Goal: Information Seeking & Learning: Learn about a topic

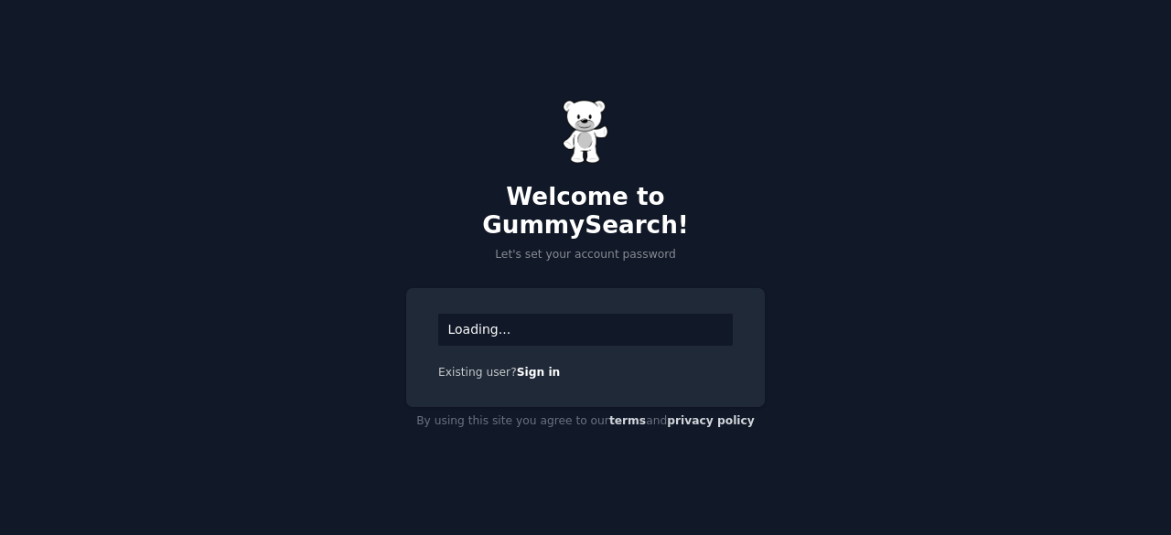
click at [522, 366] on link "Sign in" at bounding box center [539, 372] width 44 height 13
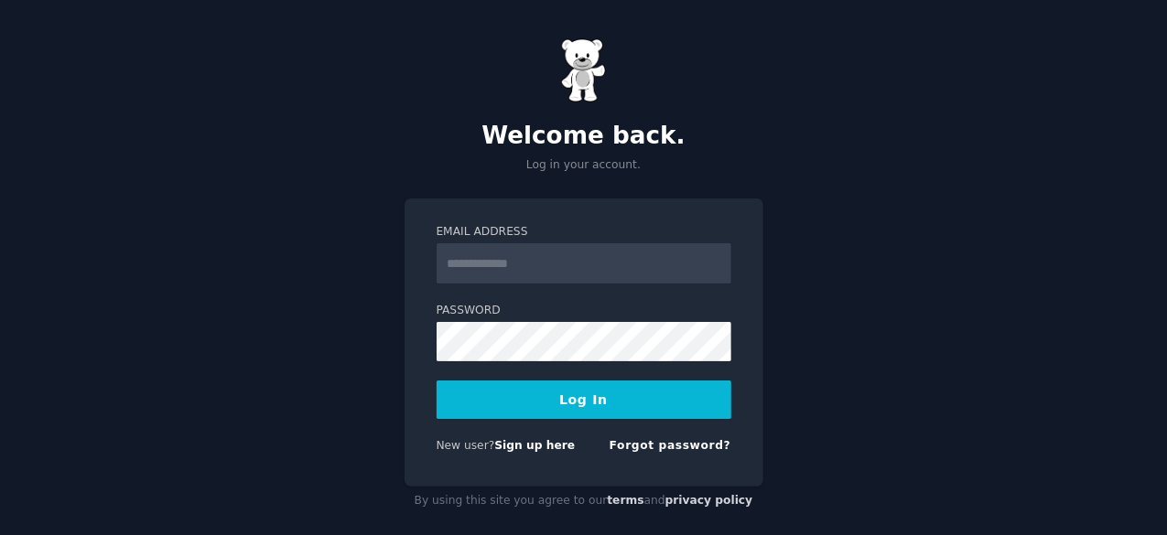
click at [495, 263] on input "Email Address" at bounding box center [583, 263] width 295 height 40
type input "**********"
click at [477, 317] on label "Password" at bounding box center [583, 311] width 295 height 16
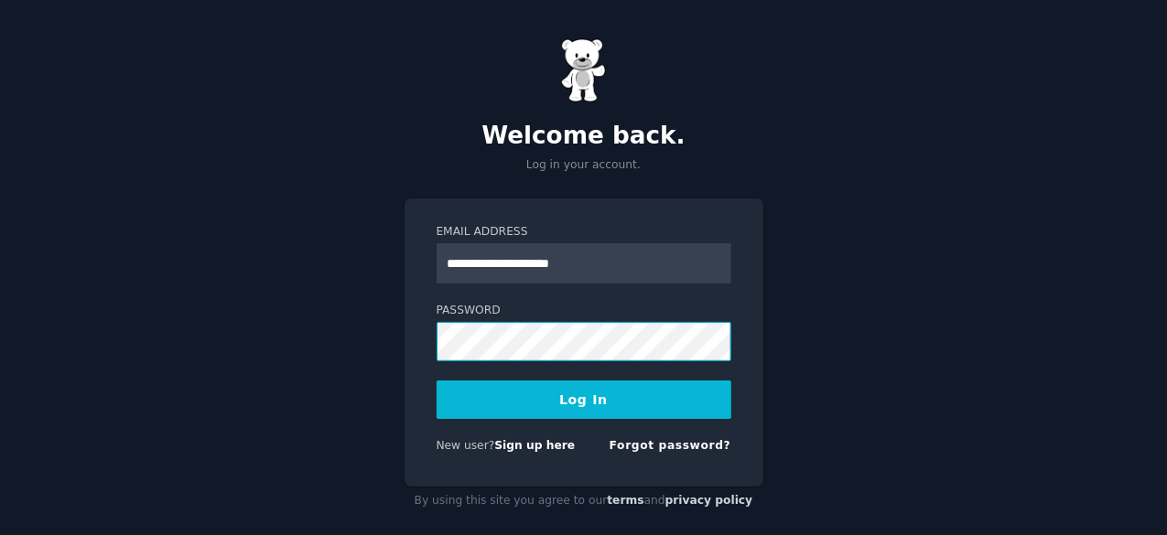
click at [844, 513] on div "**********" at bounding box center [583, 277] width 1167 height 554
click at [586, 402] on button "Log In" at bounding box center [583, 400] width 295 height 38
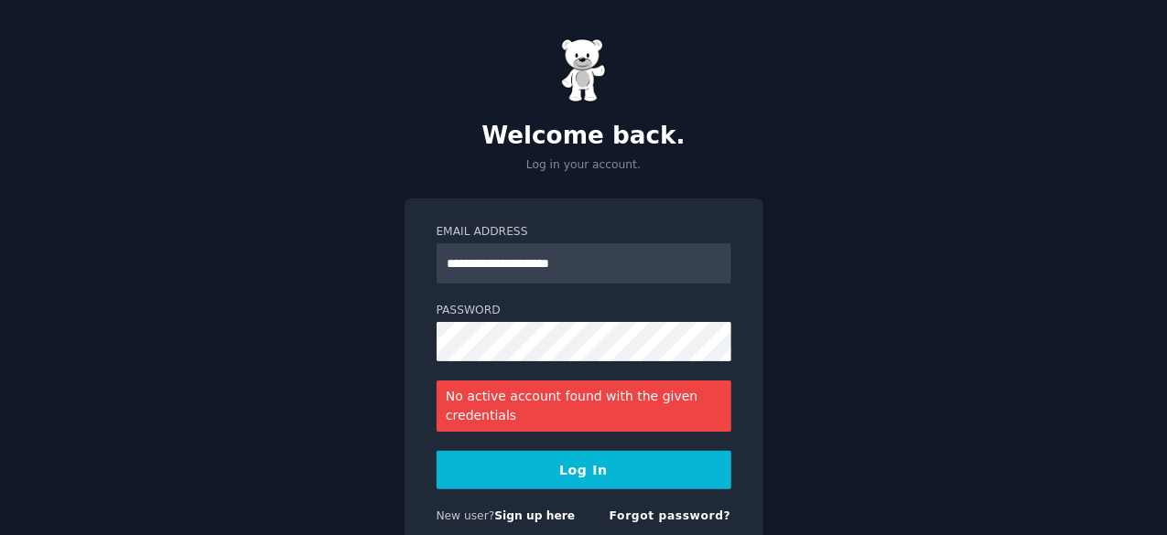
click at [476, 478] on button "Log In" at bounding box center [583, 470] width 295 height 38
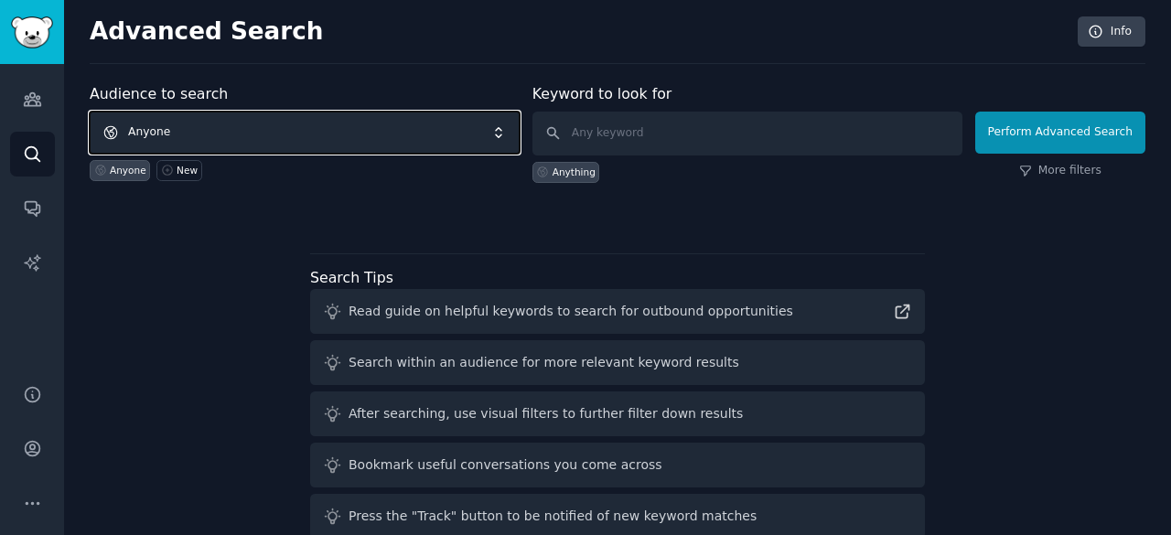
click at [280, 133] on span "Anyone" at bounding box center [305, 133] width 430 height 42
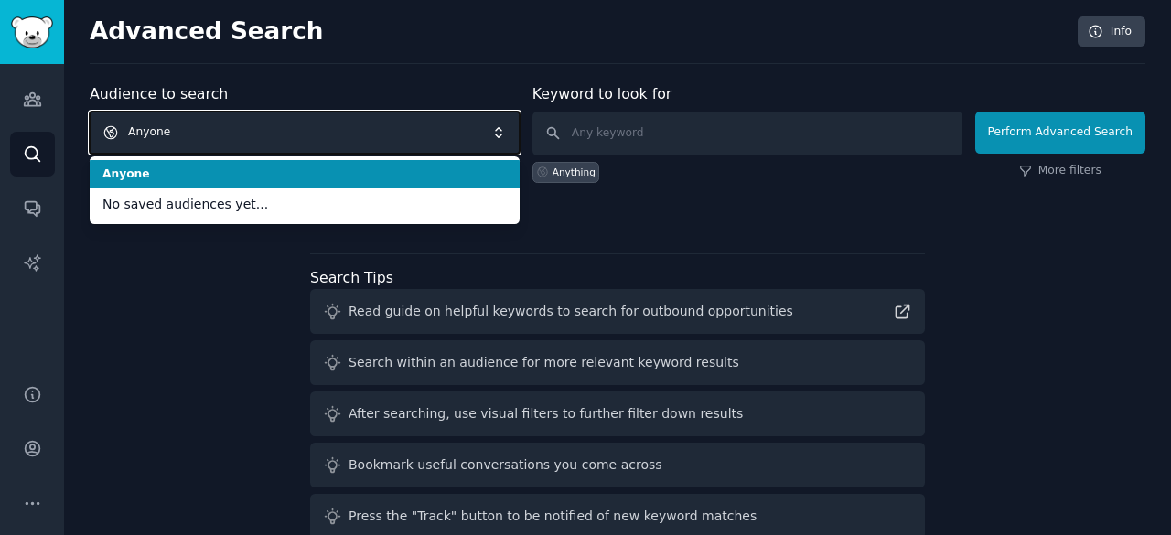
click at [351, 113] on span "Anyone" at bounding box center [305, 133] width 430 height 42
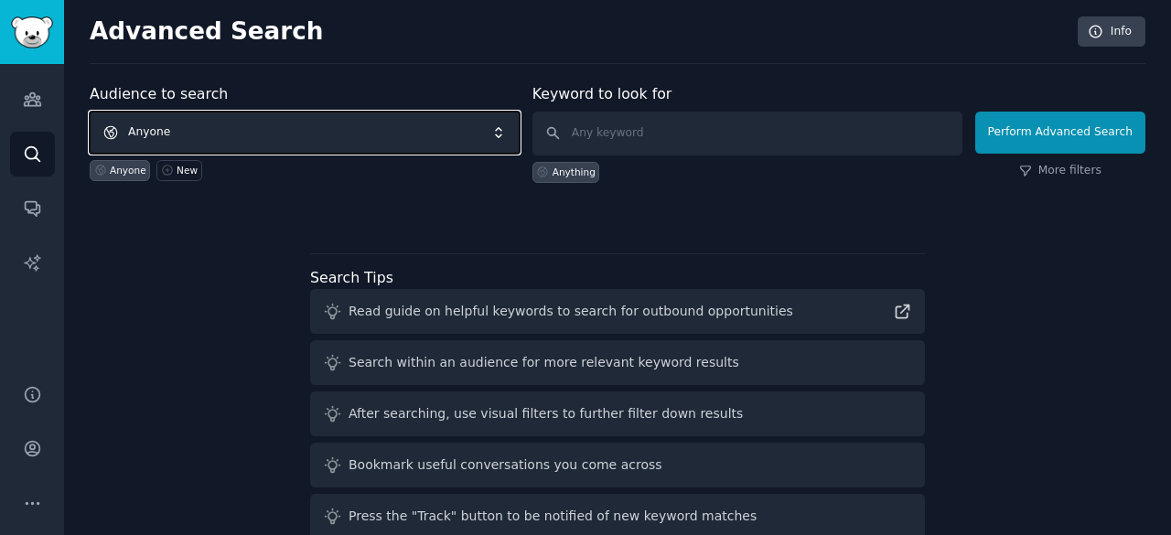
click at [351, 113] on span "Anyone" at bounding box center [305, 133] width 430 height 42
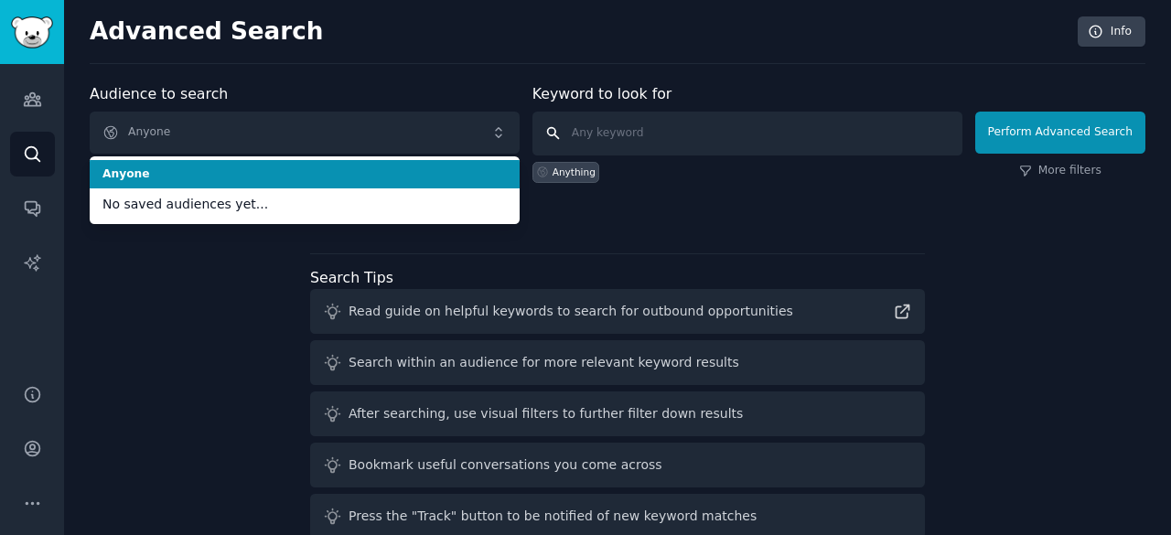
click at [644, 128] on input "text" at bounding box center [747, 134] width 430 height 44
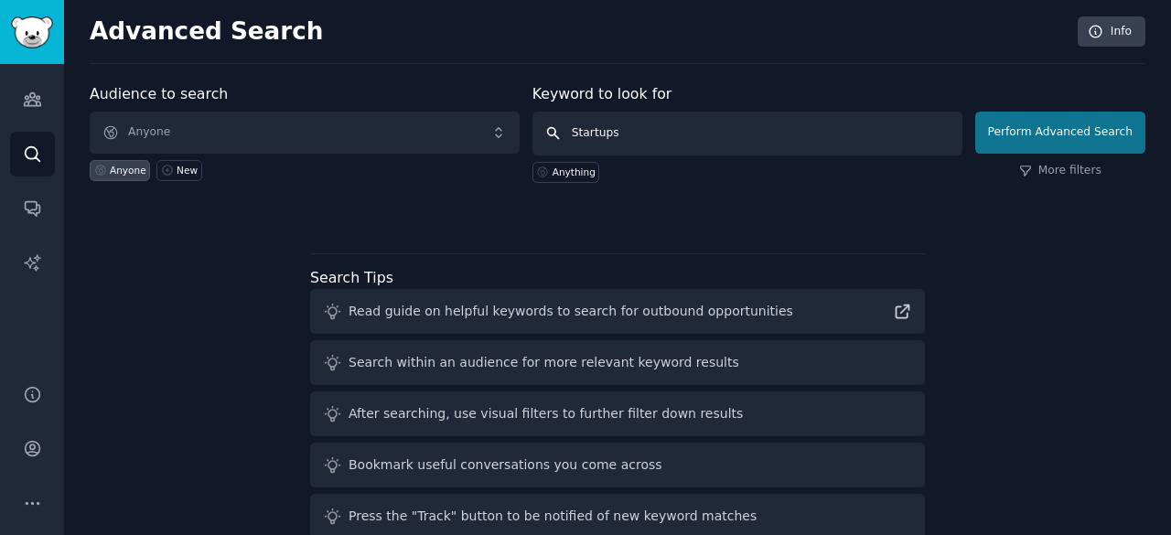
type input "Startups"
click at [1068, 134] on button "Perform Advanced Search" at bounding box center [1060, 133] width 170 height 42
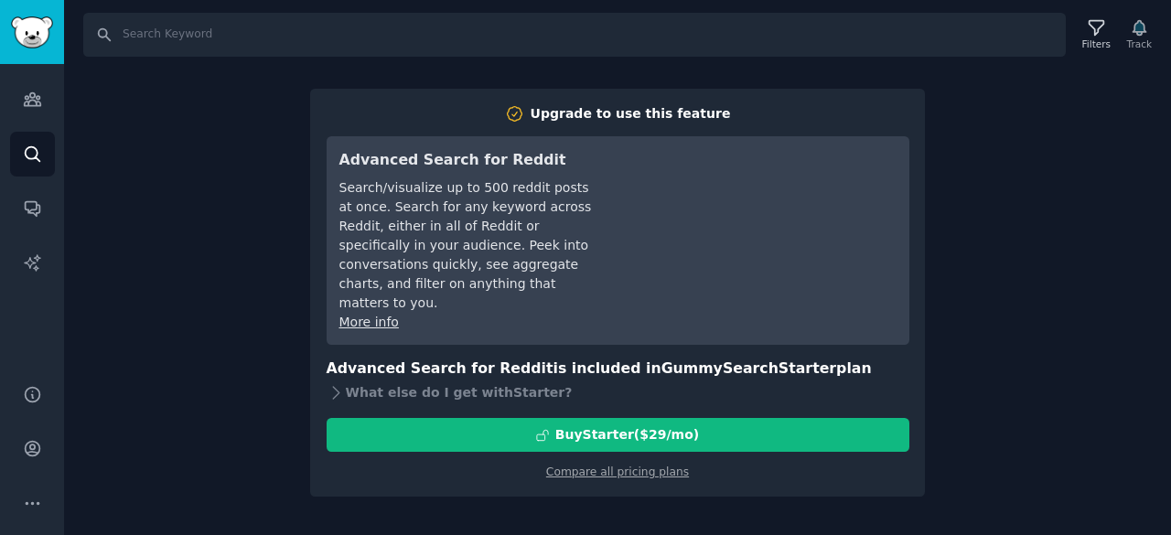
click at [1006, 205] on div "Search Filters Track Upgrade to use this feature Advanced Search for Reddit Sea…" at bounding box center [617, 267] width 1107 height 535
click at [236, 195] on div "Search Filters Track Upgrade to use this feature Advanced Search for Reddit Sea…" at bounding box center [617, 267] width 1107 height 535
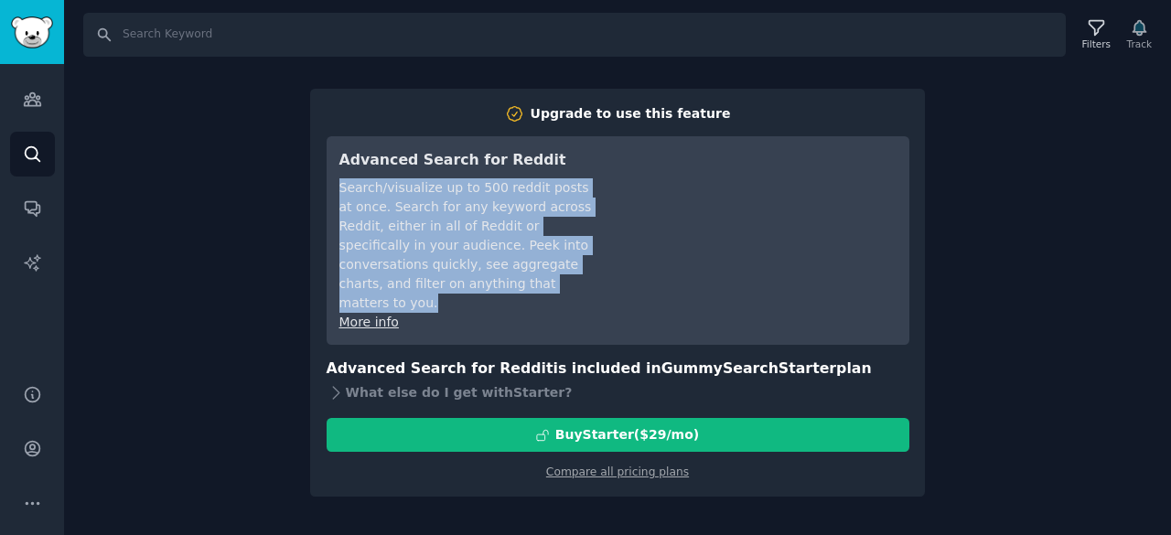
click at [236, 195] on div "Search Filters Track Upgrade to use this feature Advanced Search for Reddit Sea…" at bounding box center [617, 267] width 1107 height 535
click at [32, 155] on icon "Sidebar" at bounding box center [32, 154] width 19 height 19
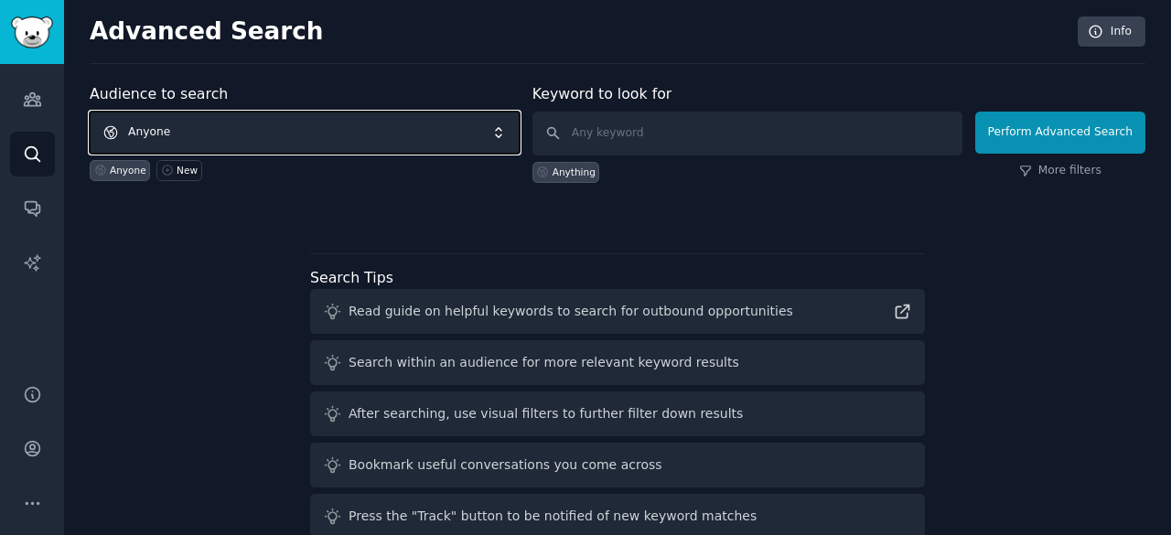
click at [144, 124] on span "Anyone" at bounding box center [305, 133] width 430 height 42
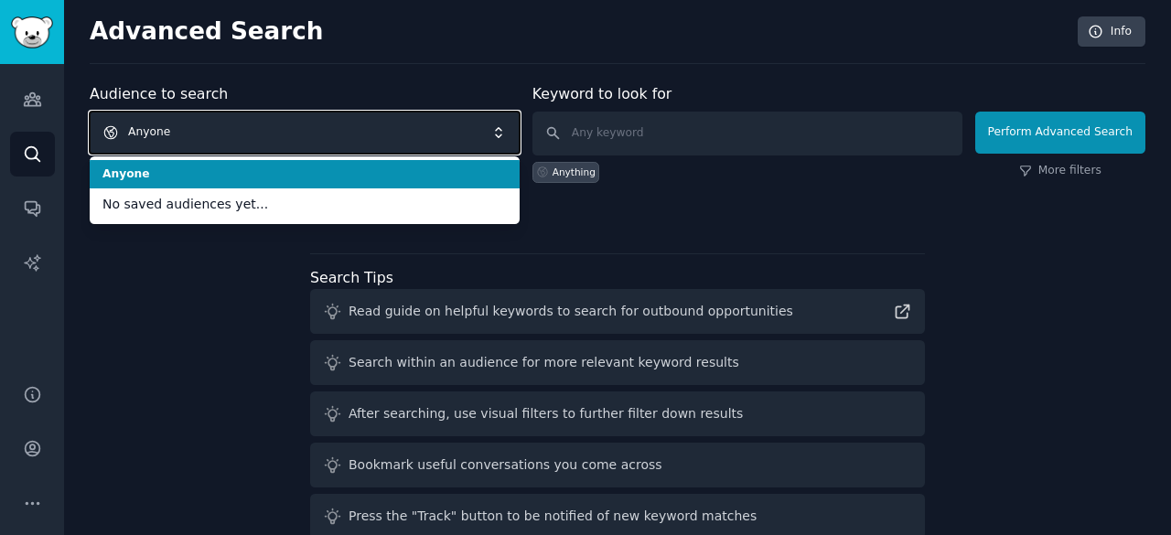
click at [167, 127] on span "Anyone" at bounding box center [305, 133] width 430 height 42
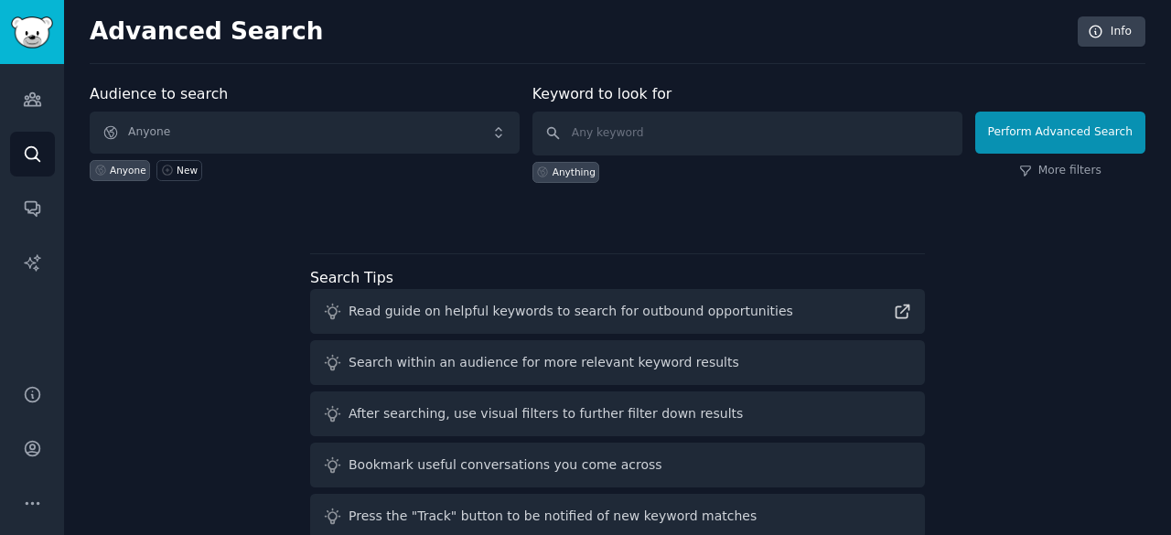
click at [570, 166] on div "Anything" at bounding box center [574, 172] width 43 height 13
click at [644, 124] on input "text" at bounding box center [747, 134] width 430 height 44
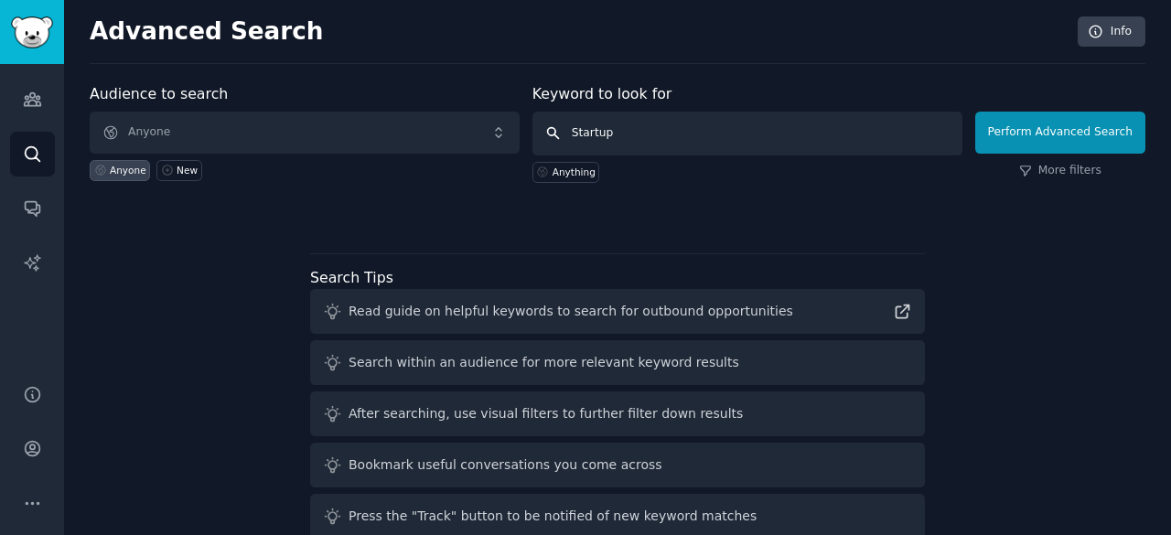
type input "Startups"
click button "Perform Advanced Search" at bounding box center [1060, 133] width 170 height 42
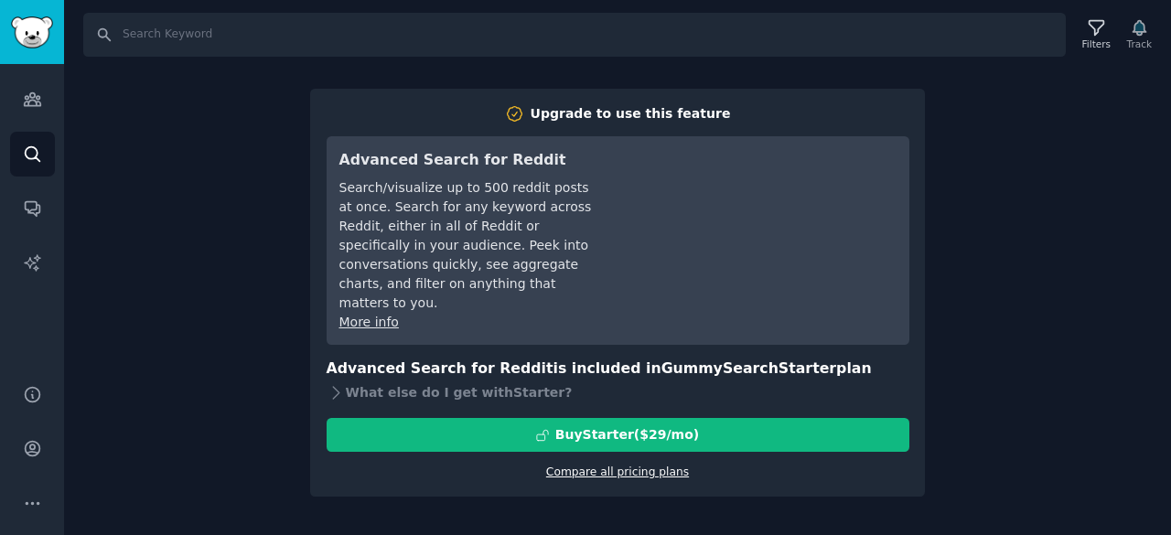
click at [589, 466] on link "Compare all pricing plans" at bounding box center [617, 472] width 143 height 13
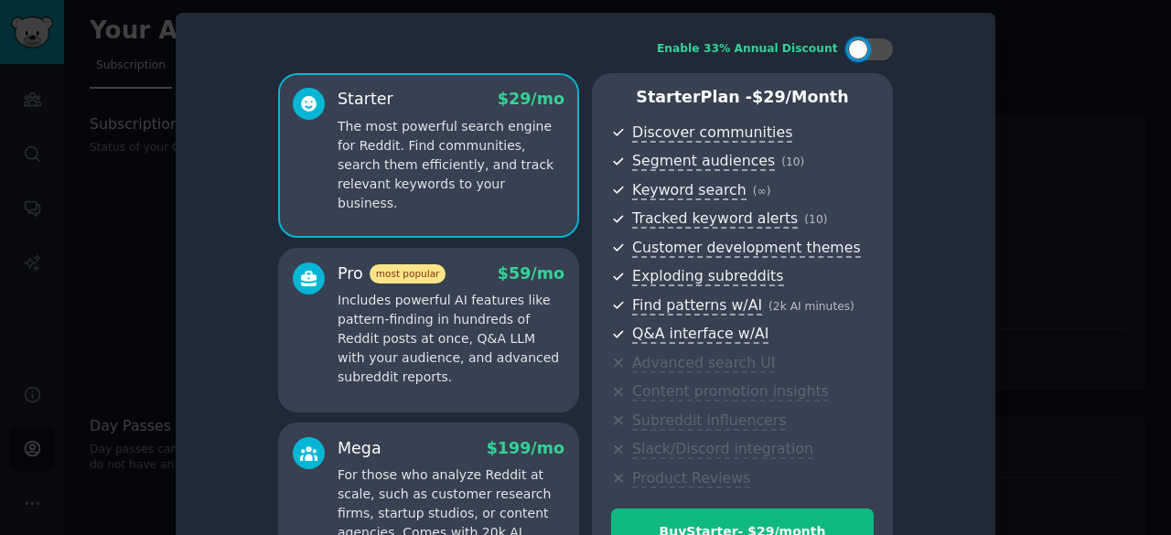
click at [110, 296] on div at bounding box center [585, 267] width 1171 height 535
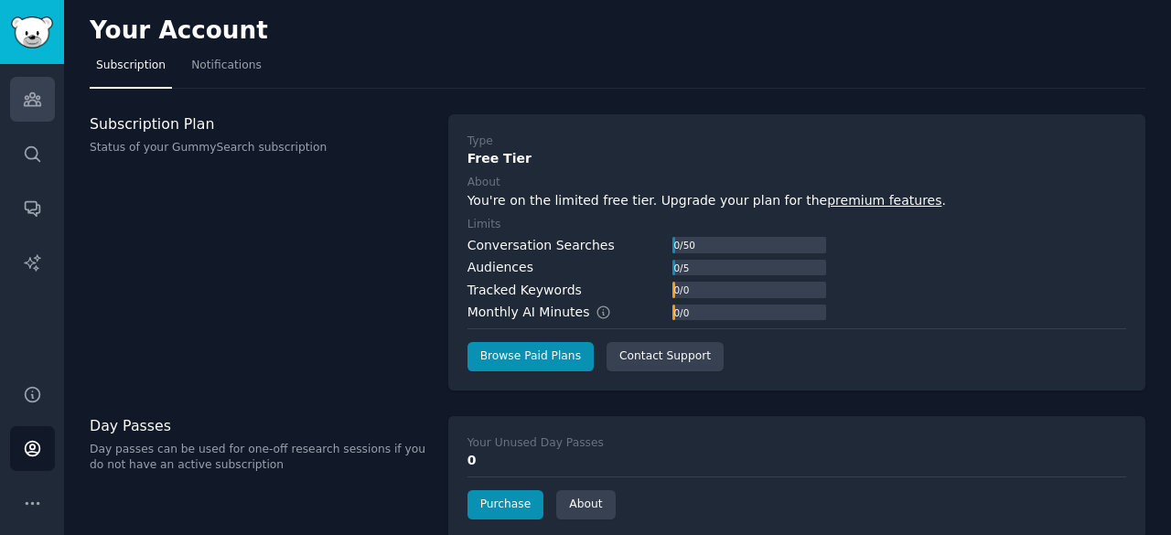
click at [29, 113] on link "Audiences" at bounding box center [32, 99] width 45 height 45
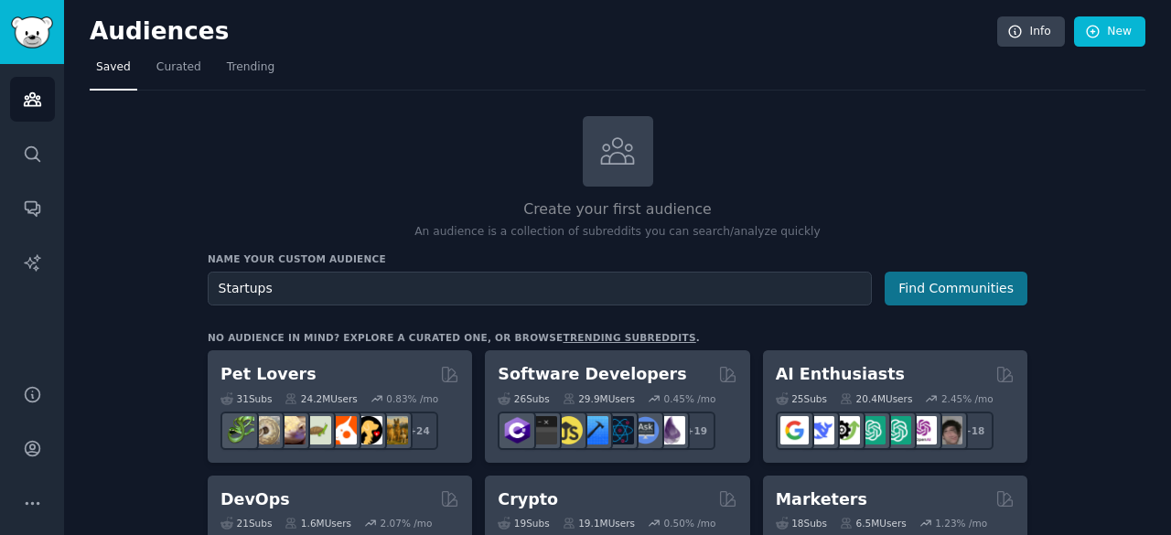
type input "Startups"
click at [945, 296] on button "Find Communities" at bounding box center [956, 289] width 143 height 34
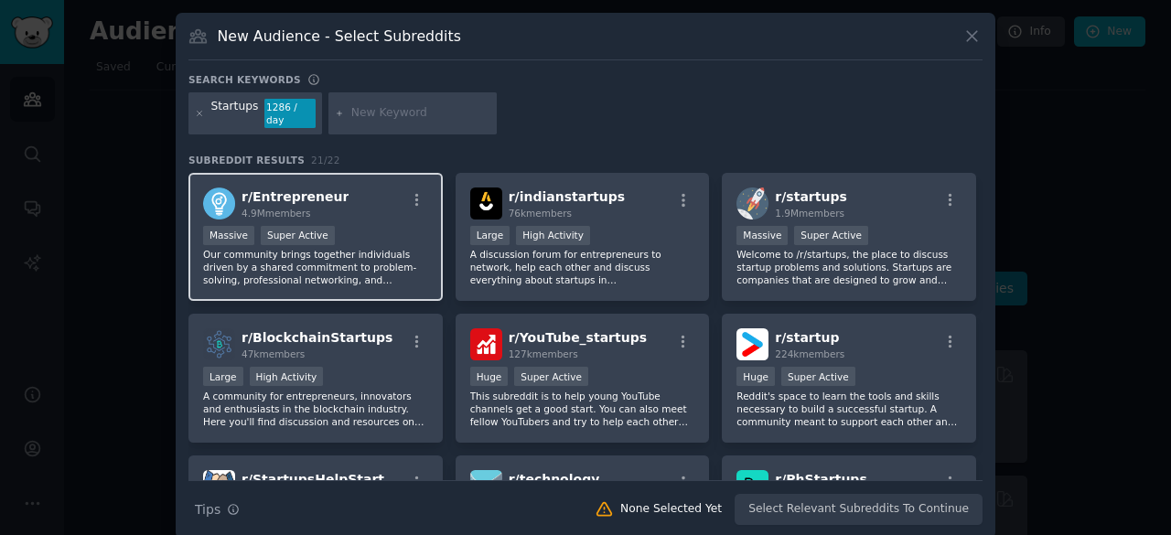
click at [270, 189] on span "r/ Entrepreneur" at bounding box center [295, 196] width 107 height 15
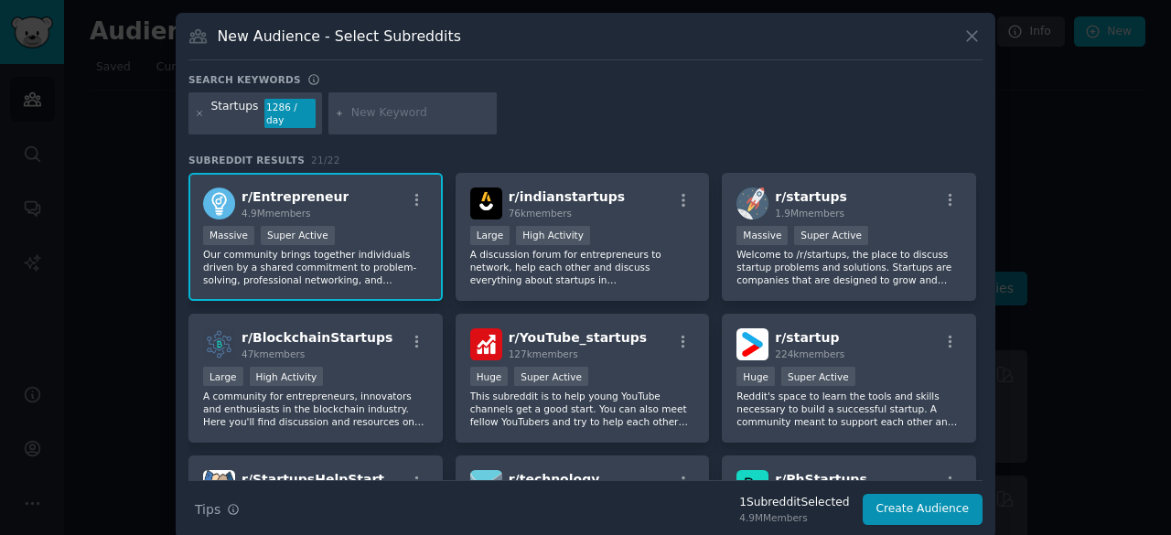
click at [742, 95] on div "Startups 1286 / day" at bounding box center [585, 116] width 794 height 48
click at [942, 494] on button "Create Audience" at bounding box center [923, 509] width 121 height 31
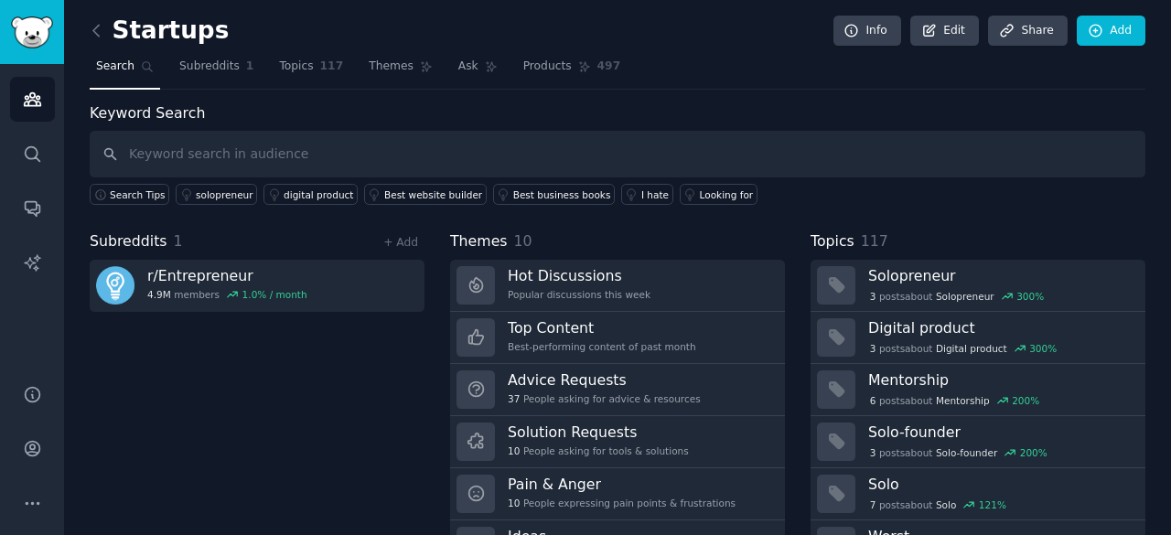
scroll to position [91, 0]
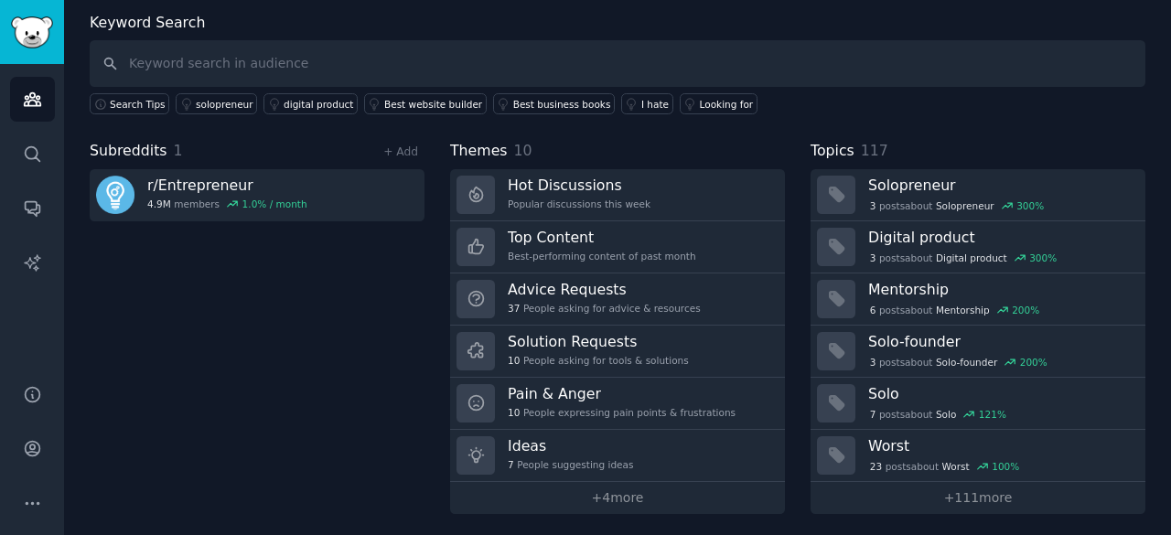
click at [182, 278] on div "Subreddits 1 + Add r/ Entrepreneur 4.9M members 1.0 % / month" at bounding box center [257, 327] width 335 height 374
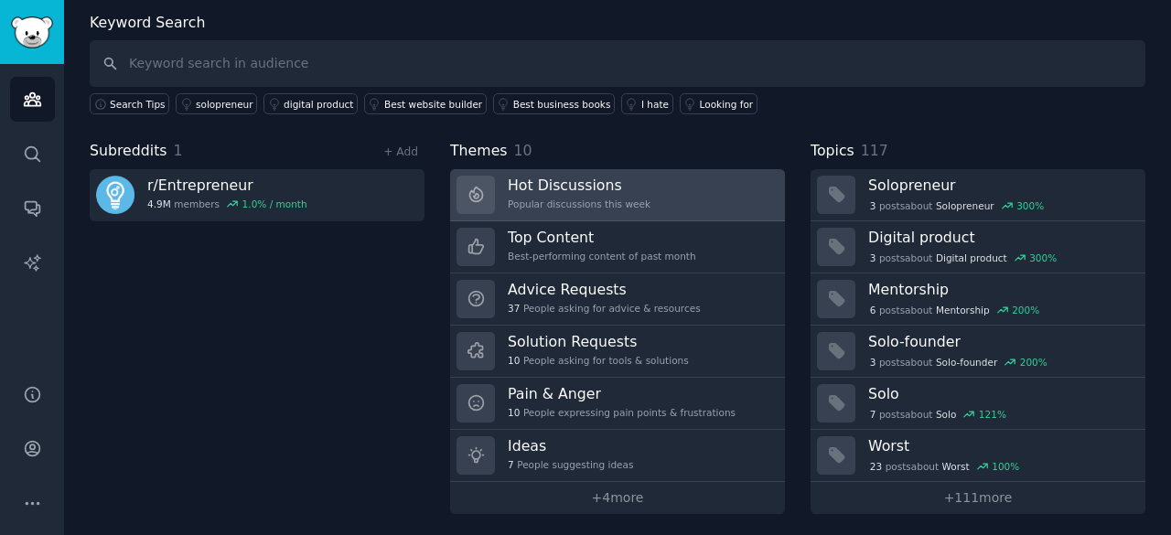
click at [528, 187] on h3 "Hot Discussions" at bounding box center [579, 185] width 143 height 19
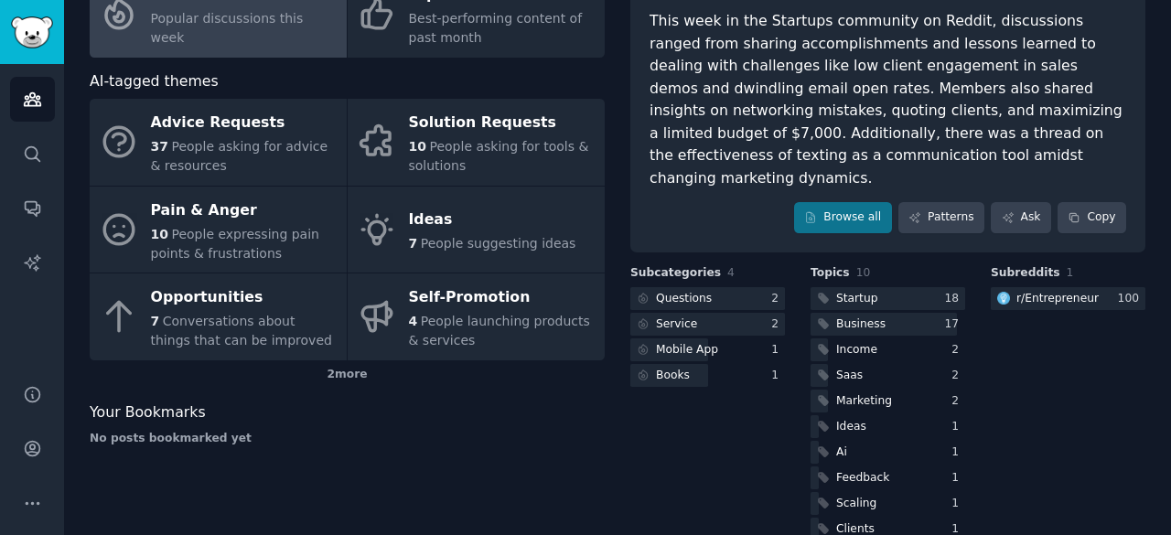
scroll to position [170, 0]
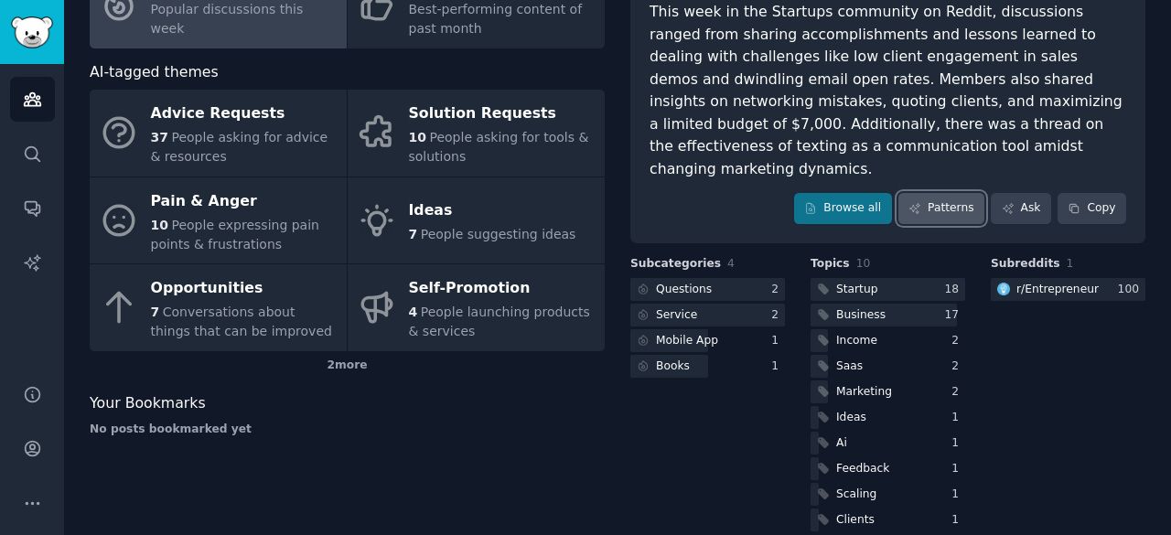
click at [931, 198] on link "Patterns" at bounding box center [941, 208] width 86 height 31
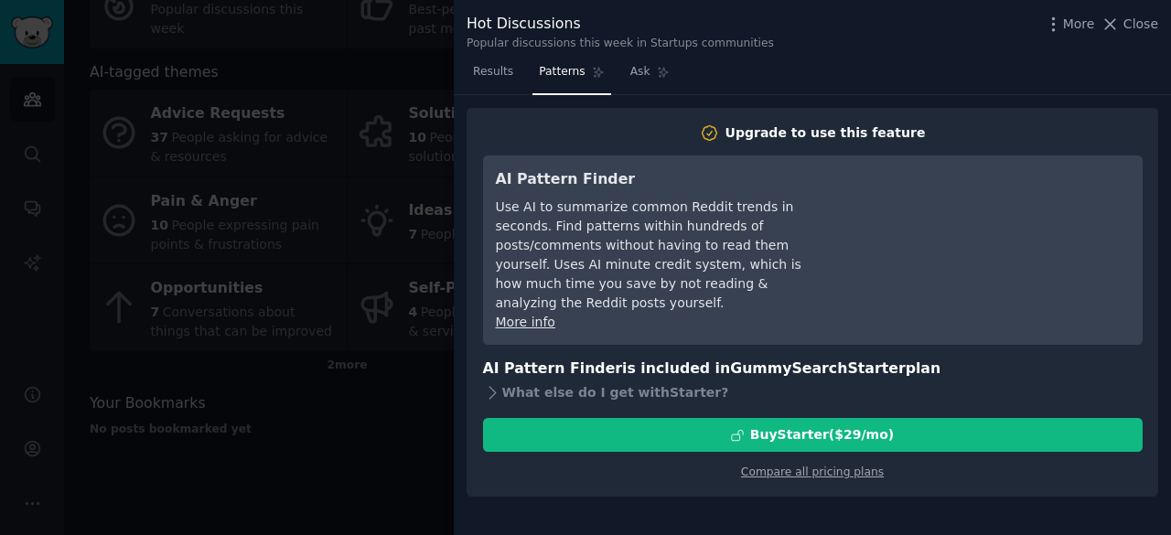
click at [337, 431] on div at bounding box center [585, 267] width 1171 height 535
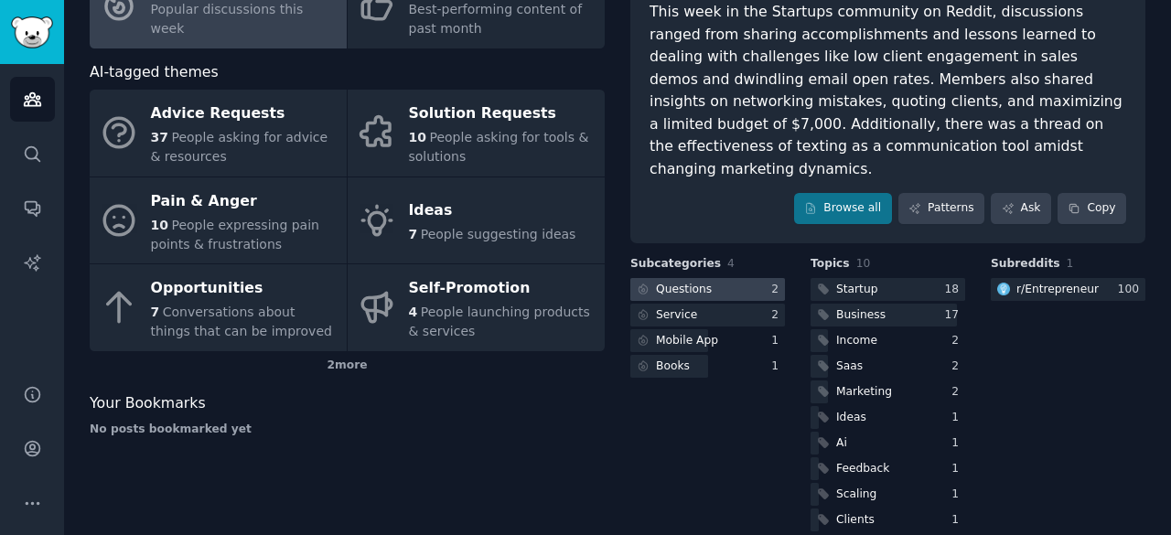
click at [750, 278] on div at bounding box center [707, 289] width 155 height 23
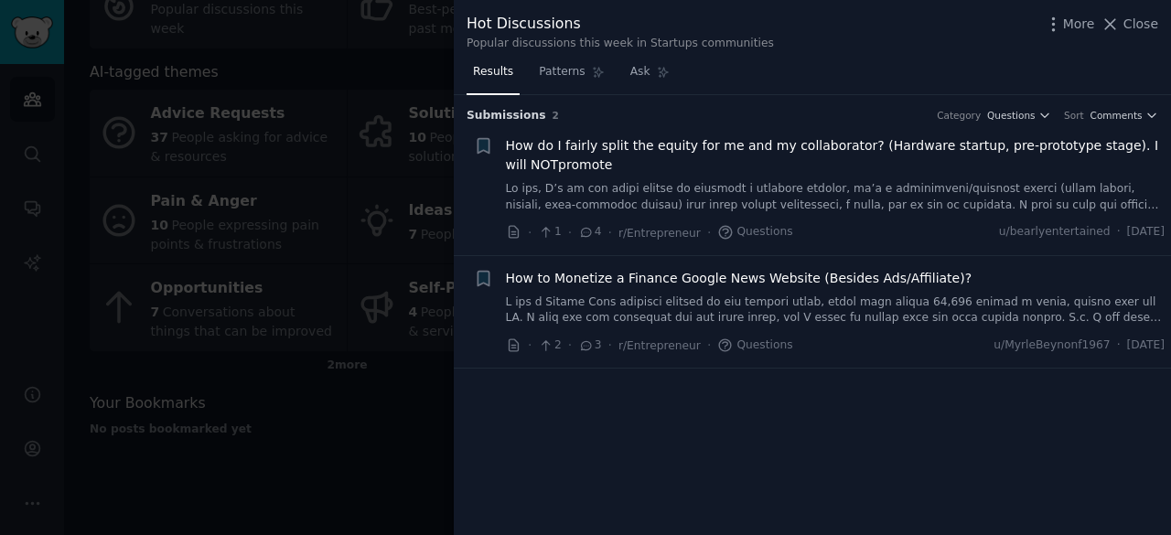
click at [218, 302] on div at bounding box center [585, 267] width 1171 height 535
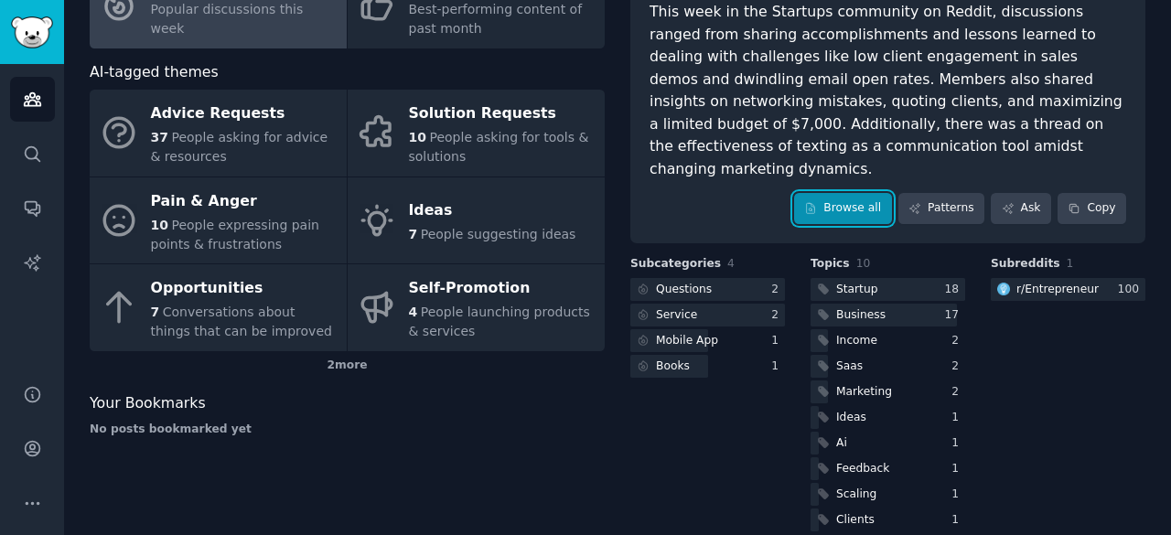
click at [833, 193] on link "Browse all" at bounding box center [843, 208] width 98 height 31
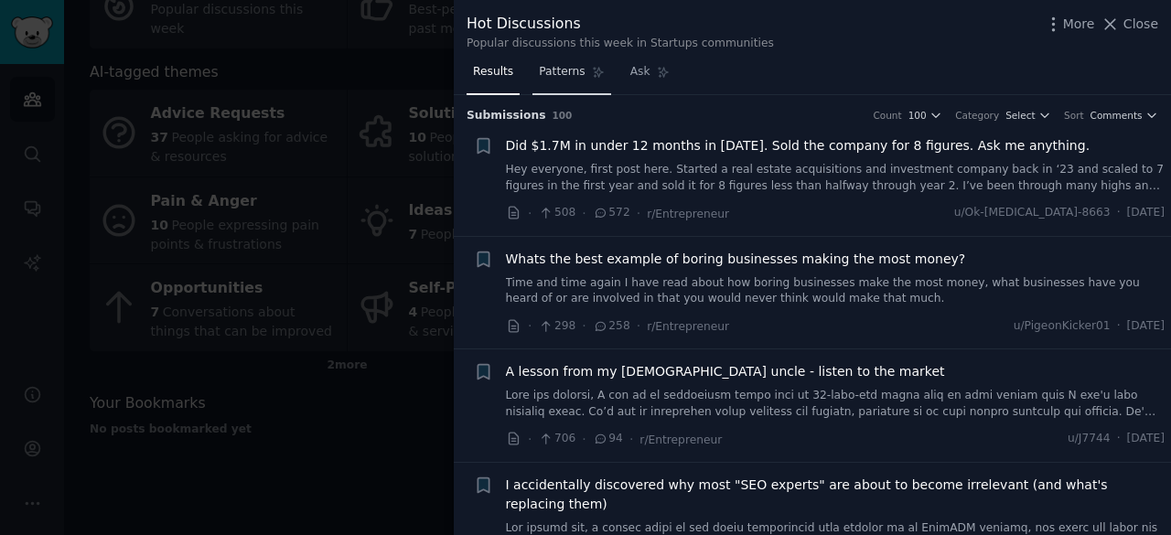
click at [566, 64] on span "Patterns" at bounding box center [562, 72] width 46 height 16
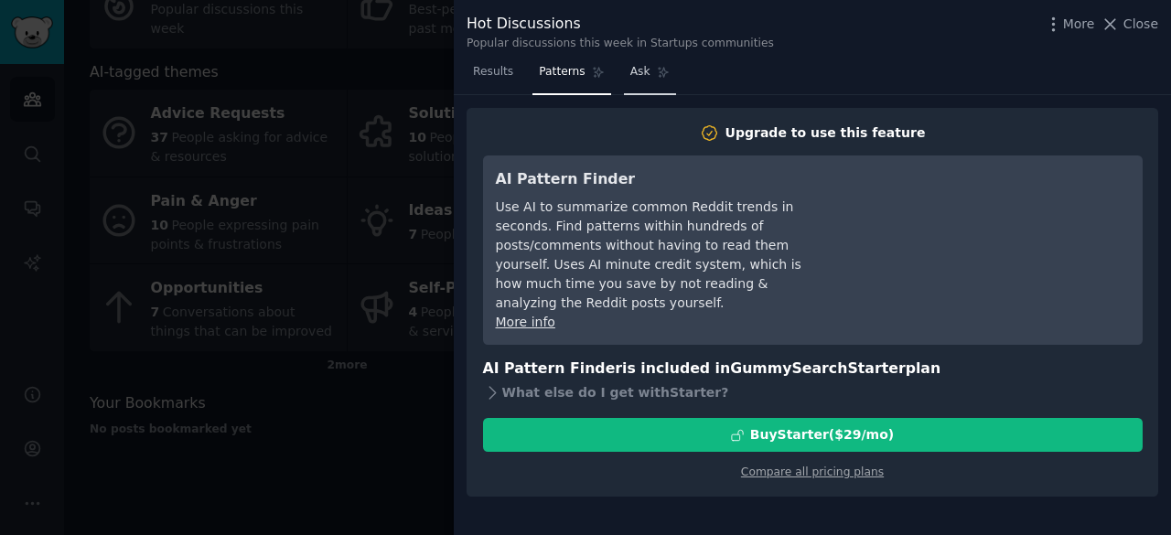
click at [640, 70] on link "Ask" at bounding box center [650, 77] width 52 height 38
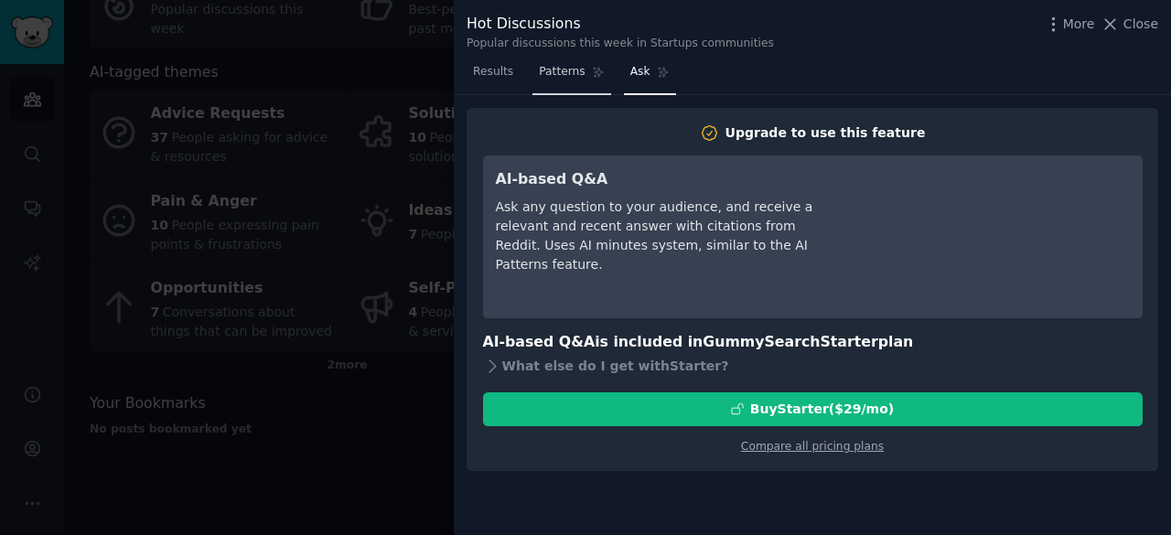
click at [592, 69] on icon at bounding box center [598, 72] width 13 height 13
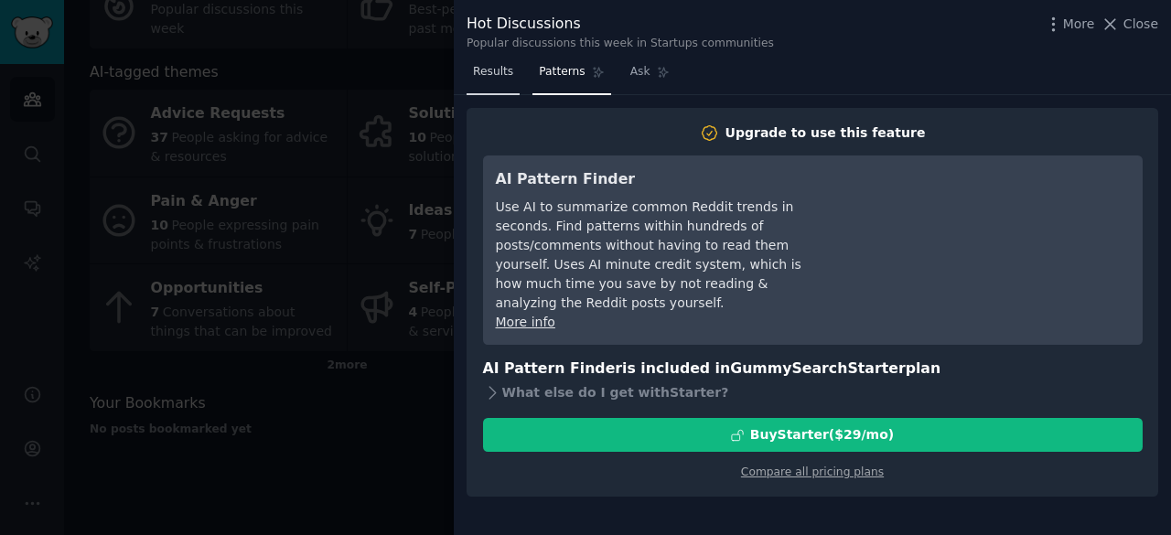
click at [511, 77] on link "Results" at bounding box center [493, 77] width 53 height 38
click at [477, 70] on span "Results" at bounding box center [493, 72] width 40 height 16
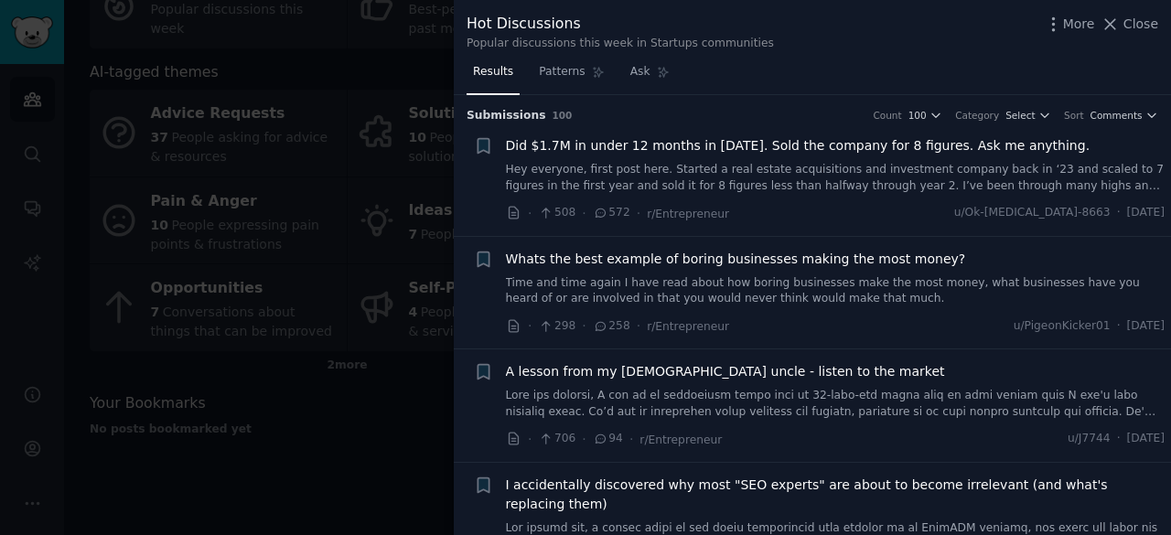
click at [536, 145] on span "Did $1.7M in under 12 months in [DATE]. Sold the company for 8 figures. Ask me …" at bounding box center [798, 145] width 585 height 19
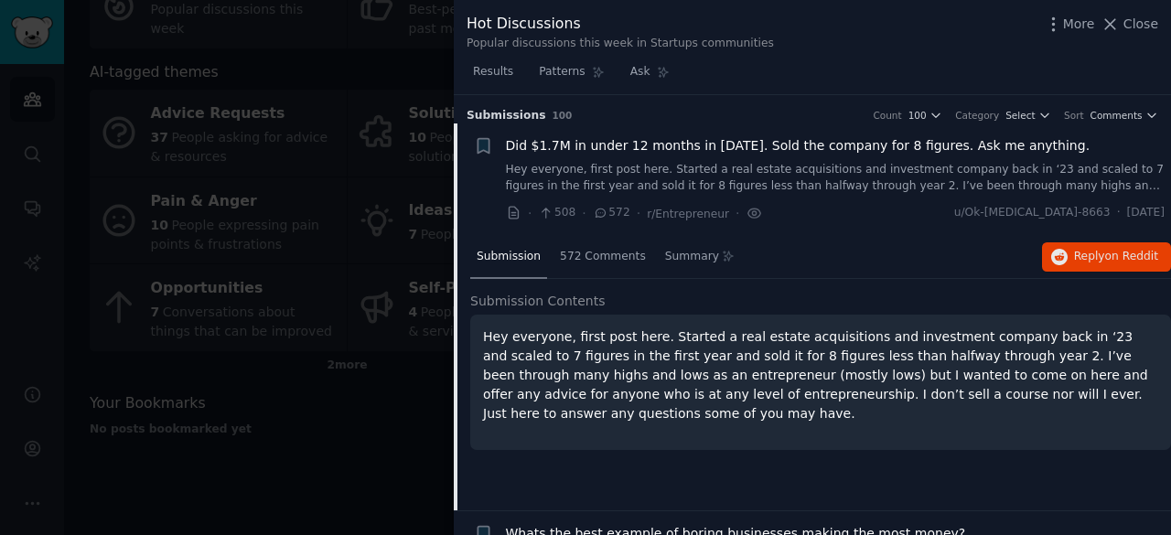
scroll to position [28, 0]
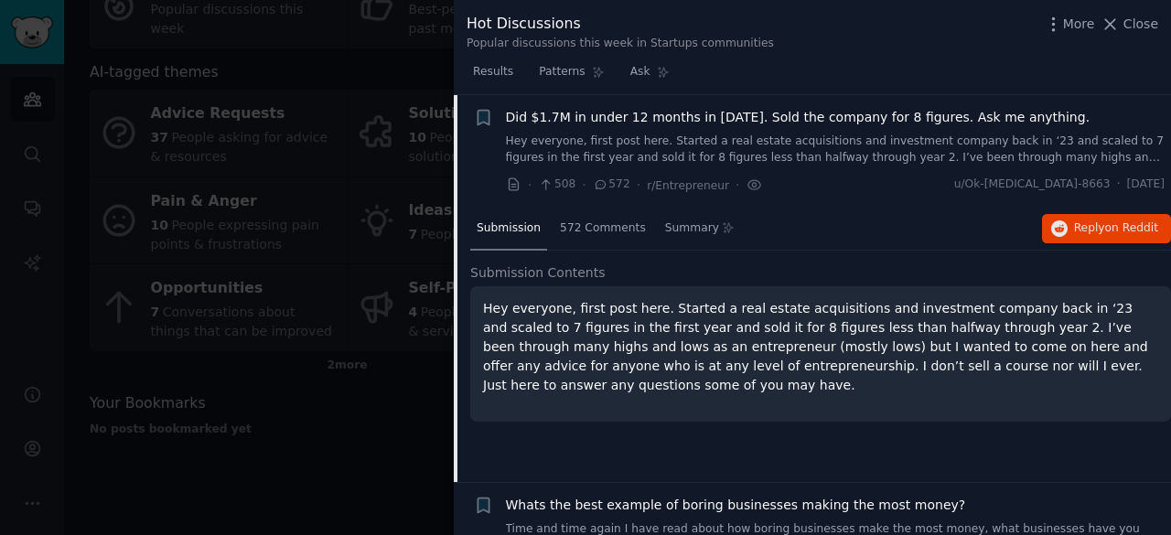
click at [794, 129] on div "Did $1.7M in under 12 months in 2023. Sold the company for 8 figures. Ask me an…" at bounding box center [836, 137] width 660 height 58
click at [787, 117] on span "Did $1.7M in under 12 months in [DATE]. Sold the company for 8 figures. Ask me …" at bounding box center [798, 117] width 585 height 19
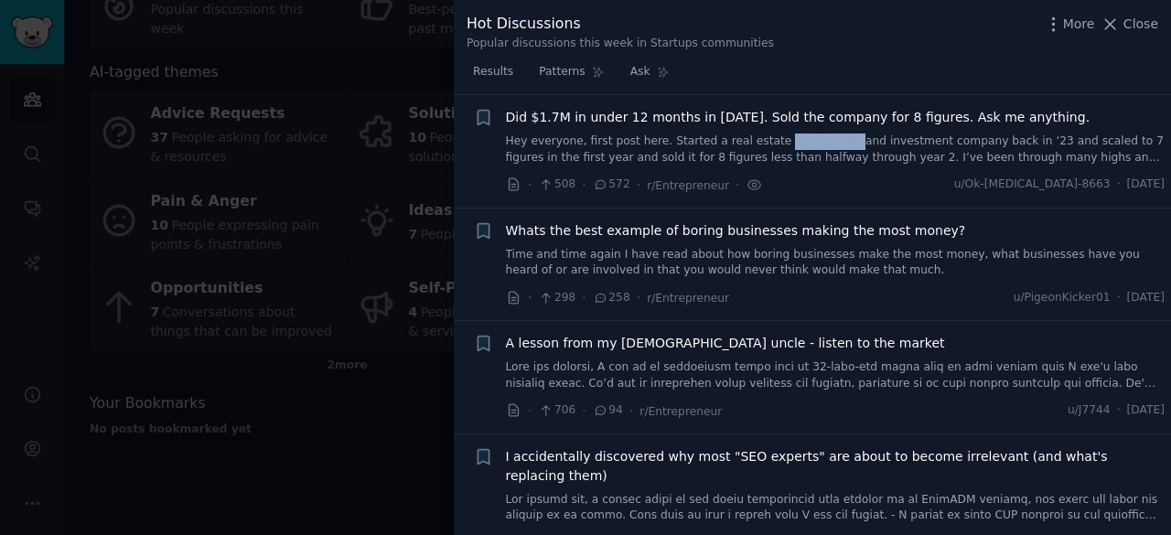
click at [787, 117] on span "Did $1.7M in under 12 months in [DATE]. Sold the company for 8 figures. Ask me …" at bounding box center [798, 117] width 585 height 19
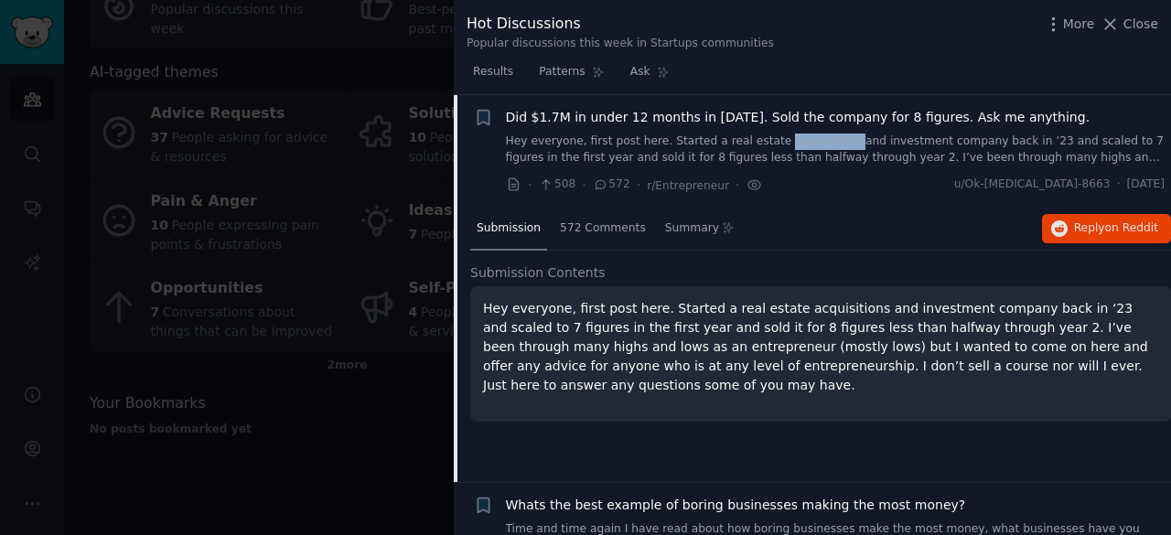
click at [787, 117] on span "Did $1.7M in under 12 months in [DATE]. Sold the company for 8 figures. Ask me …" at bounding box center [798, 117] width 585 height 19
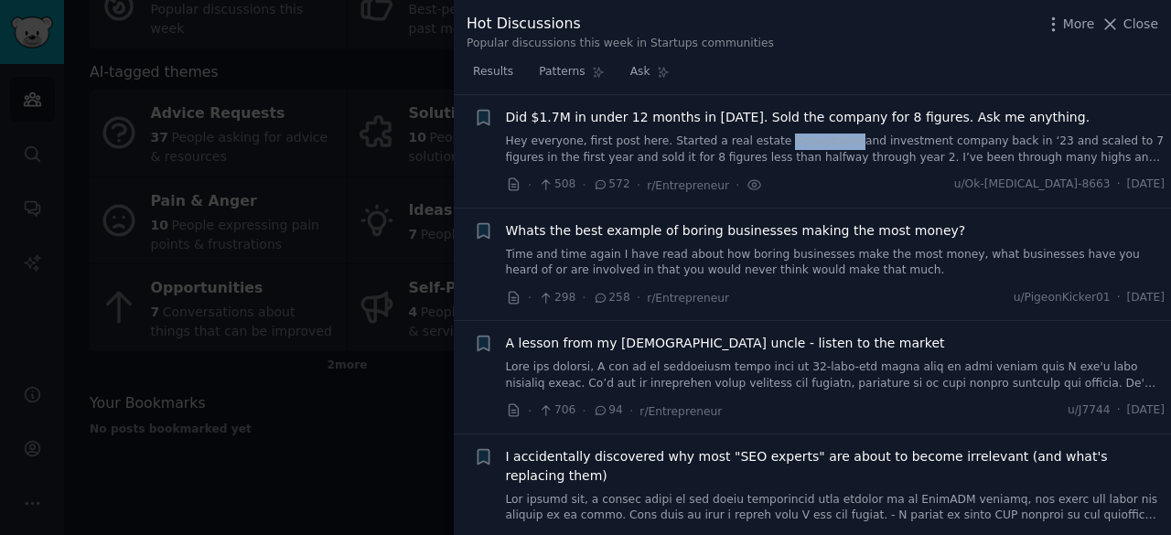
click at [787, 117] on span "Did $1.7M in under 12 months in [DATE]. Sold the company for 8 figures. Ask me …" at bounding box center [798, 117] width 585 height 19
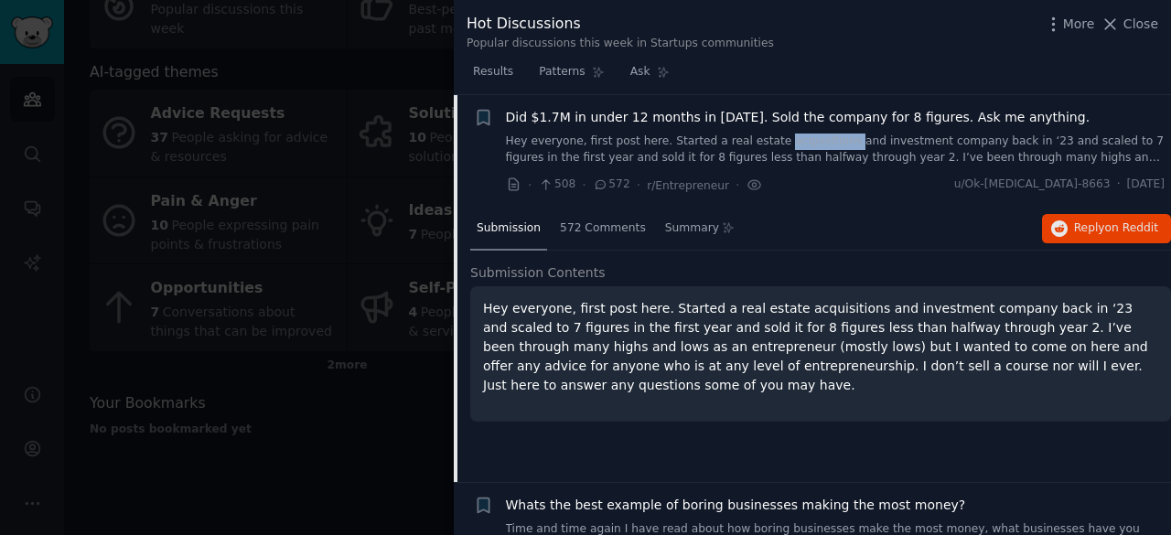
click at [787, 117] on span "Did $1.7M in under 12 months in [DATE]. Sold the company for 8 figures. Ask me …" at bounding box center [798, 117] width 585 height 19
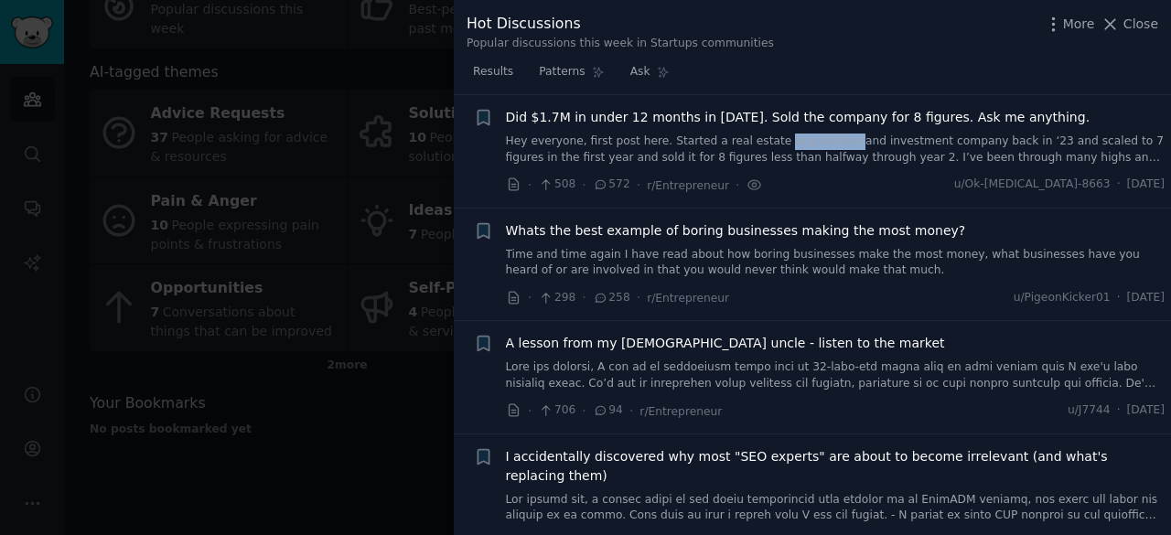
click at [787, 117] on span "Did $1.7M in under 12 months in [DATE]. Sold the company for 8 figures. Ask me …" at bounding box center [798, 117] width 585 height 19
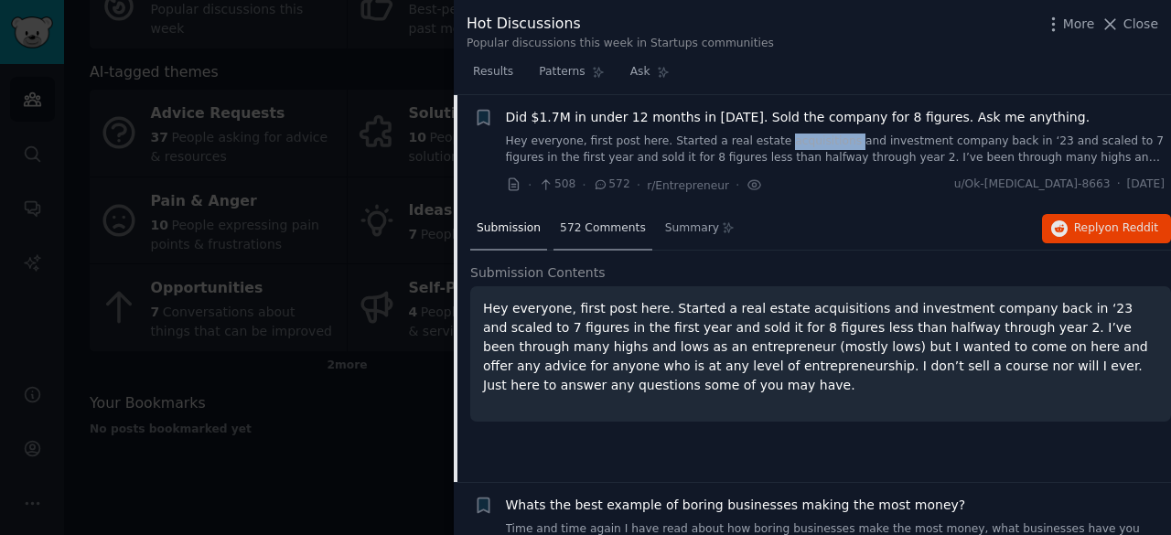
click at [595, 218] on div "572 Comments" at bounding box center [603, 230] width 99 height 44
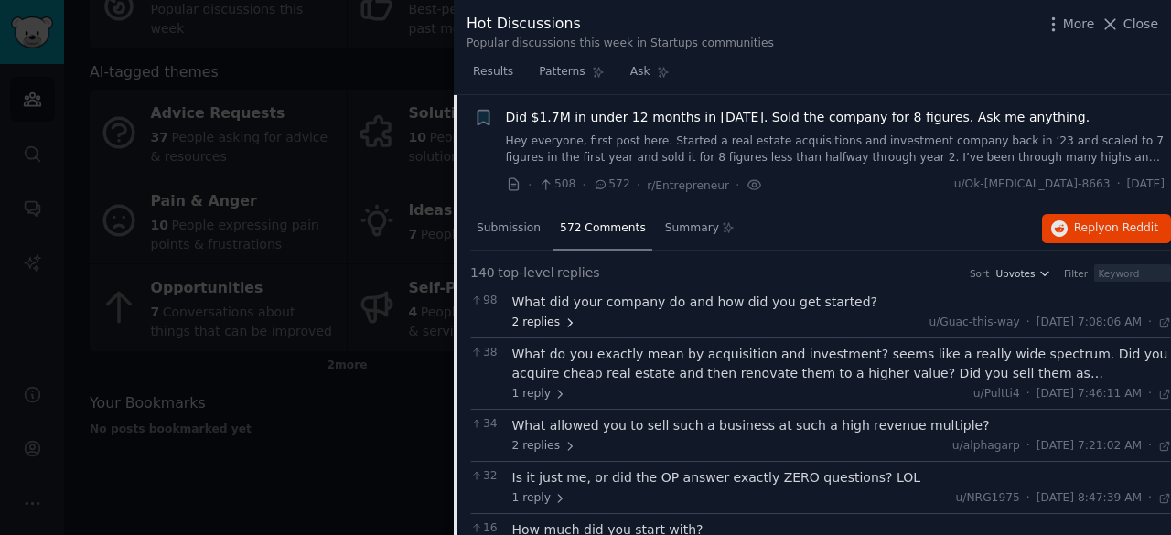
click at [544, 326] on span "2 replies" at bounding box center [544, 323] width 64 height 16
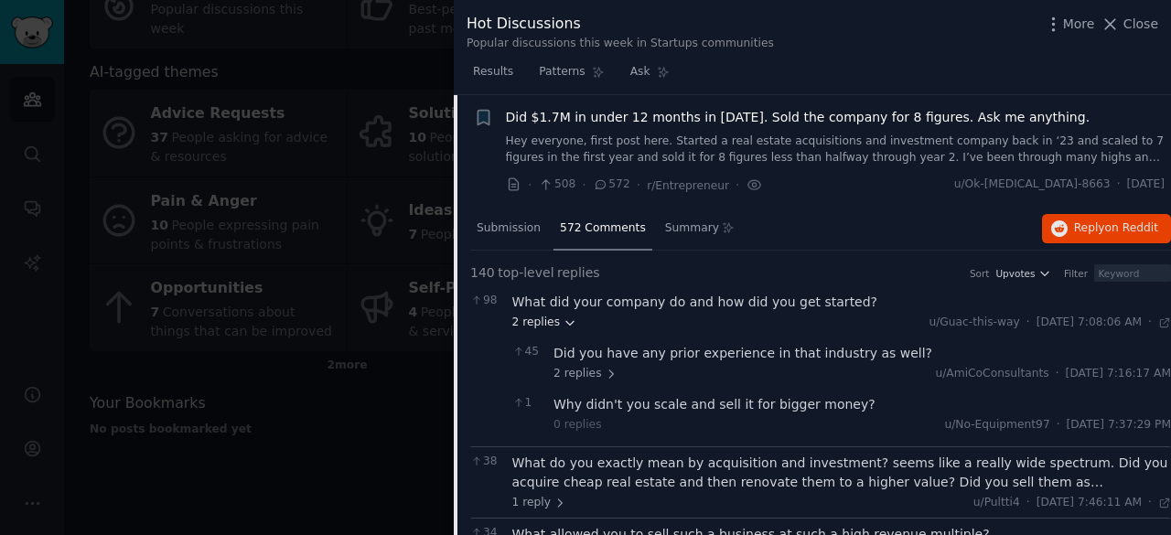
click at [564, 322] on icon at bounding box center [570, 323] width 13 height 13
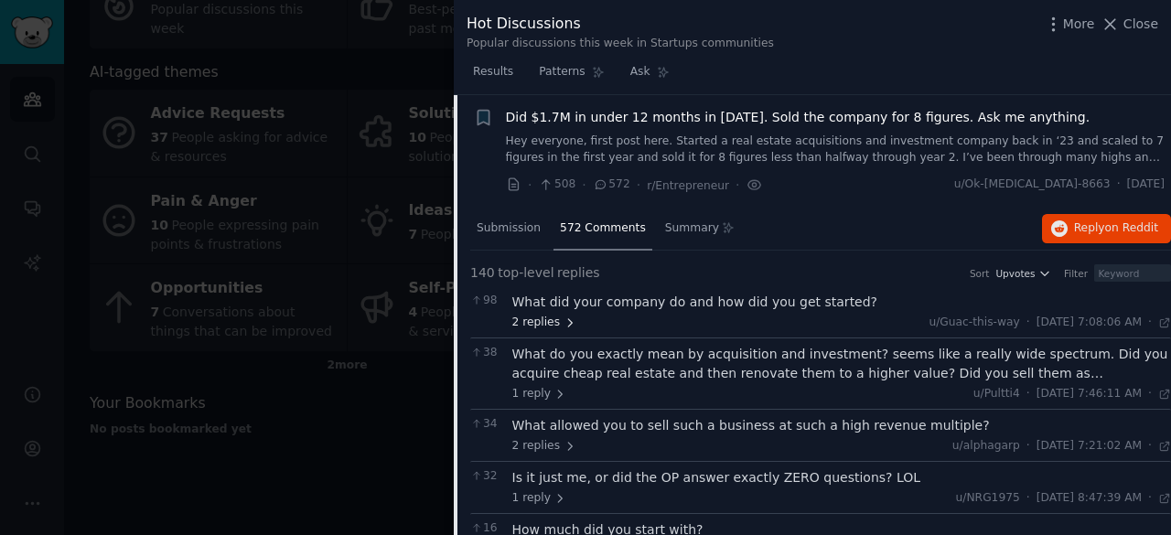
click at [556, 324] on span "2 replies" at bounding box center [544, 323] width 64 height 16
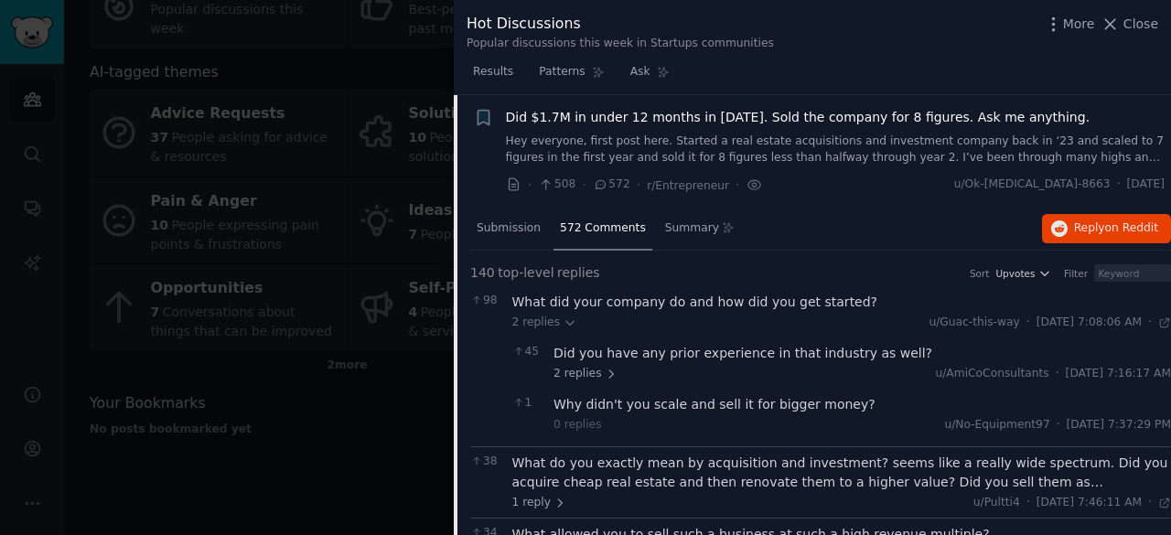
click at [853, 344] on div "Did you have any prior experience in that industry as well?" at bounding box center [863, 353] width 618 height 19
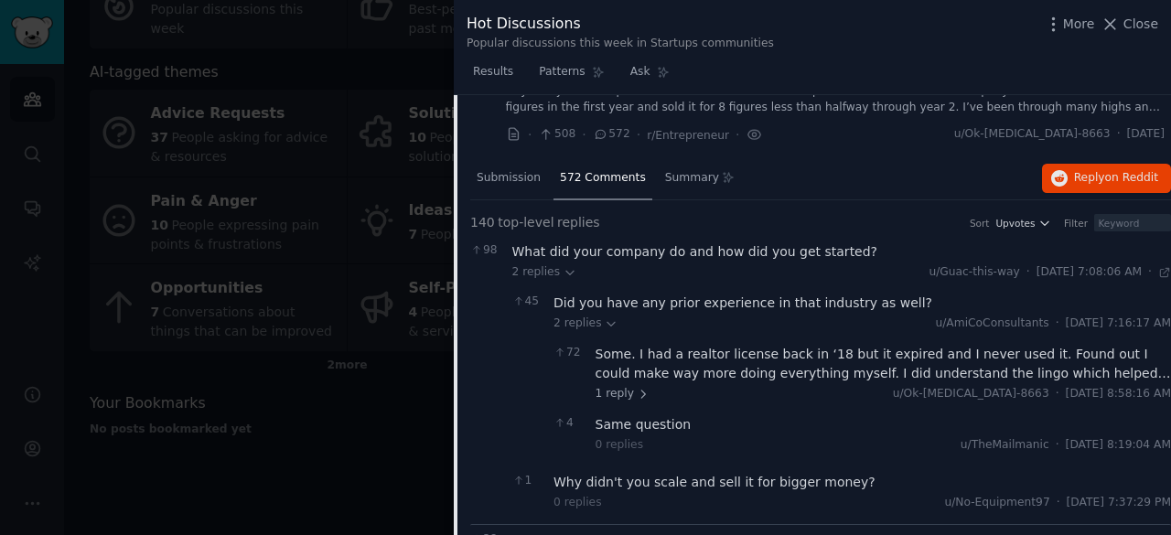
scroll to position [76, 0]
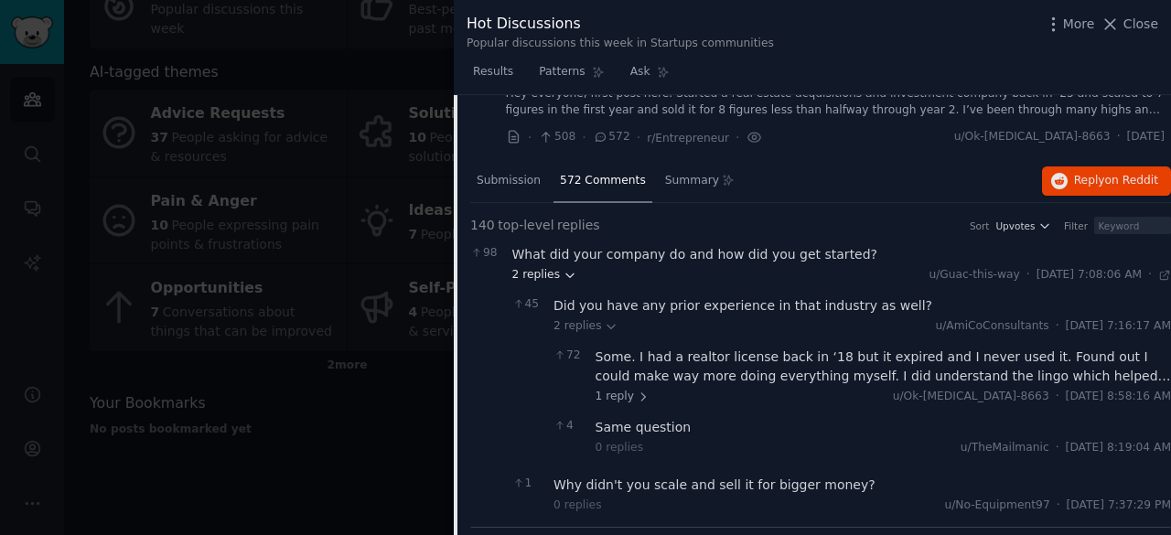
click at [564, 276] on icon at bounding box center [570, 275] width 13 height 13
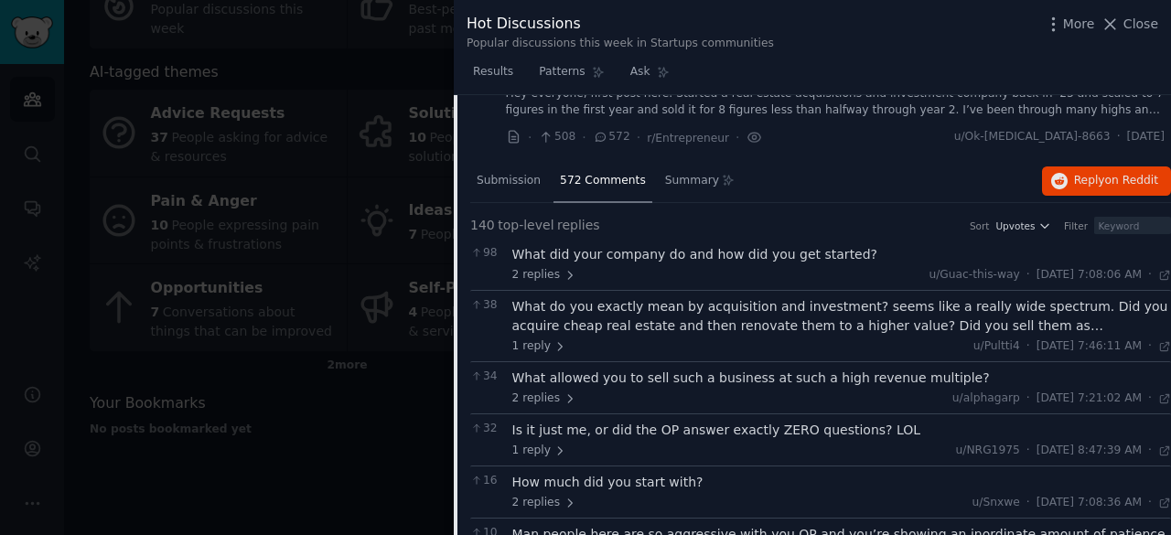
click at [1152, 277] on div "u/Guac-this-way · Thu 8/14/2025, 7:08:06 AM Thu 8/14/2025 ·" at bounding box center [1050, 275] width 242 height 16
click at [1160, 275] on icon at bounding box center [1164, 275] width 8 height 8
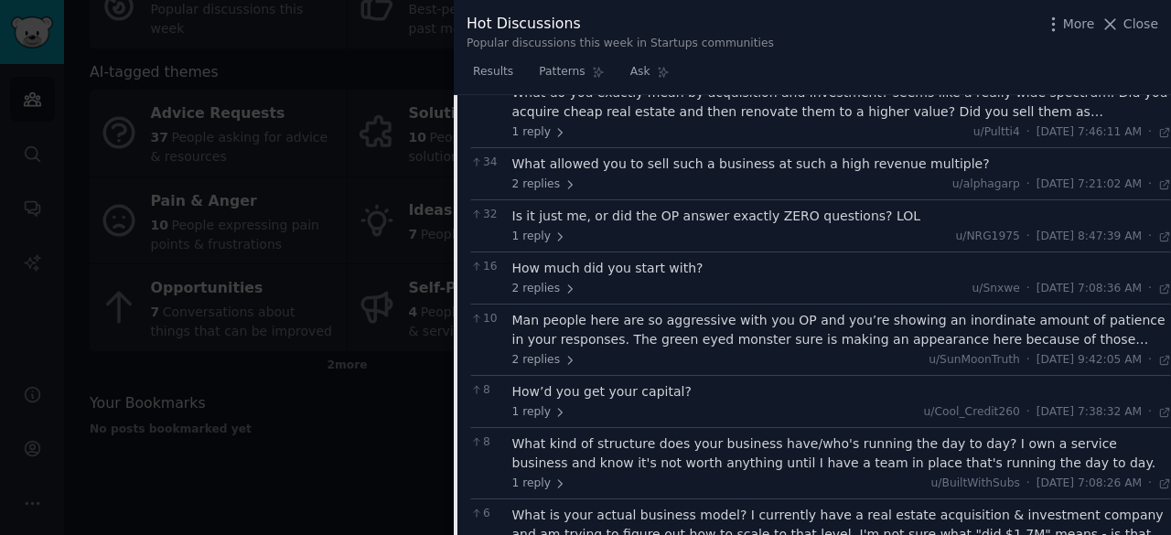
scroll to position [0, 0]
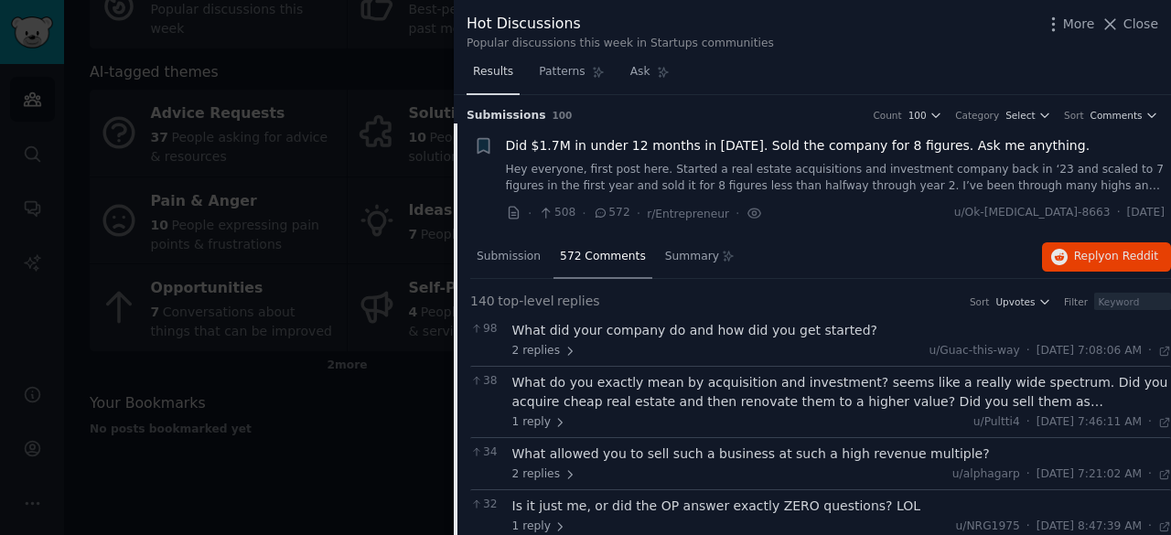
click at [476, 60] on link "Results" at bounding box center [493, 77] width 53 height 38
click at [477, 70] on span "Results" at bounding box center [493, 72] width 40 height 16
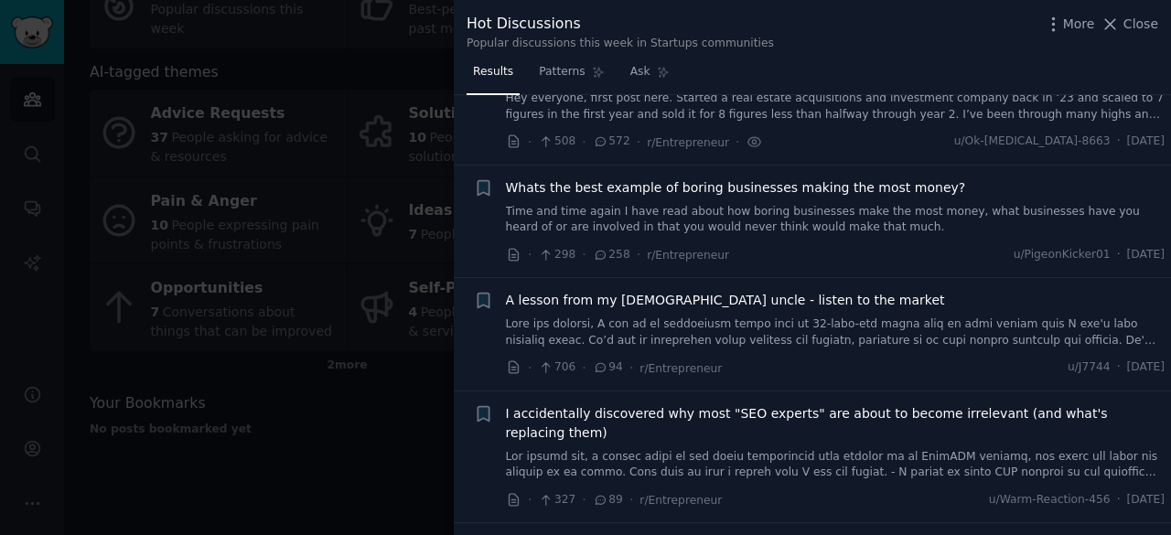
scroll to position [73, 0]
click at [946, 177] on div "Whats the best example of boring businesses making the most money?" at bounding box center [836, 186] width 660 height 19
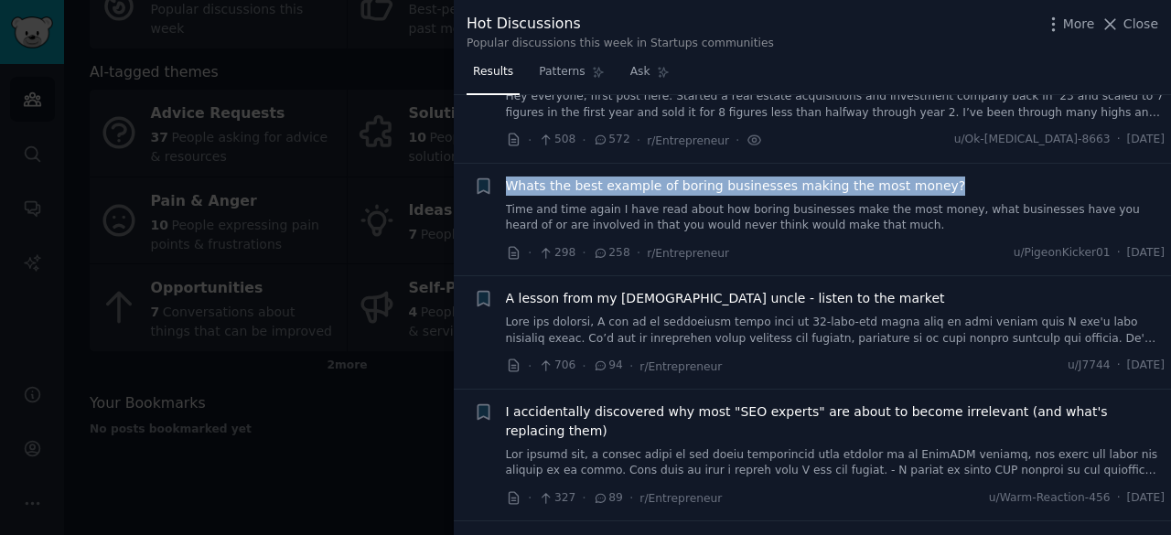
drag, startPoint x: 946, startPoint y: 175, endPoint x: 515, endPoint y: 167, distance: 431.0
click at [515, 167] on li "+ Whats the best example of boring businesses making the most money? Time and t…" at bounding box center [812, 220] width 717 height 113
copy div "Whats the best example of boring businesses making the most money?"
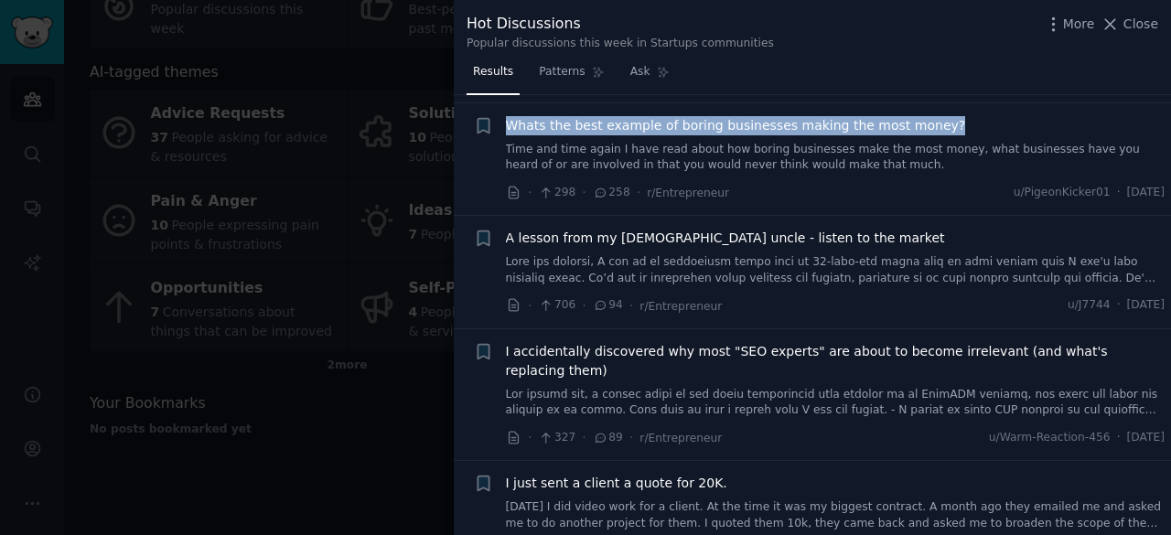
scroll to position [154, 0]
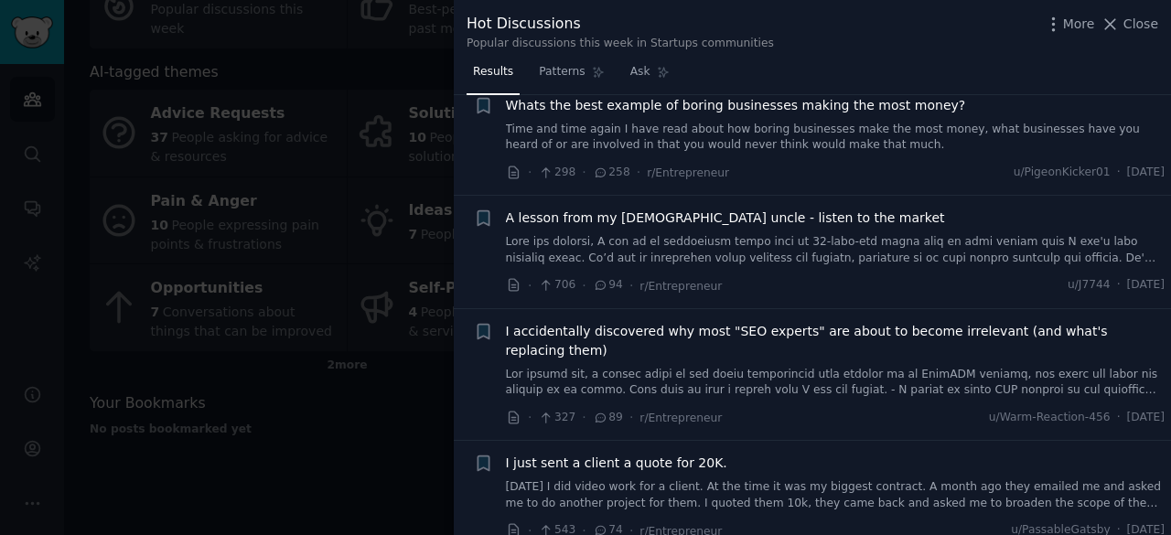
click at [371, 459] on div at bounding box center [585, 267] width 1171 height 535
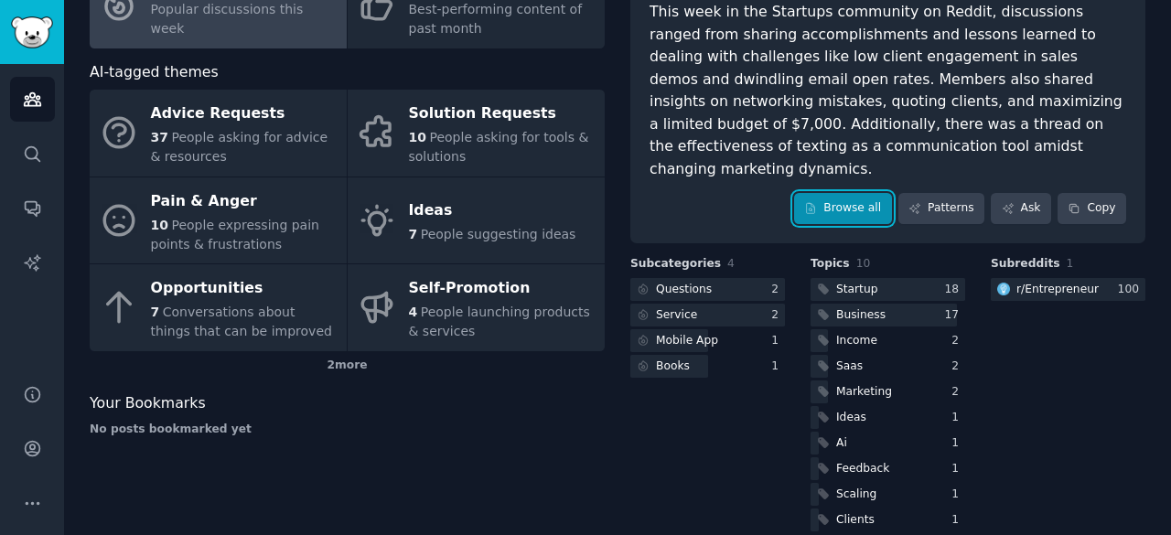
click at [817, 202] on icon at bounding box center [810, 208] width 13 height 13
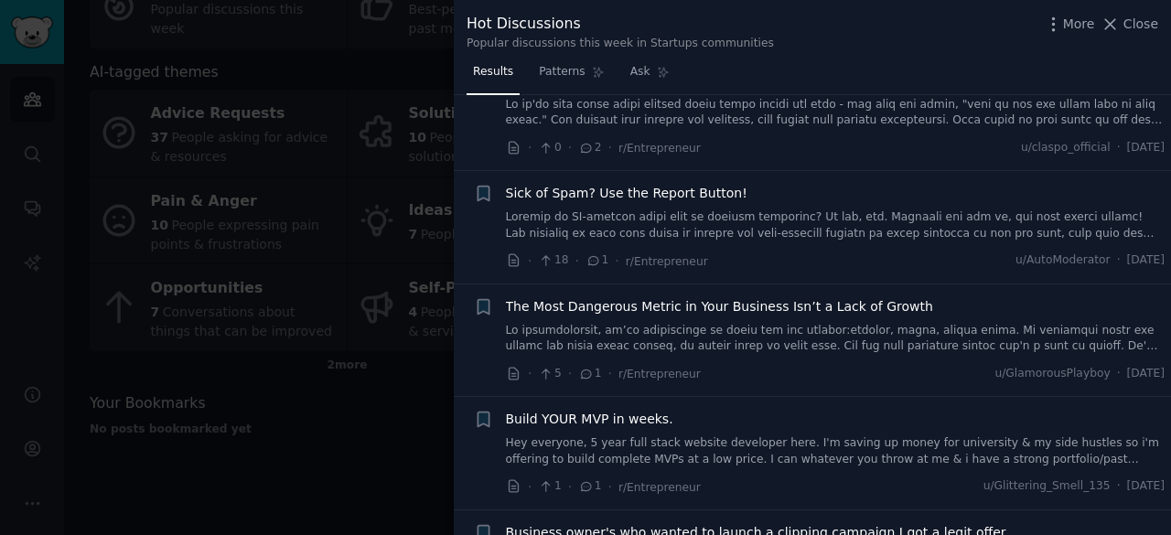
scroll to position [10808, 0]
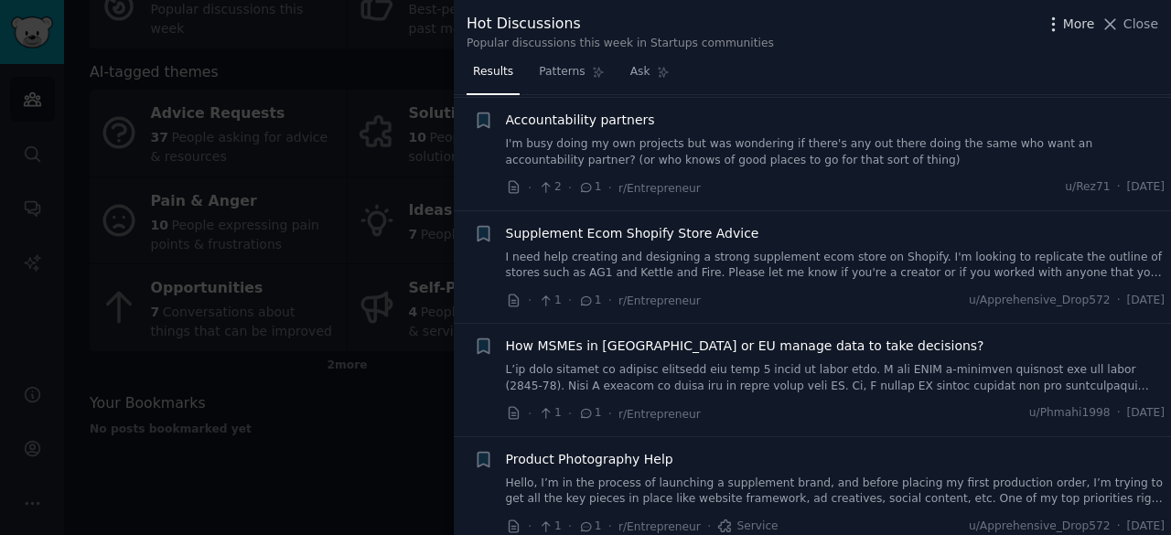
click at [1079, 26] on span "More" at bounding box center [1079, 24] width 32 height 19
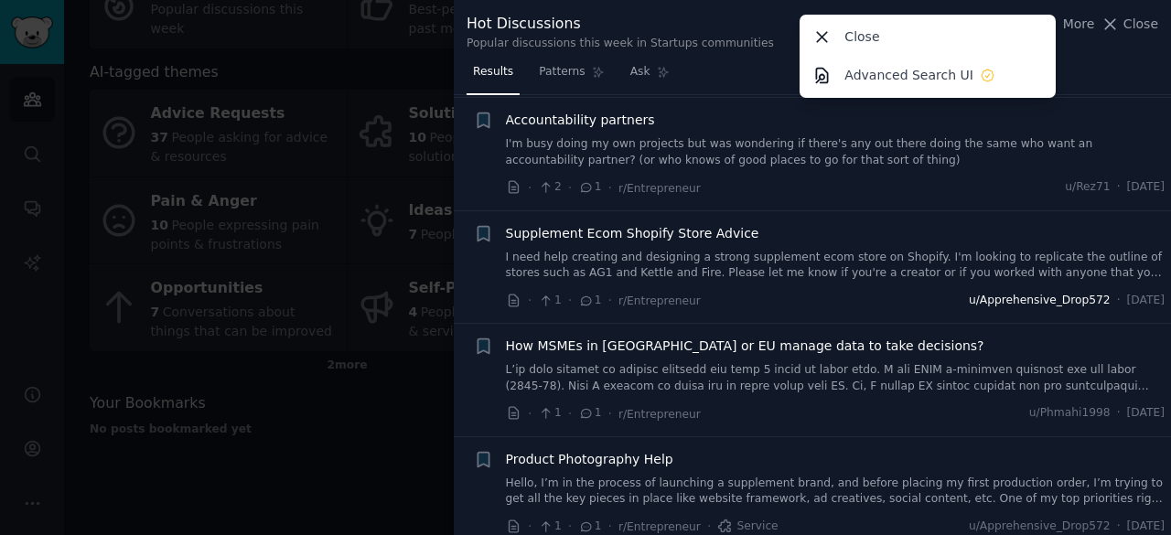
click at [985, 293] on span "u/Apprehensive_Drop572" at bounding box center [1040, 301] width 142 height 16
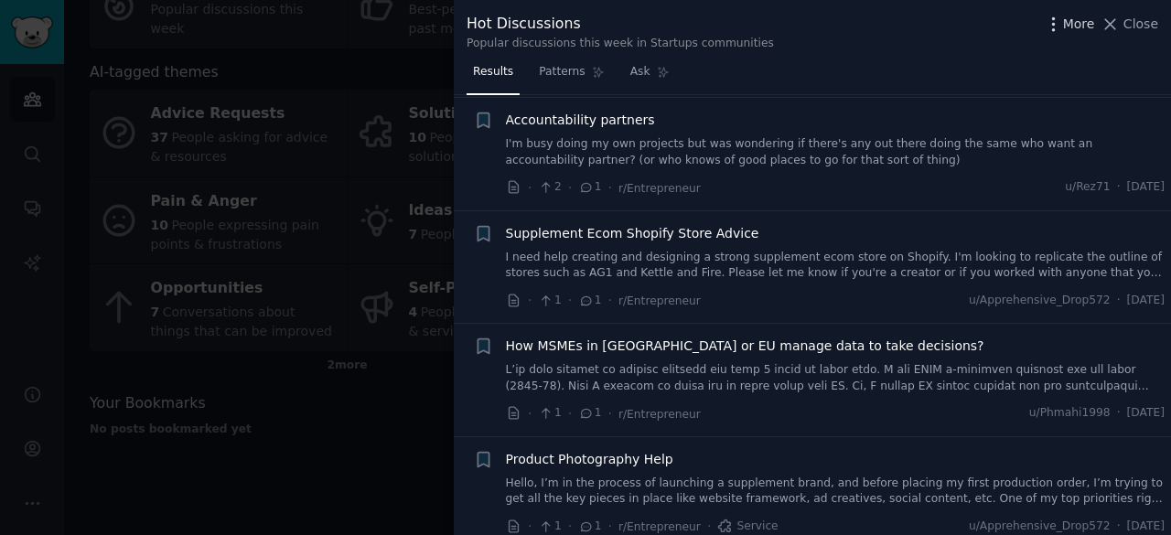
click at [1073, 24] on span "More" at bounding box center [1079, 24] width 32 height 19
click at [1003, 250] on link "I need help creating and designing a strong supplement ecom store on Shopify. I…" at bounding box center [836, 266] width 660 height 32
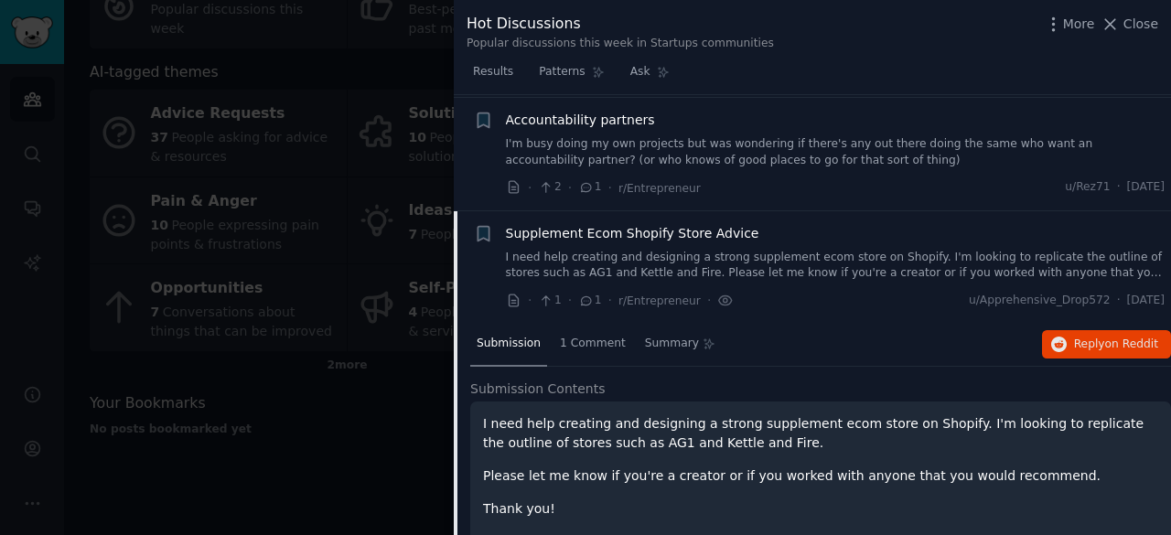
scroll to position [10799, 0]
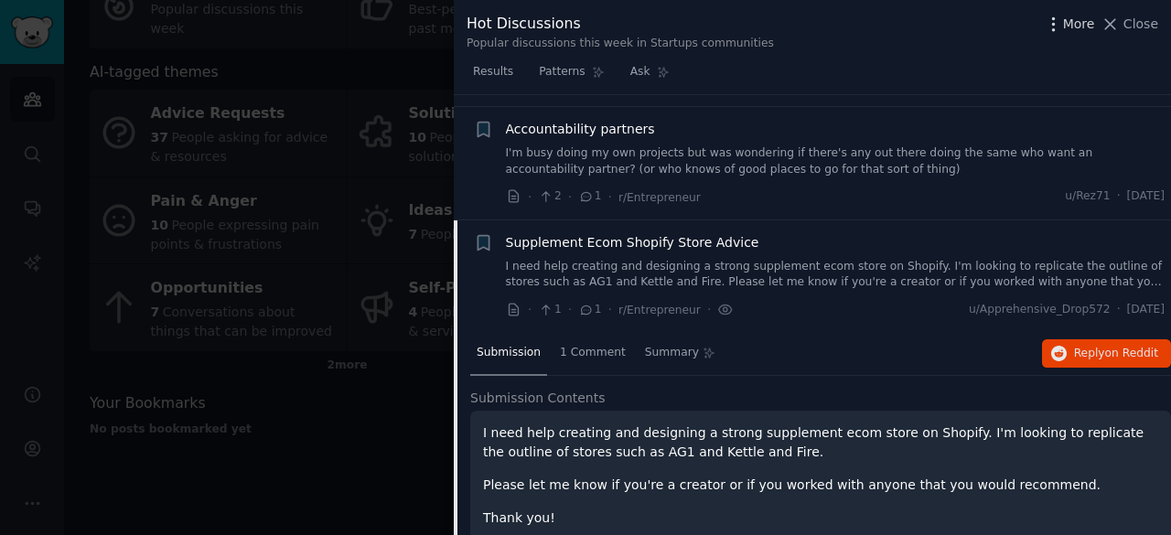
click at [1058, 27] on icon "button" at bounding box center [1053, 24] width 19 height 19
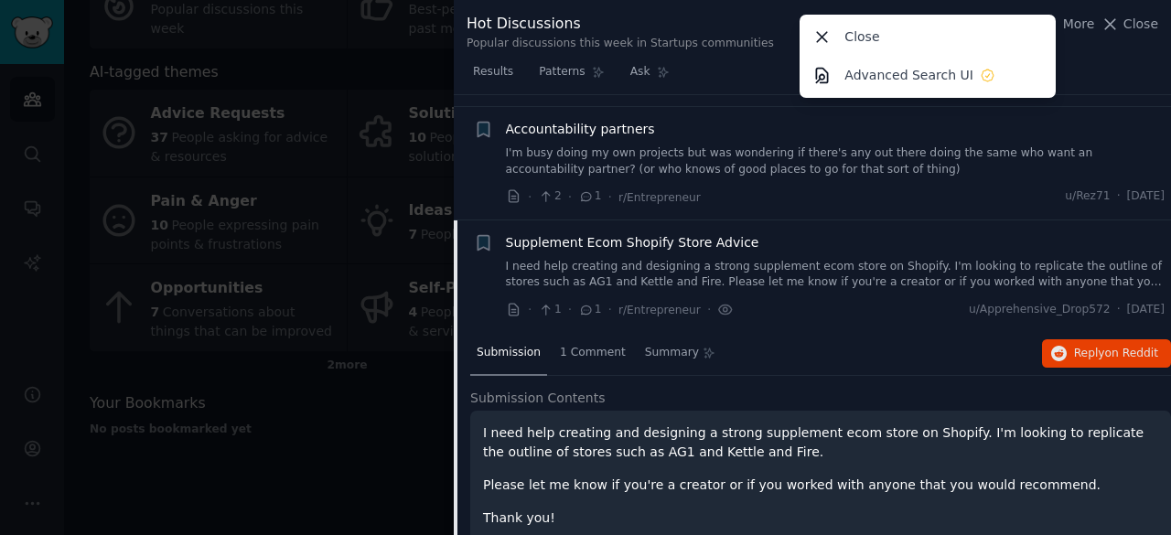
click at [966, 233] on div "Supplement Ecom Shopify Store Advice I need help creating and designing a stron…" at bounding box center [836, 276] width 660 height 87
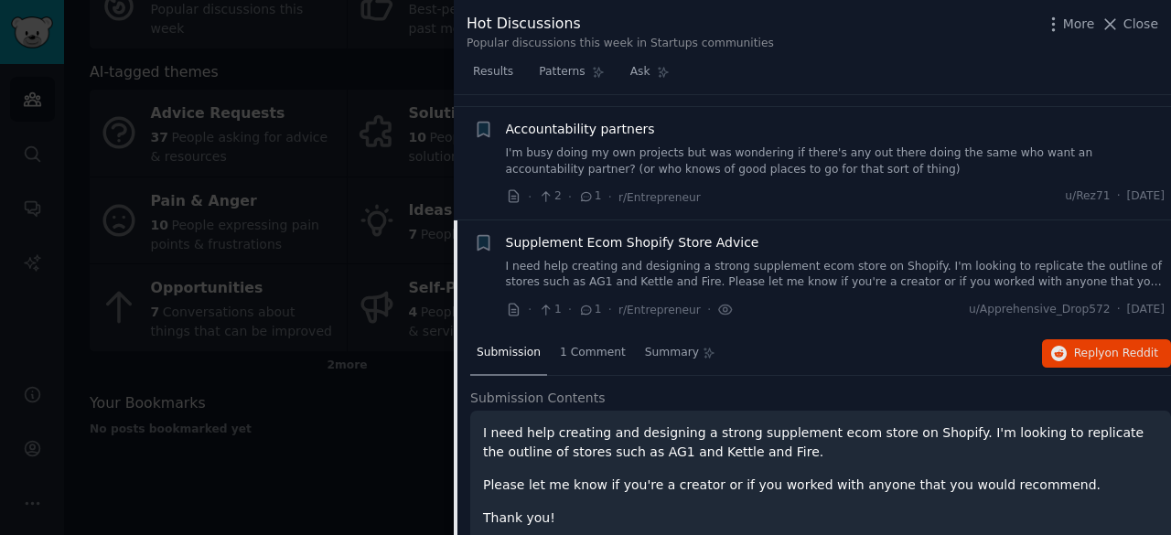
click at [408, 436] on div at bounding box center [585, 267] width 1171 height 535
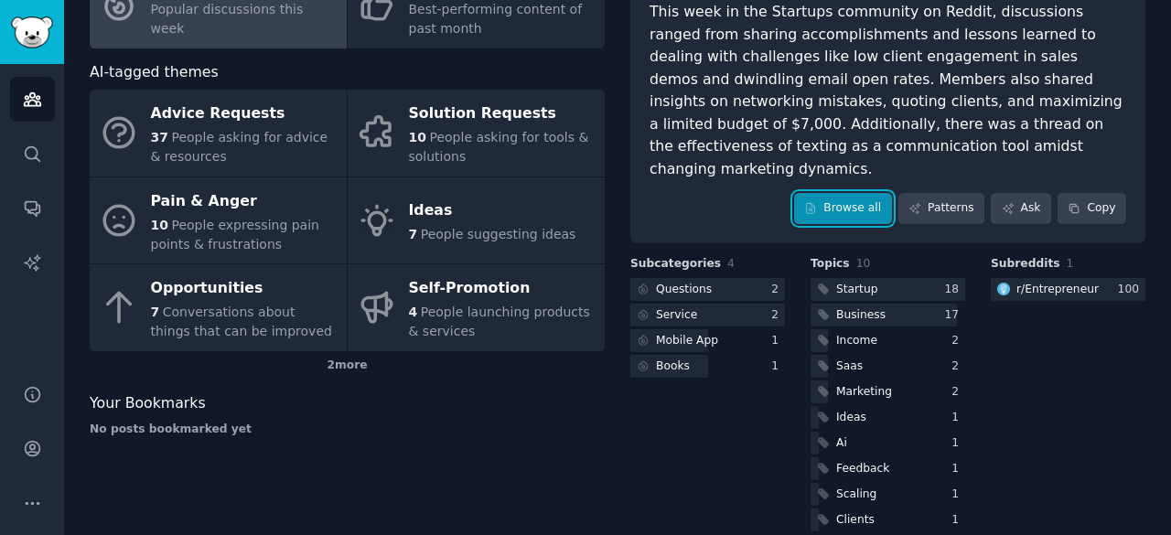
click at [853, 193] on link "Browse all" at bounding box center [843, 208] width 98 height 31
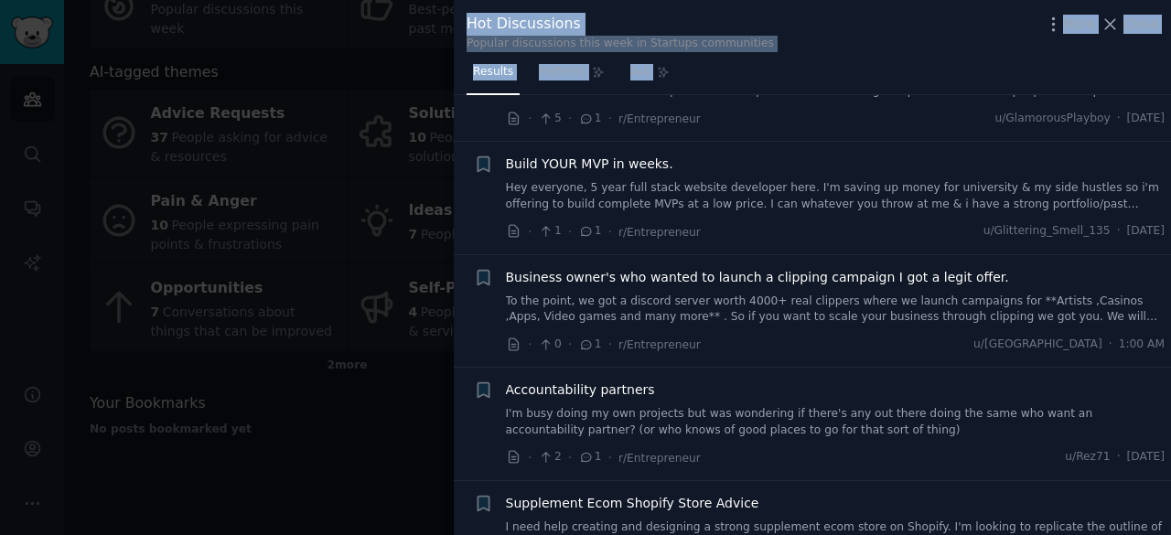
scroll to position [10809, 0]
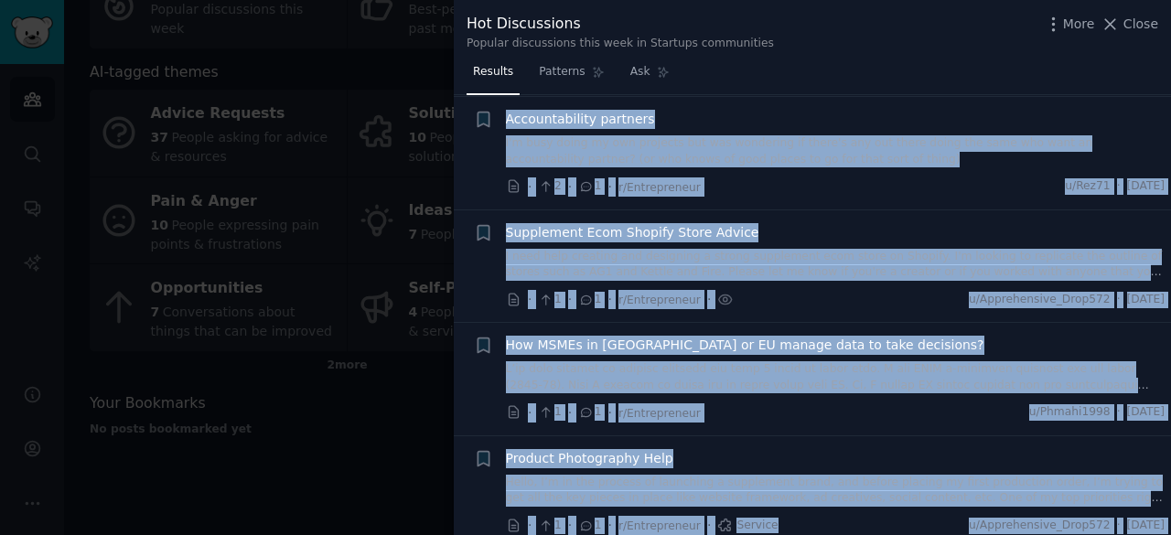
drag, startPoint x: 494, startPoint y: 112, endPoint x: 737, endPoint y: 517, distance: 472.8
click at [737, 517] on div "Submission s 100 Count 100 Category Select Sort Comments Reddit text submission…" at bounding box center [812, 315] width 717 height 441
copy div "ission s 100 Count 100 Category Select Sort Comments Reddit text submission + D…"
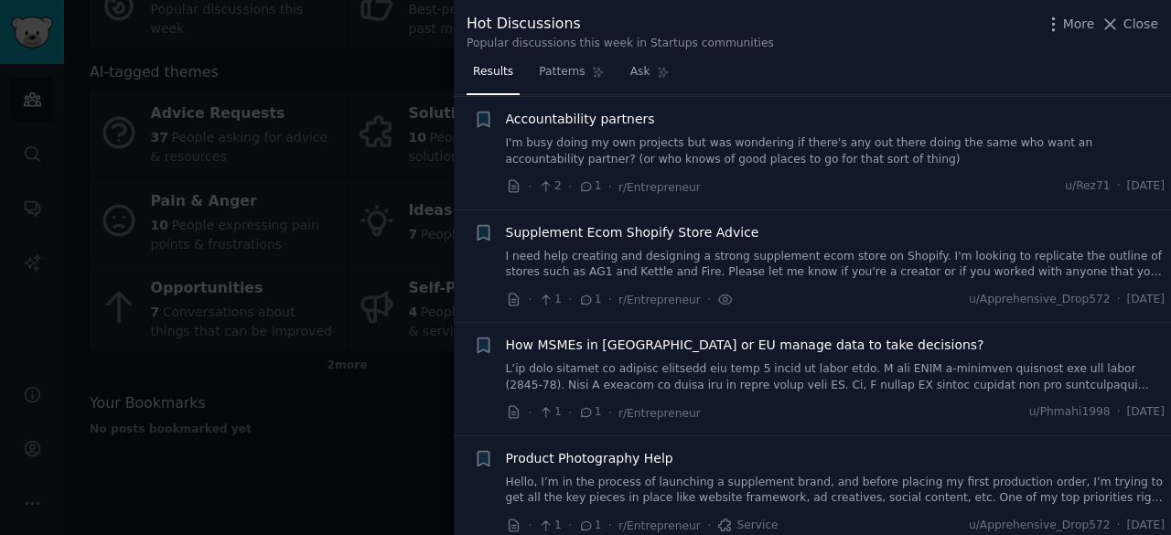
click at [360, 489] on div at bounding box center [585, 267] width 1171 height 535
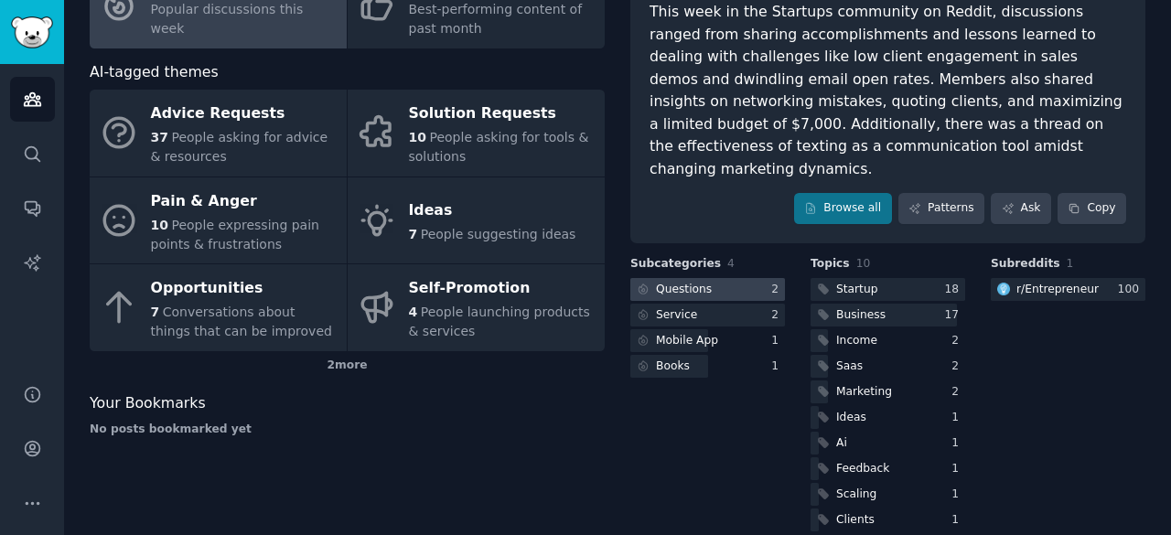
click at [746, 278] on div at bounding box center [707, 289] width 155 height 23
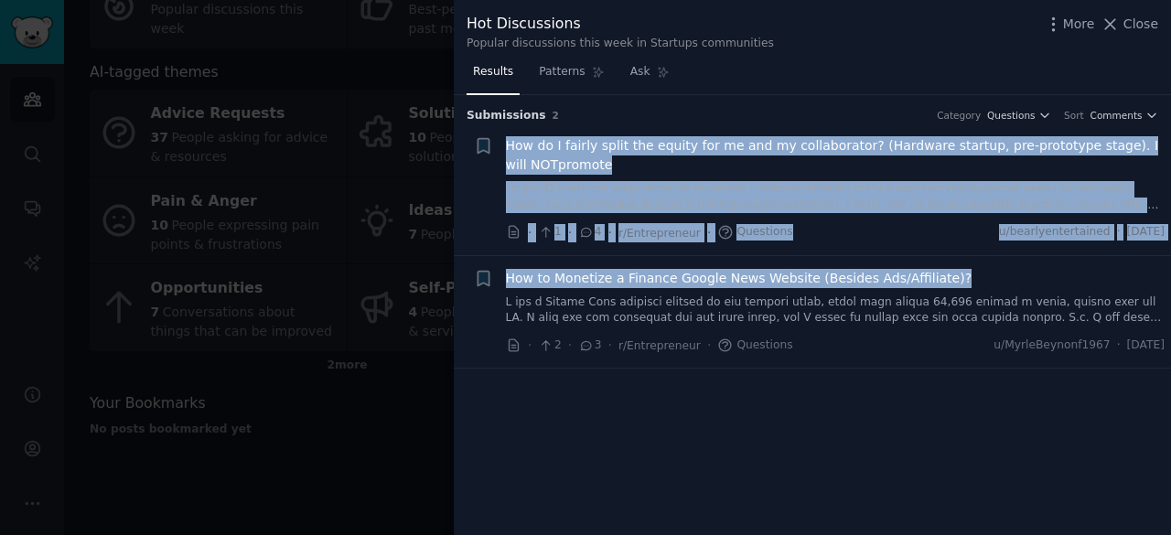
drag, startPoint x: 502, startPoint y: 145, endPoint x: 940, endPoint y: 272, distance: 455.4
click at [940, 272] on ul "+ How do I fairly split the equity for me and my collaborator? (Hardware startu…" at bounding box center [812, 246] width 717 height 245
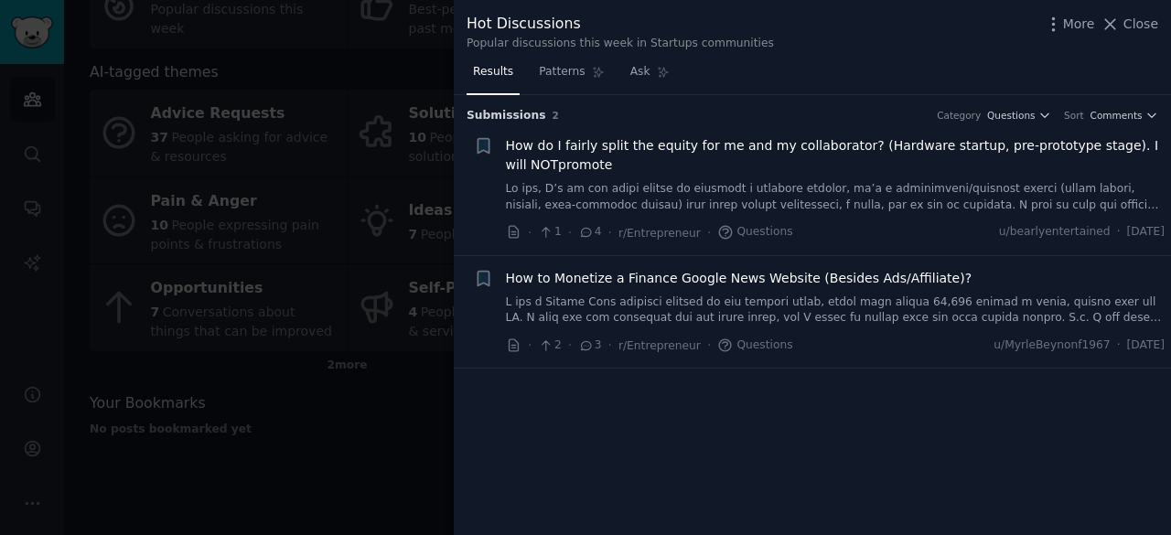
click at [841, 438] on div "Submission s 2 Category Questions Sort Comments + How do I fairly split the equ…" at bounding box center [812, 315] width 717 height 441
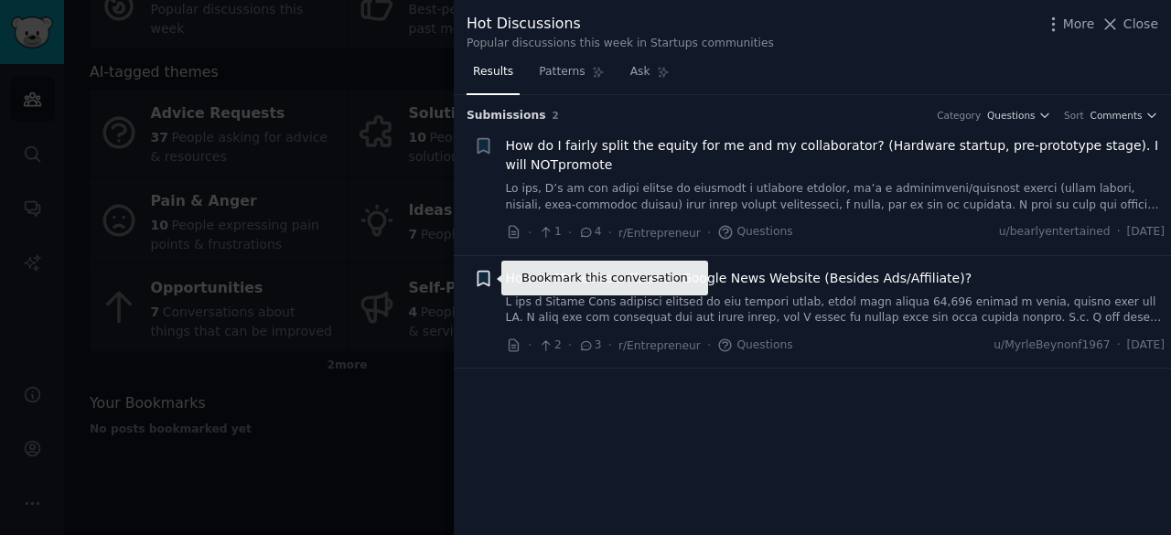
drag, startPoint x: 500, startPoint y: 274, endPoint x: 483, endPoint y: 280, distance: 18.5
click at [483, 280] on div "Bookmark this conversation + How to Monetize a Finance Google News Website (Bes…" at bounding box center [820, 312] width 692 height 87
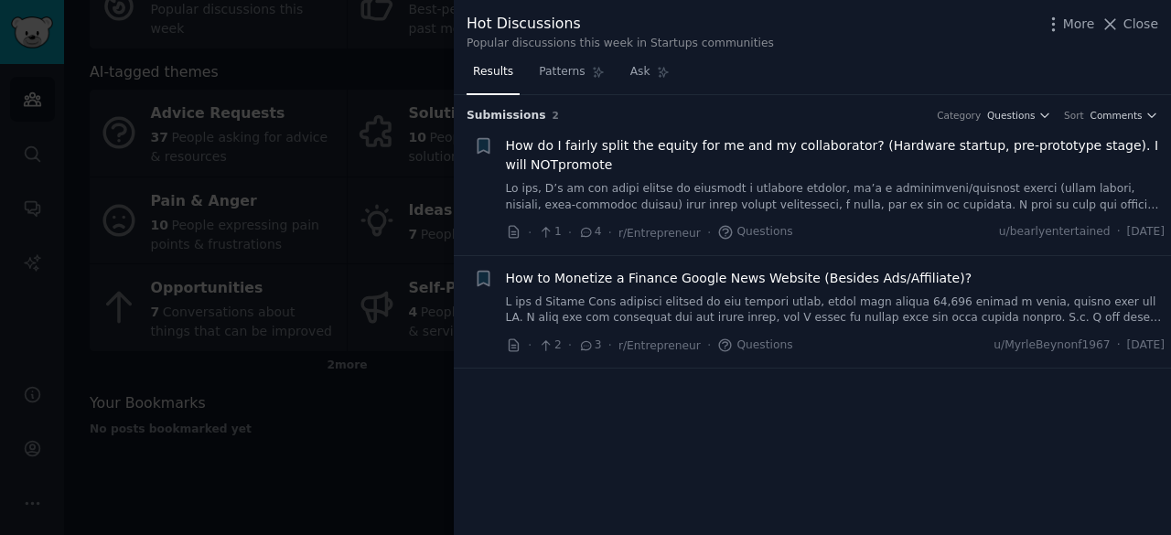
click at [951, 274] on div "How to Monetize a Finance Google News Website (Besides Ads/Affiliate)?" at bounding box center [836, 278] width 660 height 19
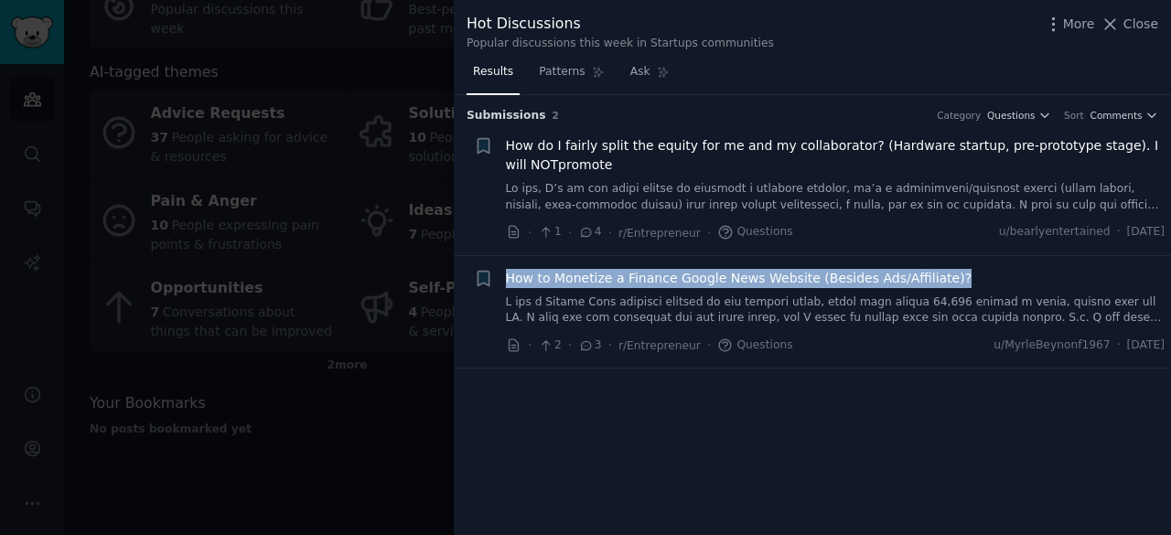
click at [951, 274] on div "How to Monetize a Finance Google News Website (Besides Ads/Affiliate)?" at bounding box center [836, 278] width 660 height 19
copy div "How to Monetize a Finance Google News Website (Besides Ads/Affiliate)?"
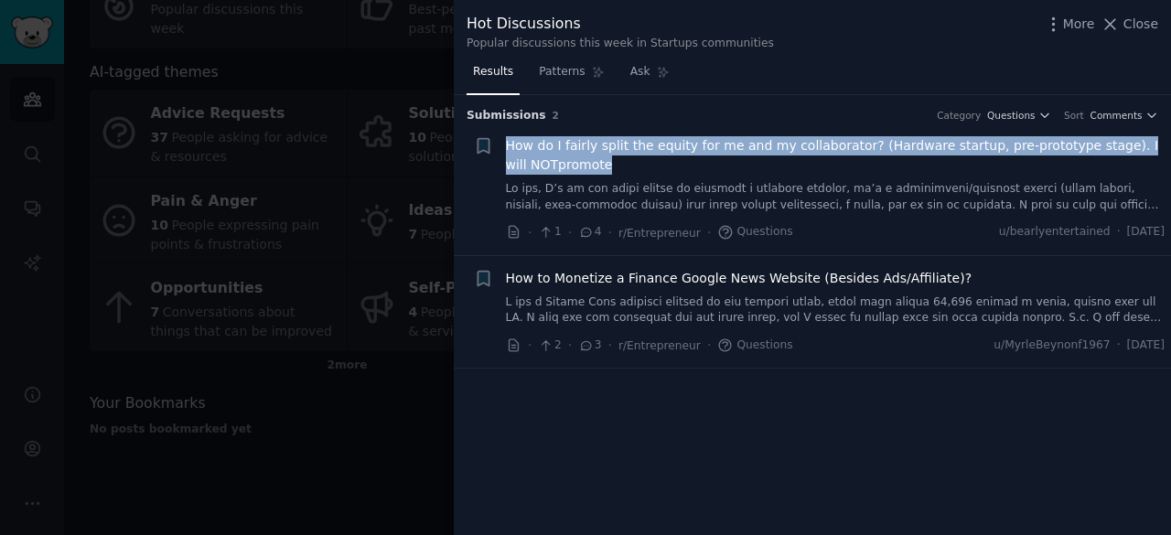
drag, startPoint x: 501, startPoint y: 136, endPoint x: 585, endPoint y: 167, distance: 88.9
click at [585, 167] on div "+ How do I fairly split the equity for me and my collaborator? (Hardware startu…" at bounding box center [820, 189] width 692 height 106
copy span "How do I fairly split the equity for me and my collaborator? (Hardware startup,…"
click at [593, 272] on span "How to Monetize a Finance Google News Website (Besides Ads/Affiliate)?" at bounding box center [739, 278] width 467 height 19
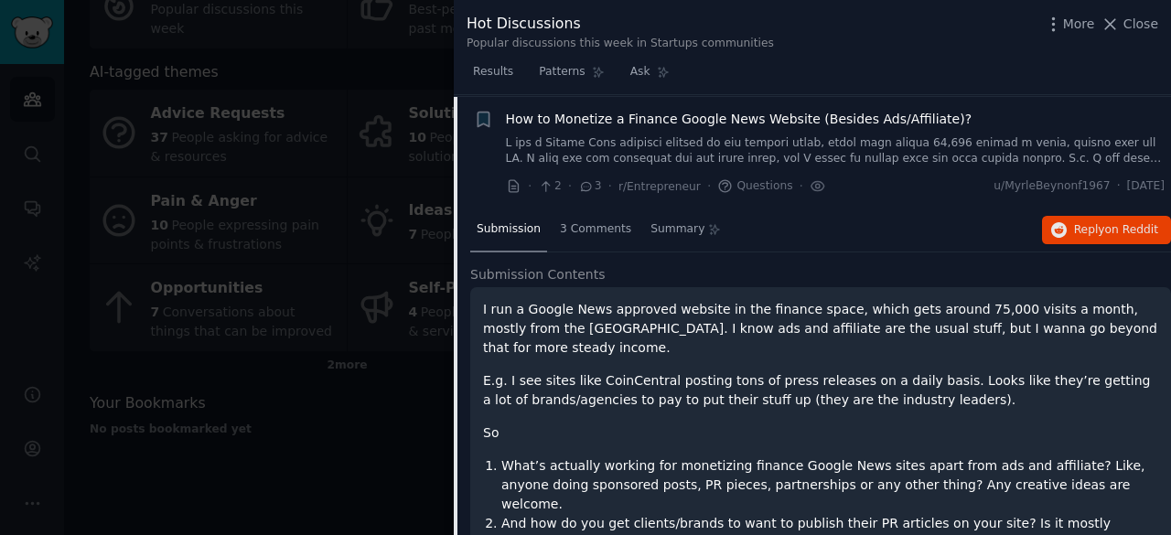
scroll to position [161, 0]
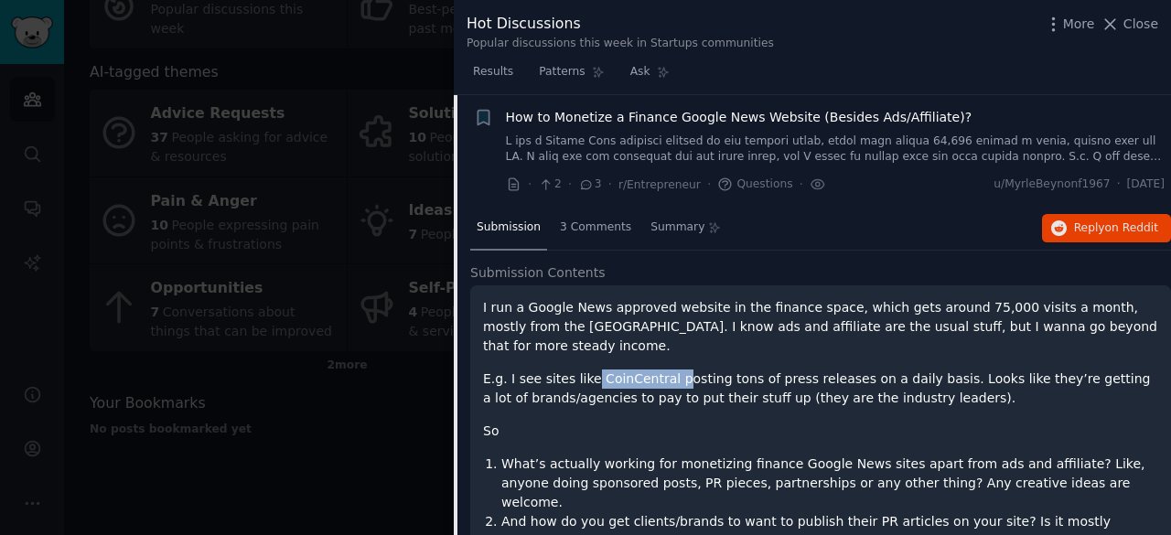
drag, startPoint x: 583, startPoint y: 356, endPoint x: 661, endPoint y: 358, distance: 77.8
click at [661, 370] on p "E.g. I see sites like CoinCentral posting tons of press releases on a daily bas…" at bounding box center [820, 389] width 675 height 38
copy p "CoinCentral p"
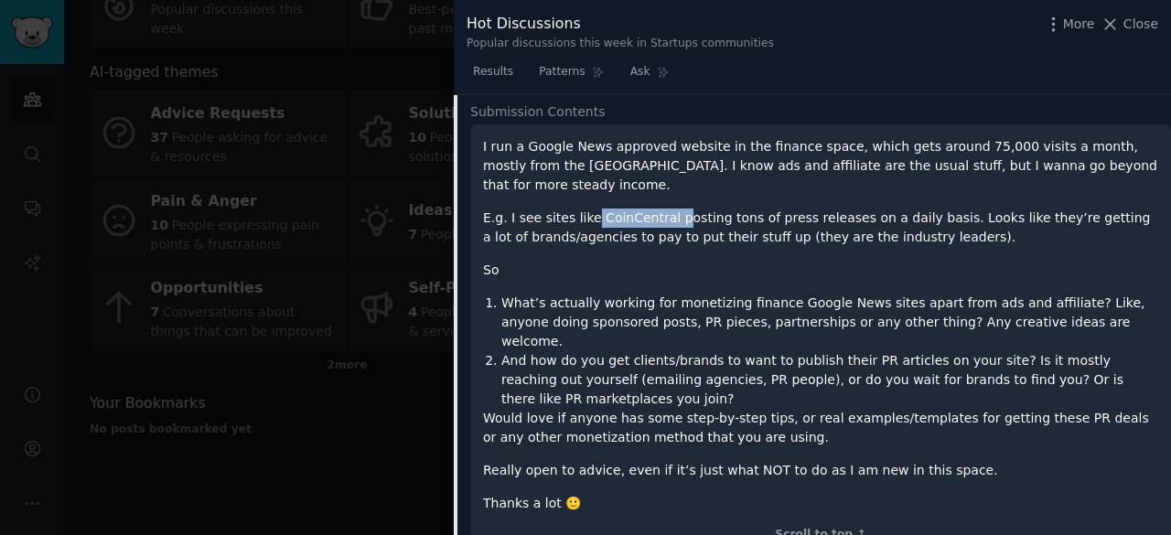
scroll to position [322, 0]
click at [415, 432] on div at bounding box center [585, 267] width 1171 height 535
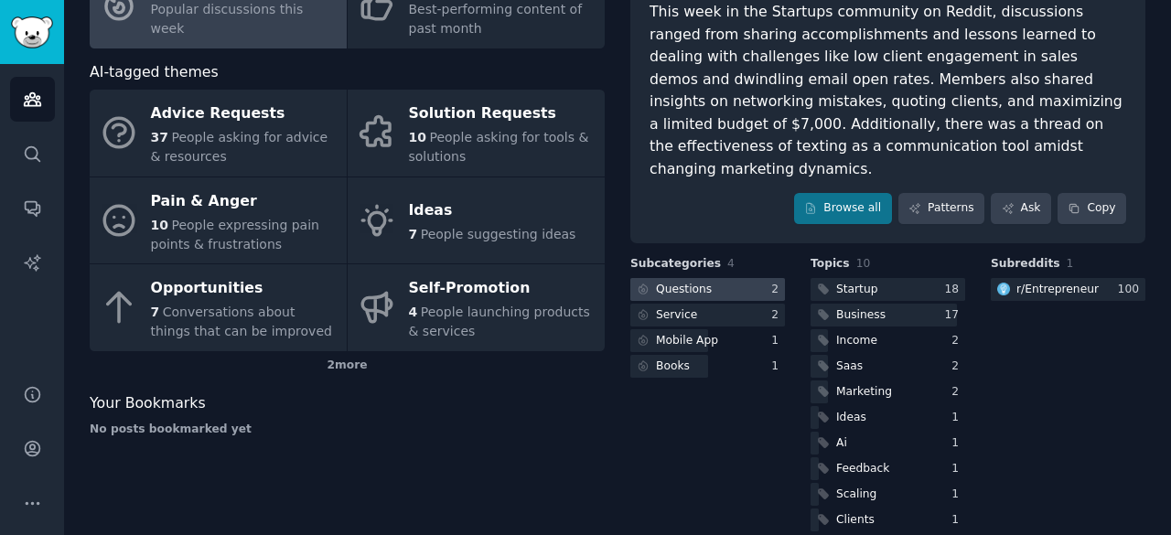
click at [692, 282] on div "Questions" at bounding box center [684, 290] width 56 height 16
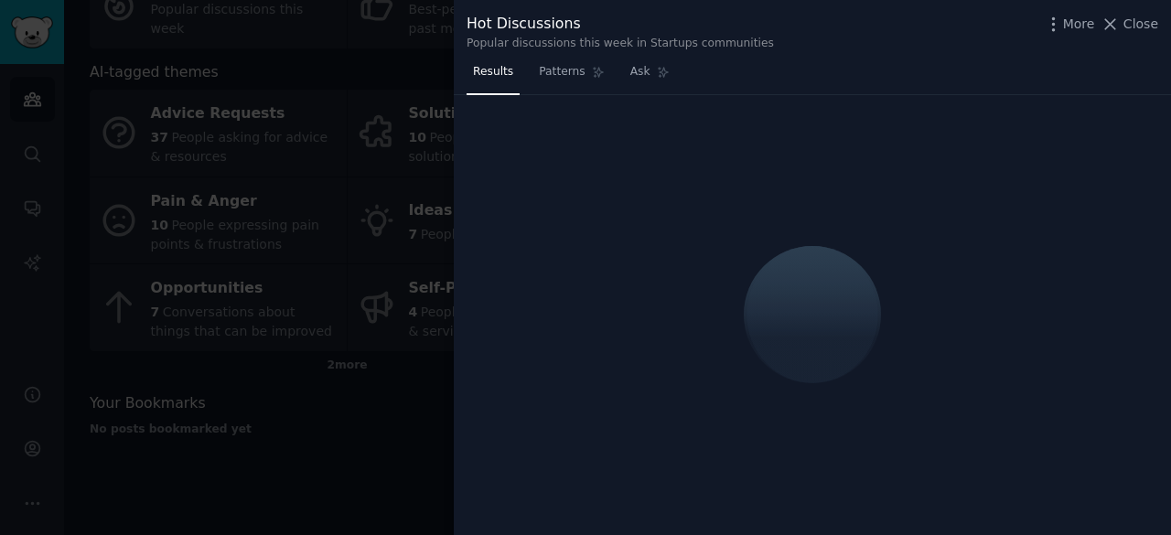
click at [1042, 120] on div at bounding box center [812, 315] width 717 height 441
click at [475, 90] on link "Results" at bounding box center [493, 77] width 53 height 38
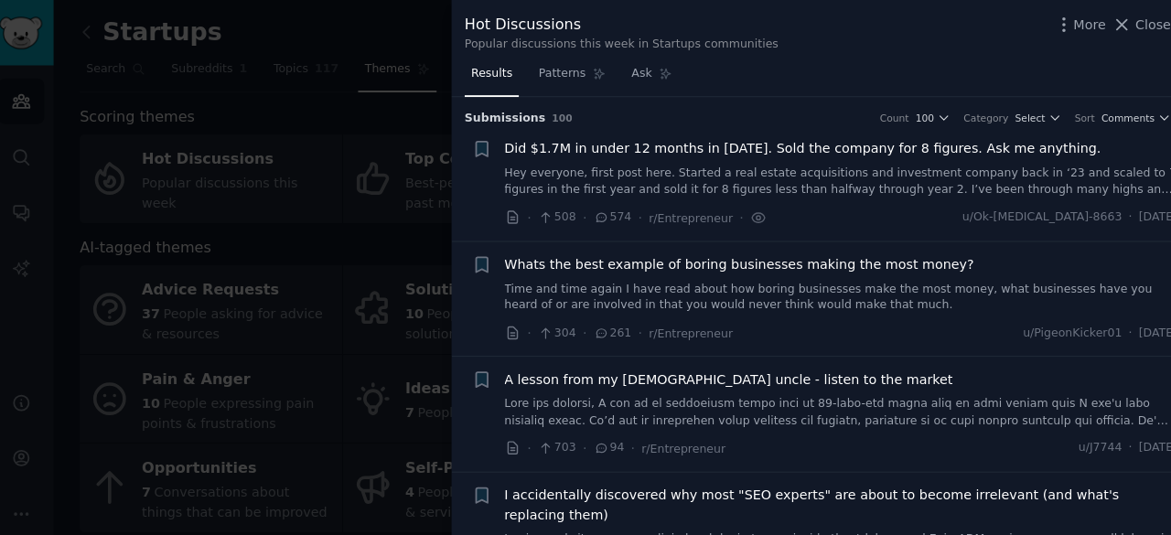
click at [630, 371] on span "A lesson from my [DEMOGRAPHIC_DATA] uncle - listen to the market" at bounding box center [725, 371] width 439 height 19
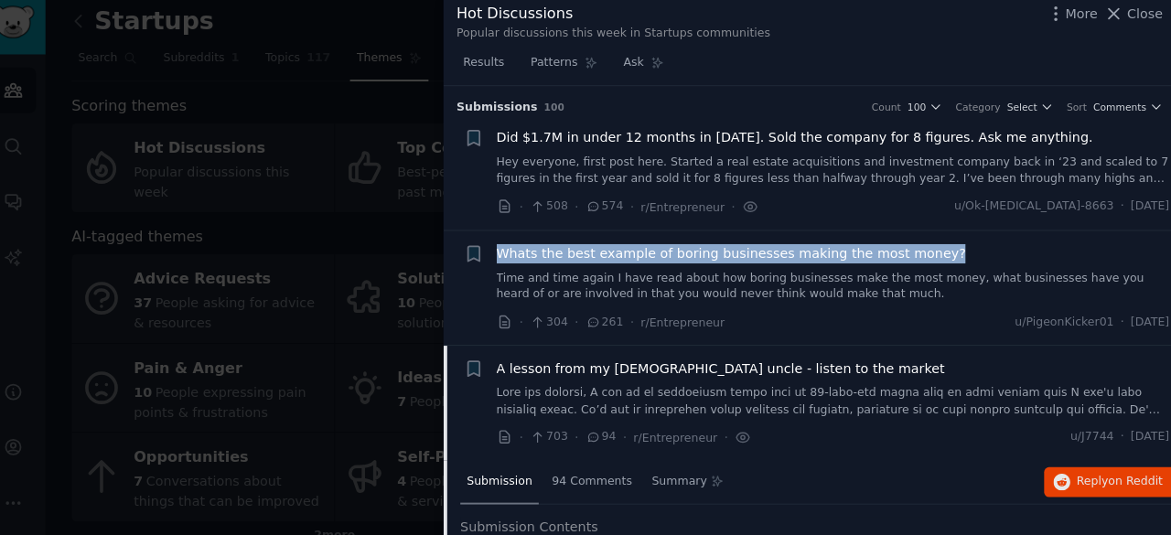
drag, startPoint x: 930, startPoint y: 263, endPoint x: 501, endPoint y: 257, distance: 429.1
click at [501, 257] on div "+ Whats the best example of boring businesses making the most money? Time and t…" at bounding box center [820, 293] width 692 height 87
copy span "Whats the best example of boring businesses making the most money?"
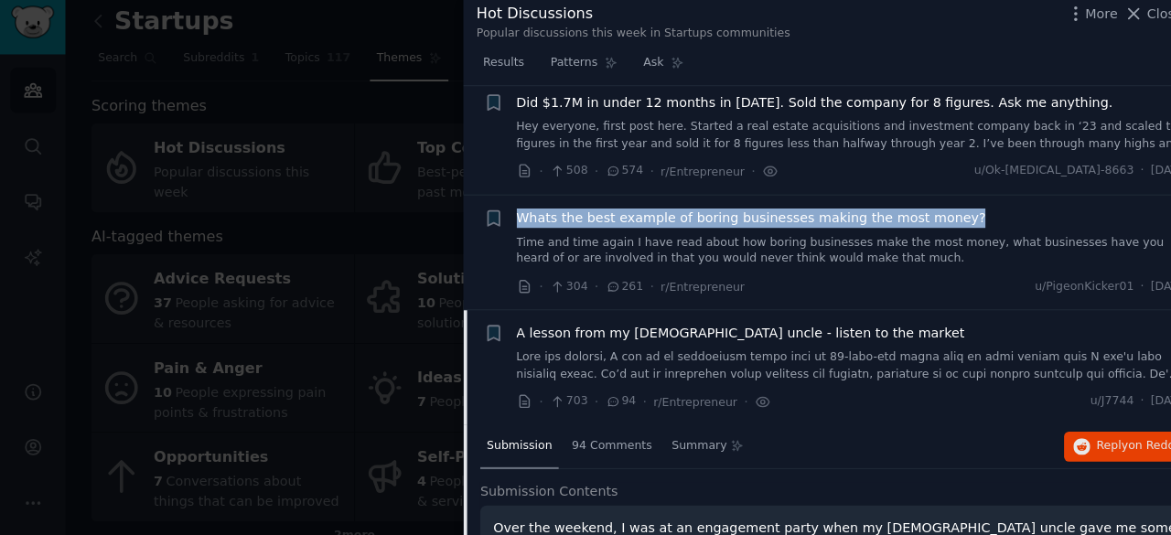
scroll to position [40, 0]
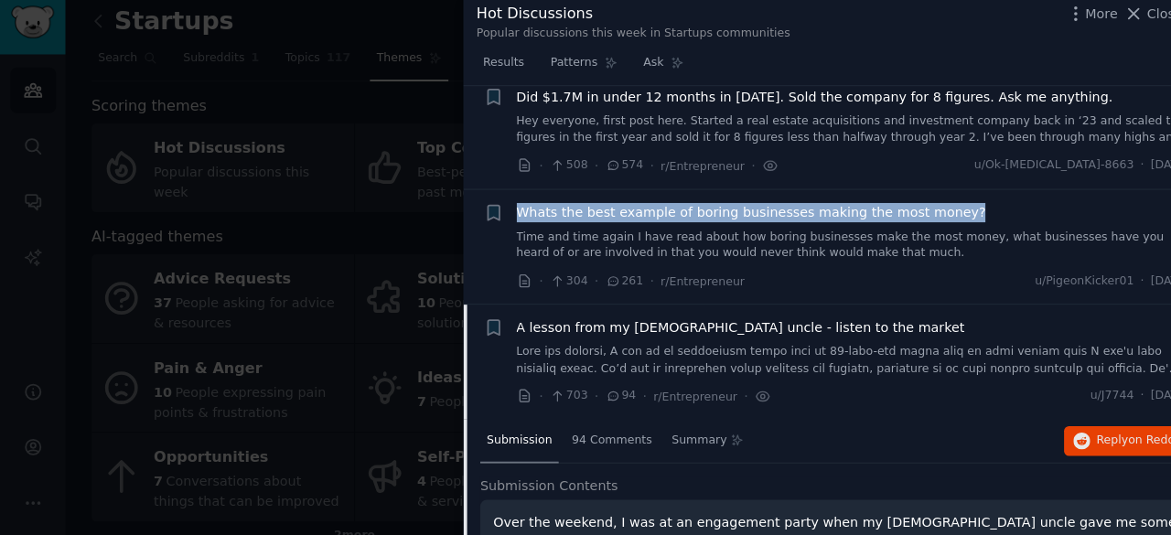
click at [551, 223] on span "Whats the best example of boring businesses making the most money?" at bounding box center [736, 219] width 460 height 19
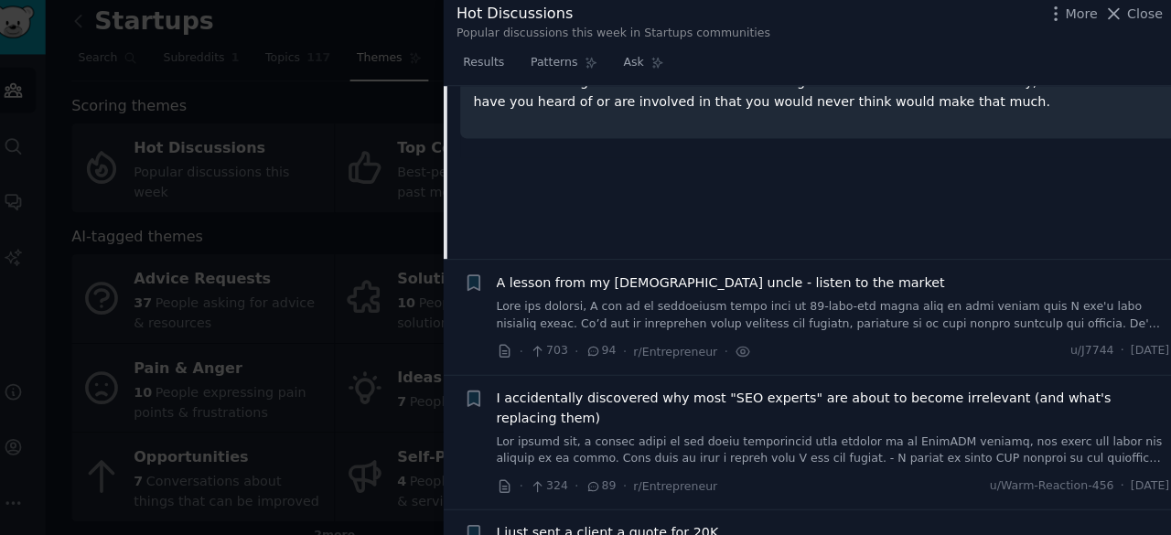
scroll to position [365, 0]
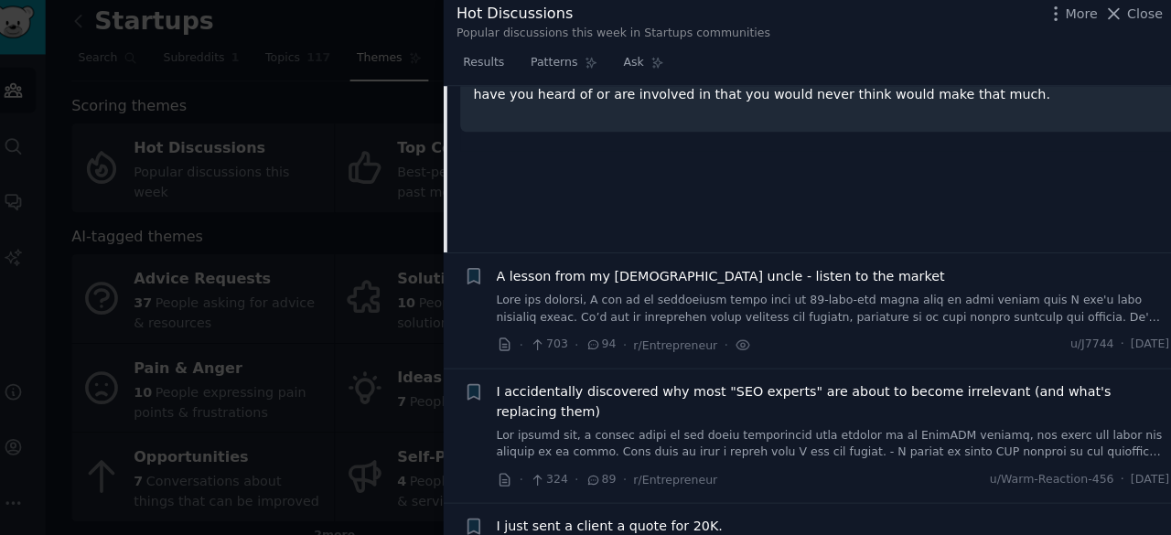
click at [563, 312] on link at bounding box center [836, 313] width 660 height 32
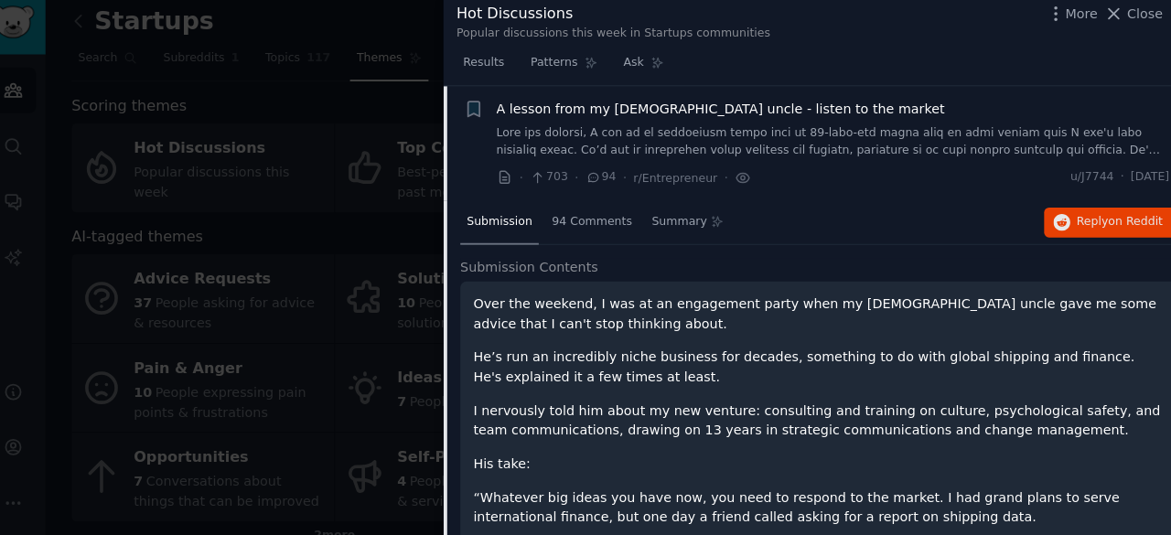
scroll to position [331, 0]
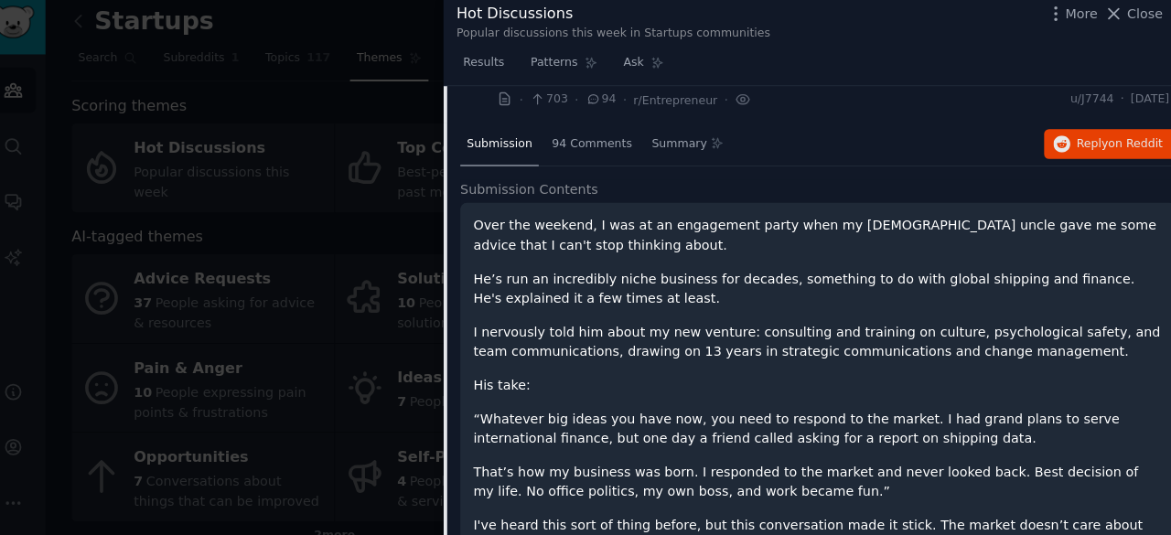
click at [525, 224] on p "Over the weekend, I was at an engagement party when my [DEMOGRAPHIC_DATA] uncle…" at bounding box center [820, 241] width 675 height 38
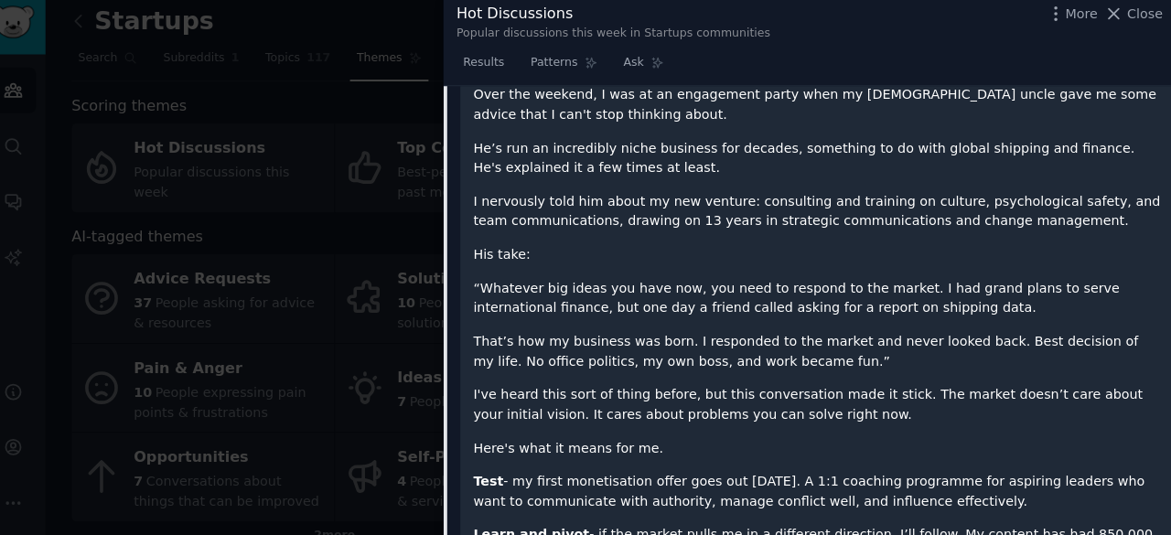
scroll to position [465, 0]
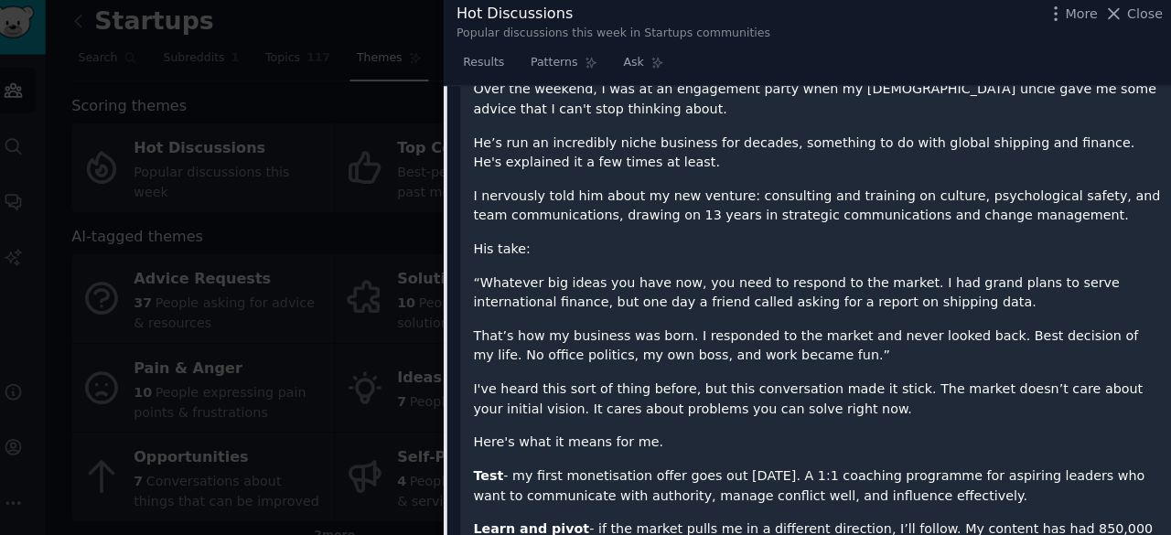
click at [797, 395] on p "I've heard this sort of thing before, but this conversation made it stick. The …" at bounding box center [820, 401] width 675 height 38
click at [486, 316] on div "Over the weekend, I was at an engagement party when my [DEMOGRAPHIC_DATA] uncle…" at bounding box center [820, 376] width 675 height 574
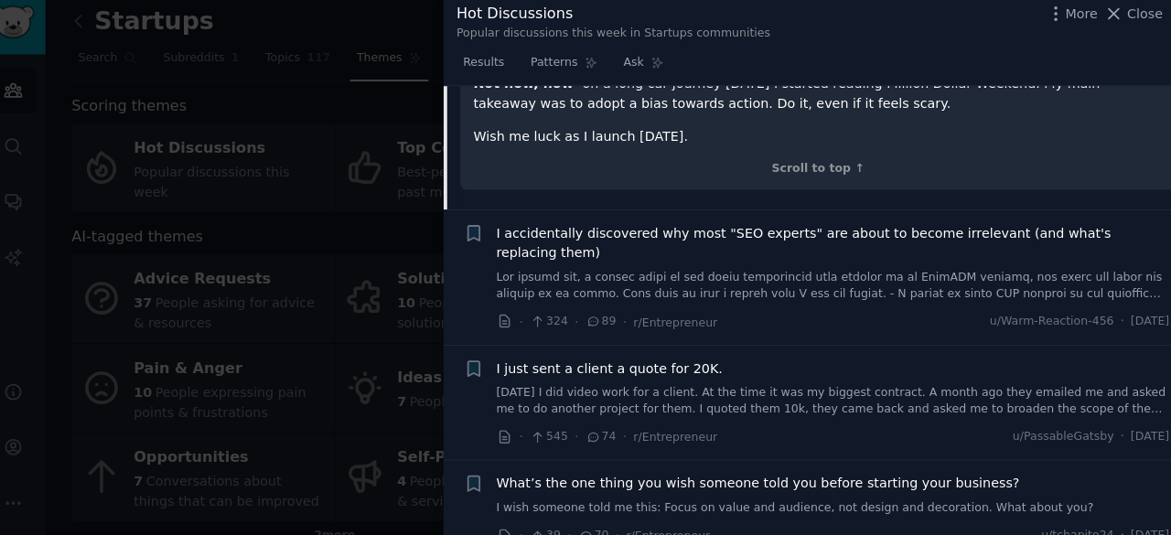
scroll to position [973, 0]
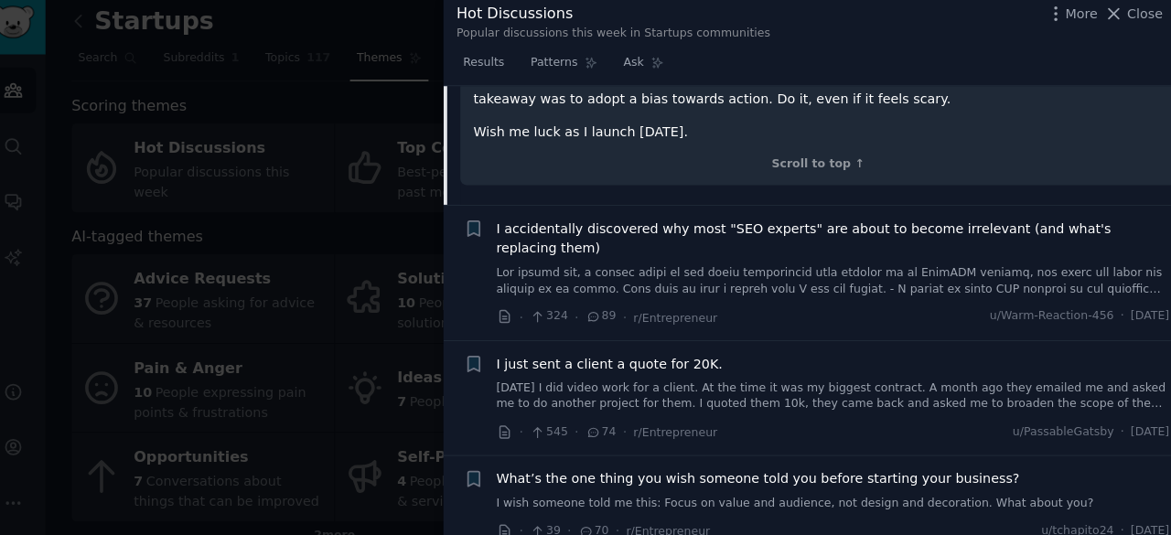
click at [575, 226] on span "I accidentally discovered why most "SEO experts" are about to become irrelevant…" at bounding box center [836, 244] width 660 height 38
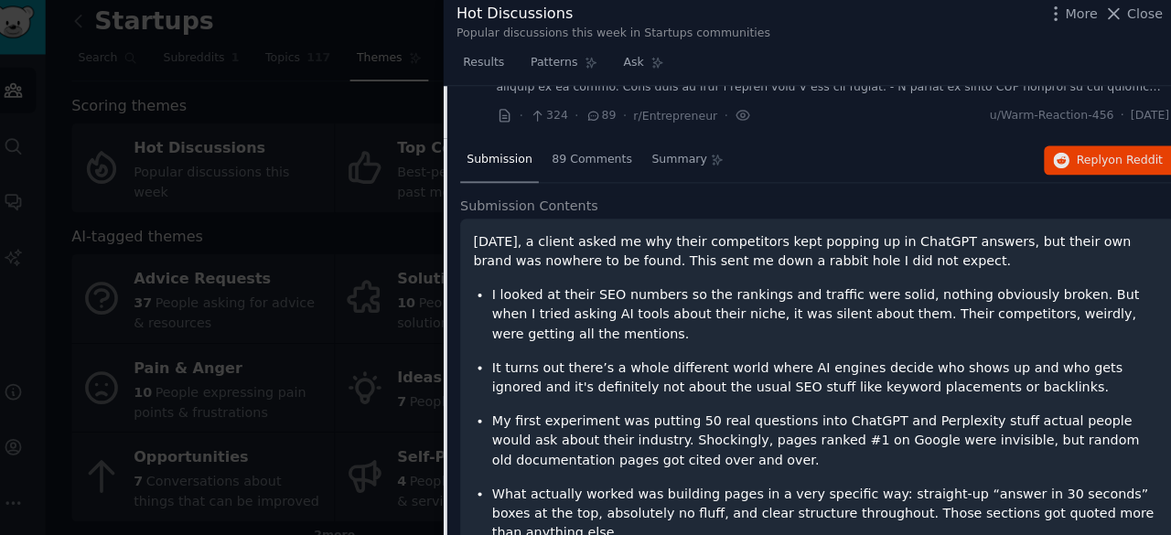
scroll to position [457, 0]
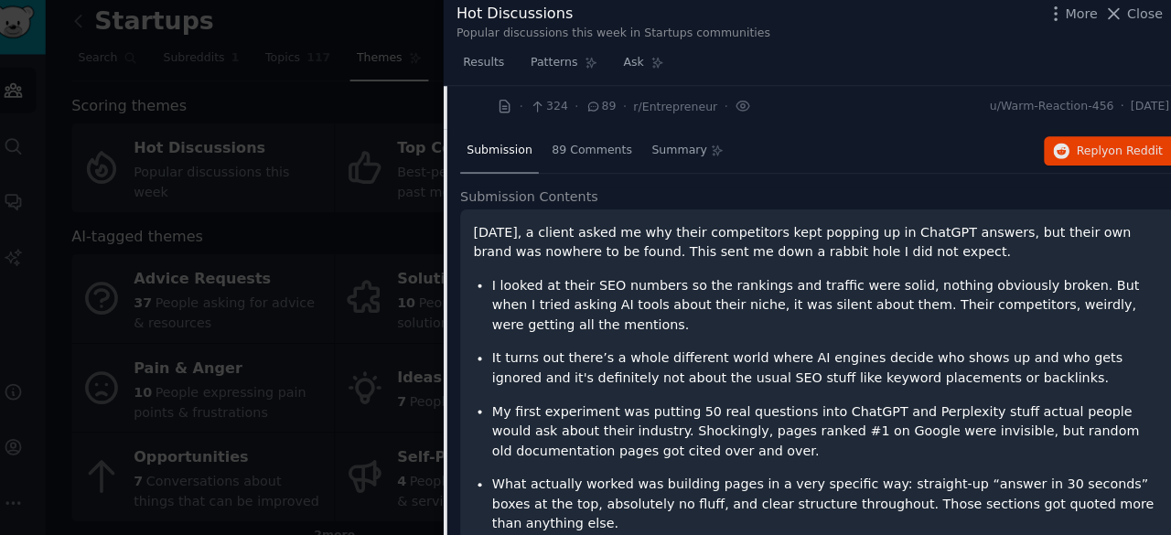
click at [546, 194] on span "Submission Contents" at bounding box center [537, 203] width 135 height 19
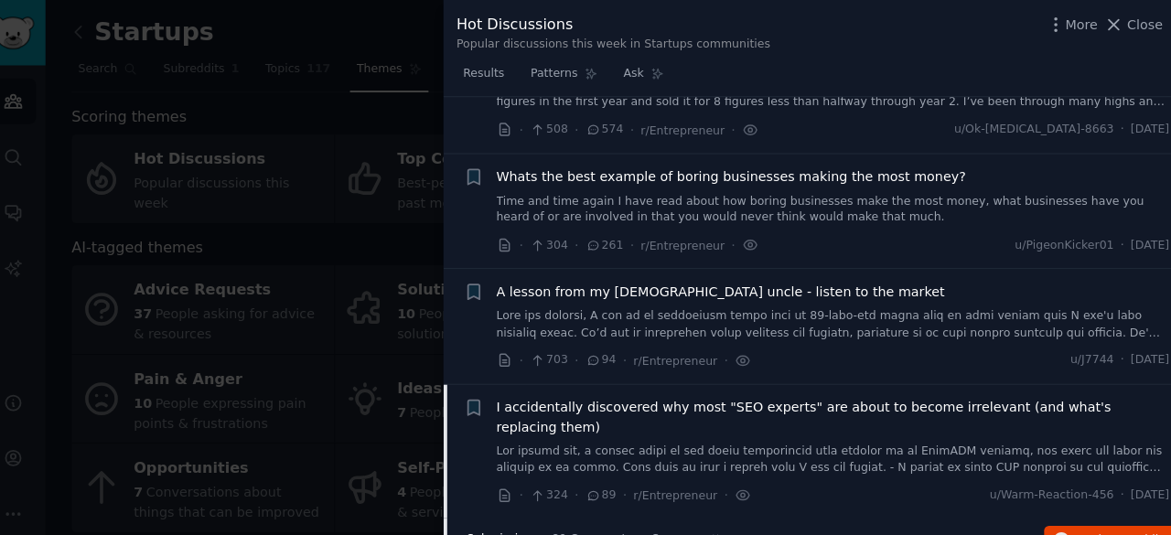
scroll to position [93, 0]
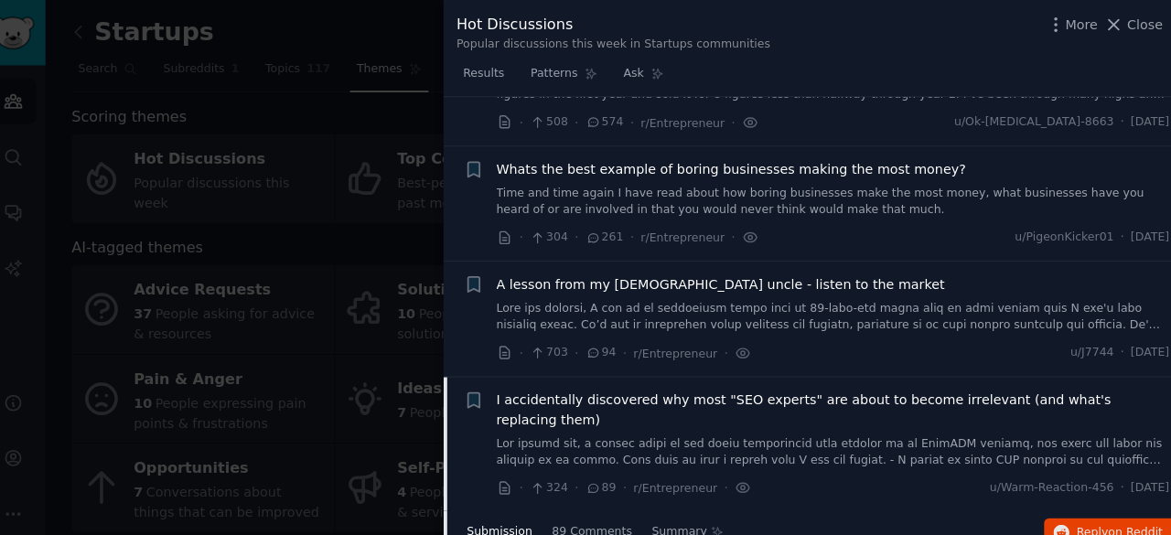
click at [553, 162] on span "Whats the best example of boring businesses making the most money?" at bounding box center [736, 165] width 460 height 19
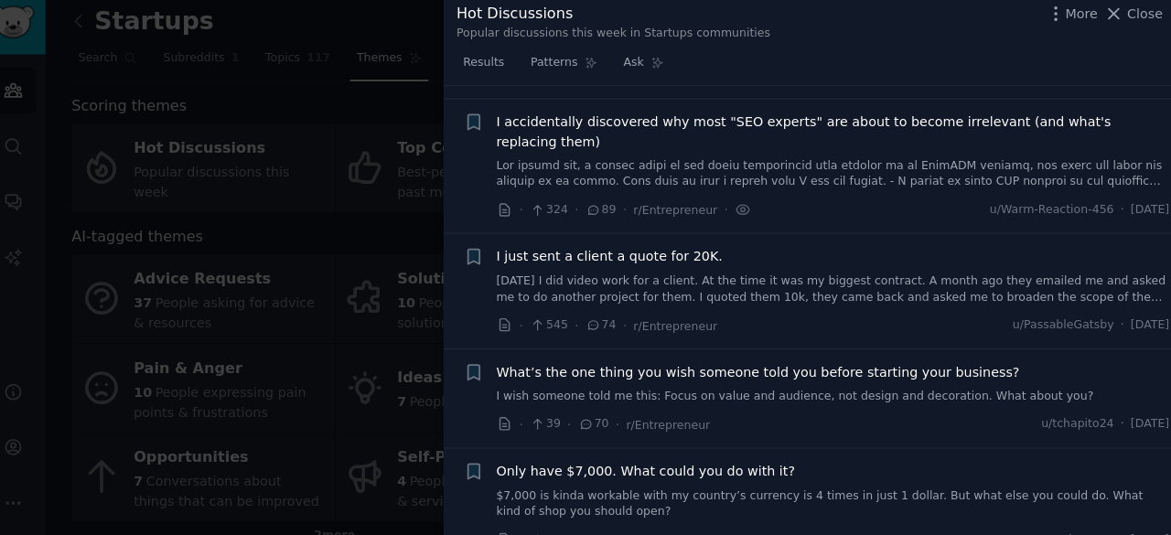
scroll to position [628, 0]
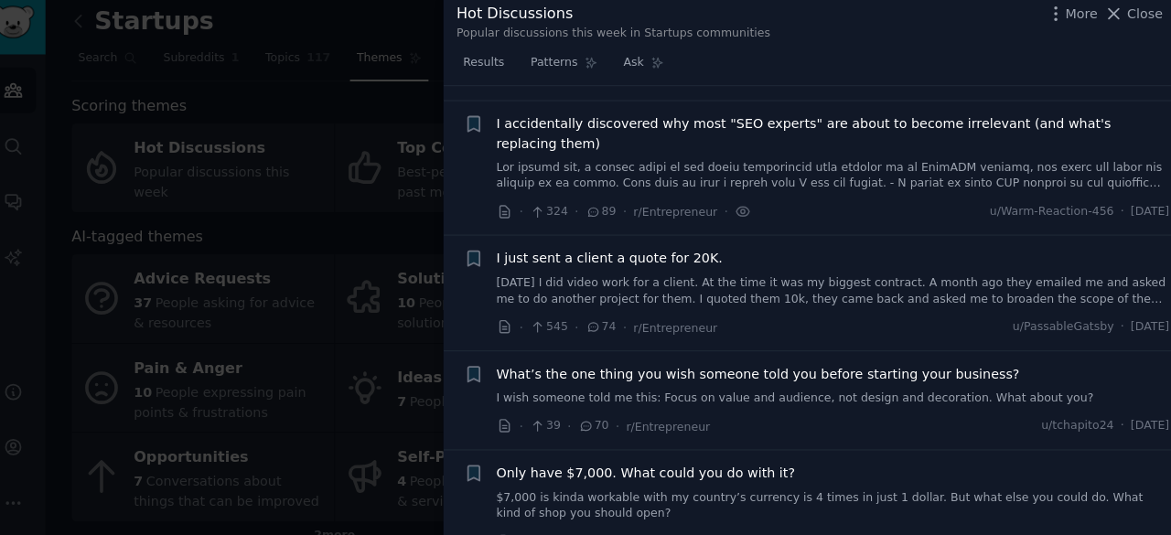
click at [552, 123] on span "I accidentally discovered why most "SEO experts" are about to become irrelevant…" at bounding box center [836, 142] width 660 height 38
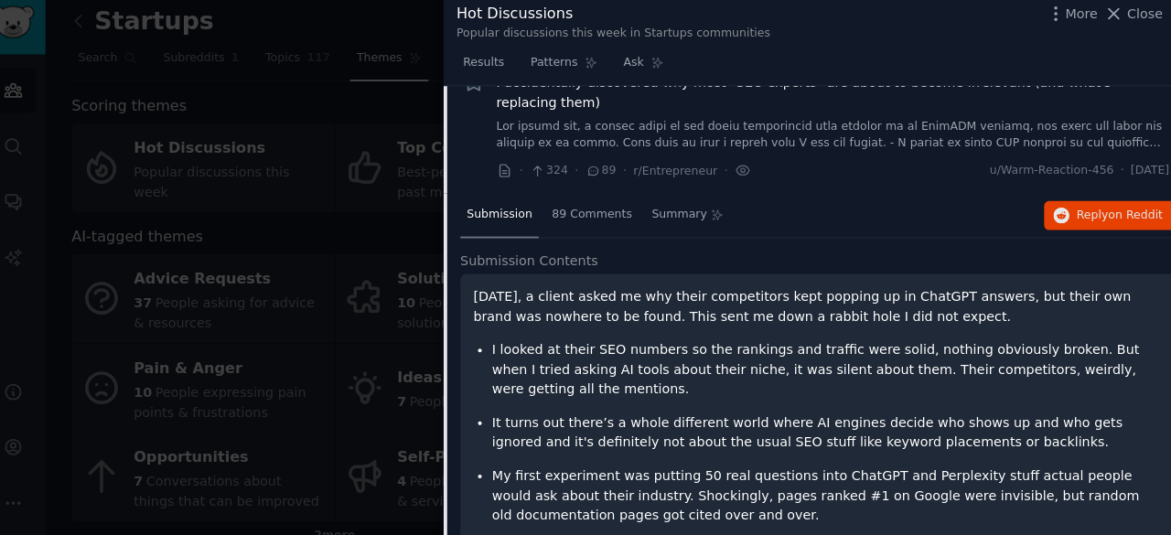
scroll to position [388, 0]
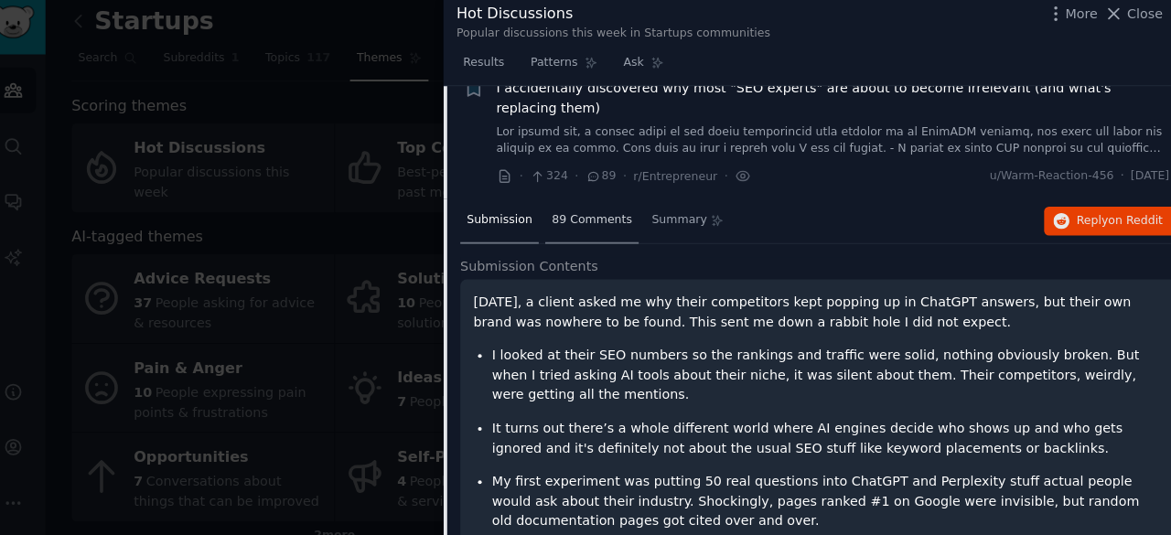
click at [564, 206] on div "89 Comments" at bounding box center [599, 228] width 91 height 44
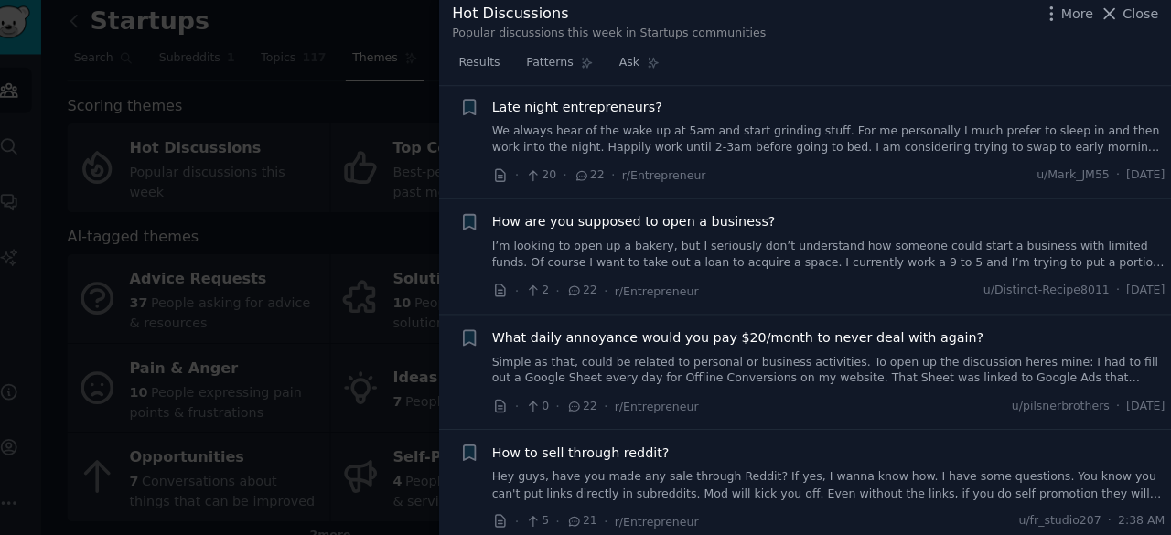
scroll to position [3984, 0]
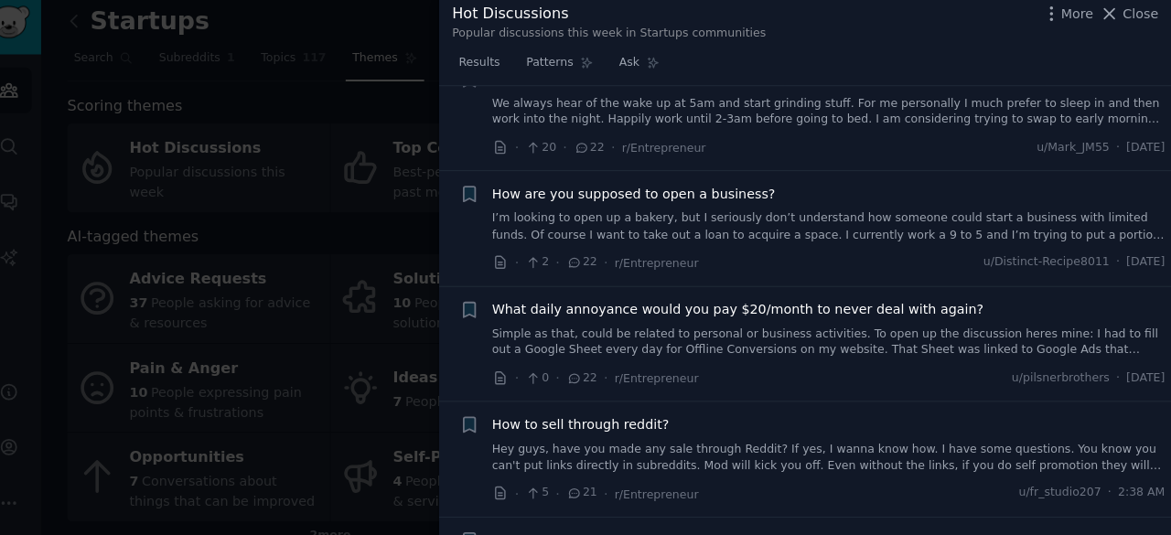
click at [414, 123] on div at bounding box center [585, 267] width 1171 height 535
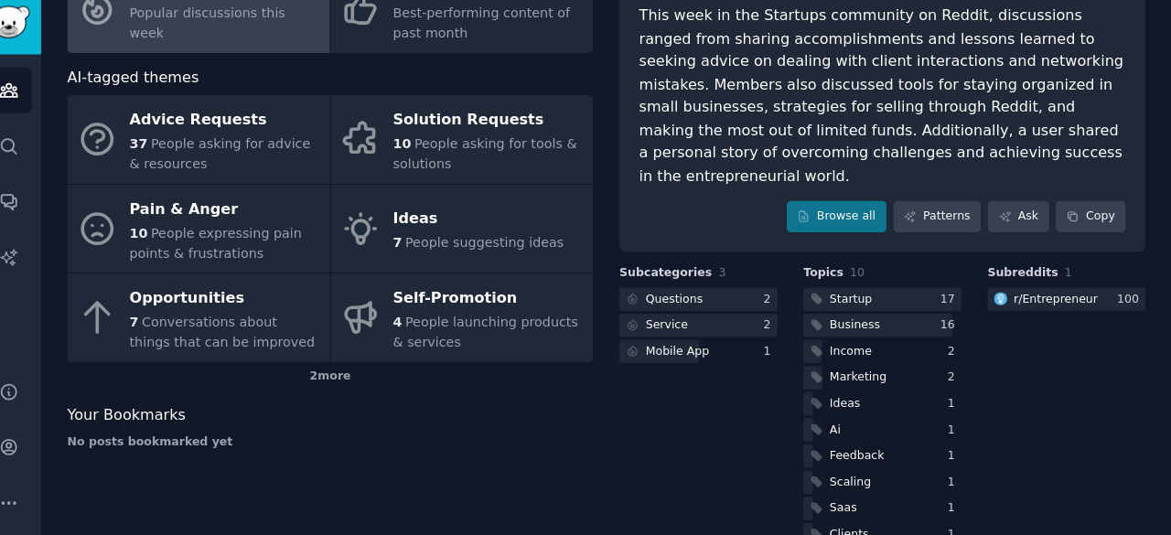
scroll to position [170, 0]
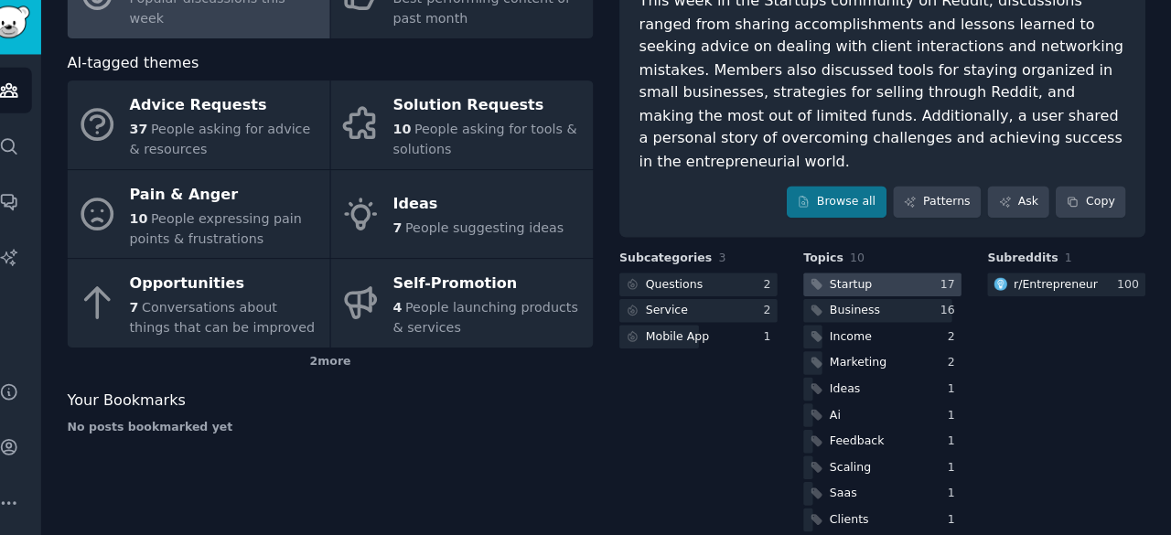
click at [890, 278] on div at bounding box center [888, 289] width 155 height 23
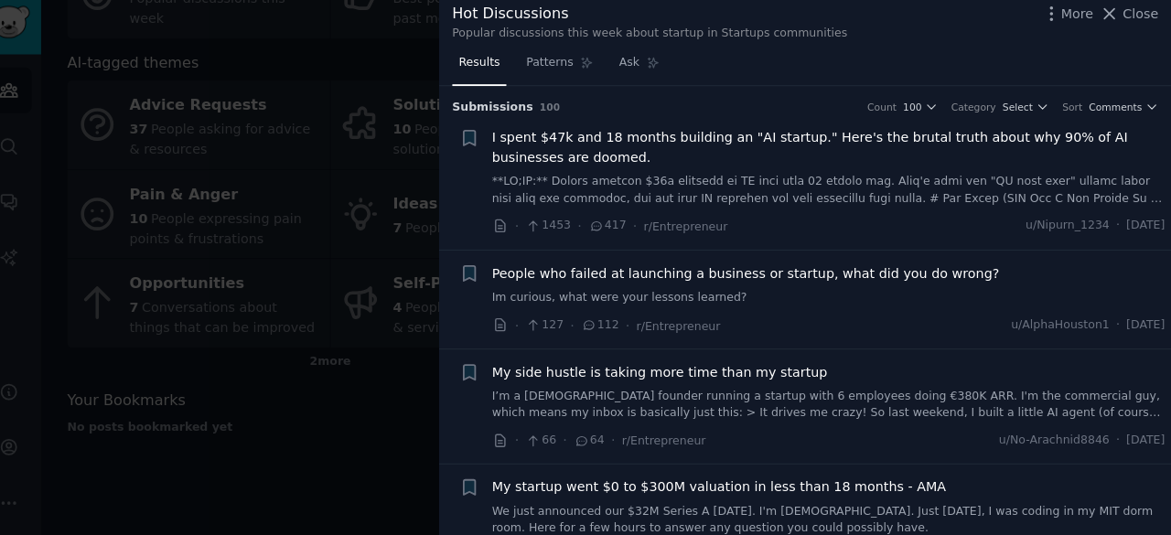
click at [512, 140] on span "I spent $47k and 18 months building an "AI startup." Here's the brutal truth ab…" at bounding box center [836, 155] width 660 height 38
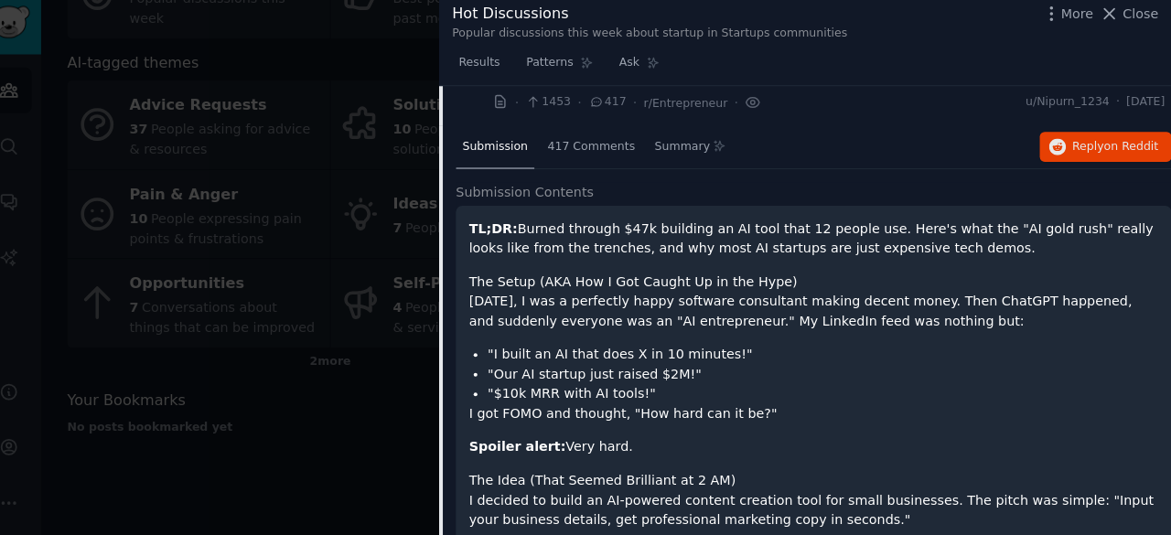
scroll to position [123, 0]
click at [384, 384] on div at bounding box center [585, 267] width 1171 height 535
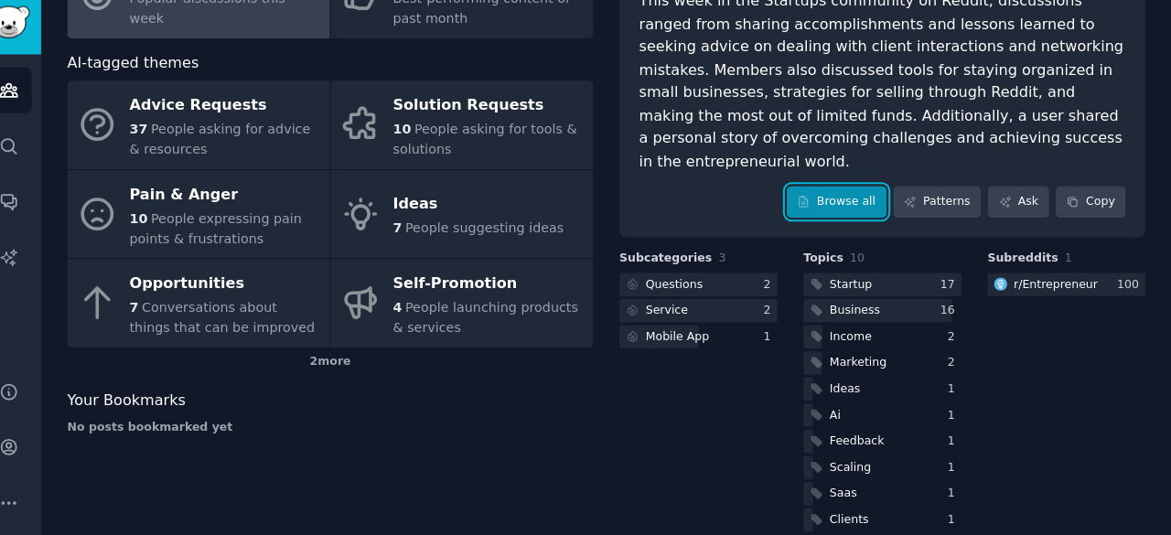
click at [846, 193] on link "Browse all" at bounding box center [843, 208] width 98 height 31
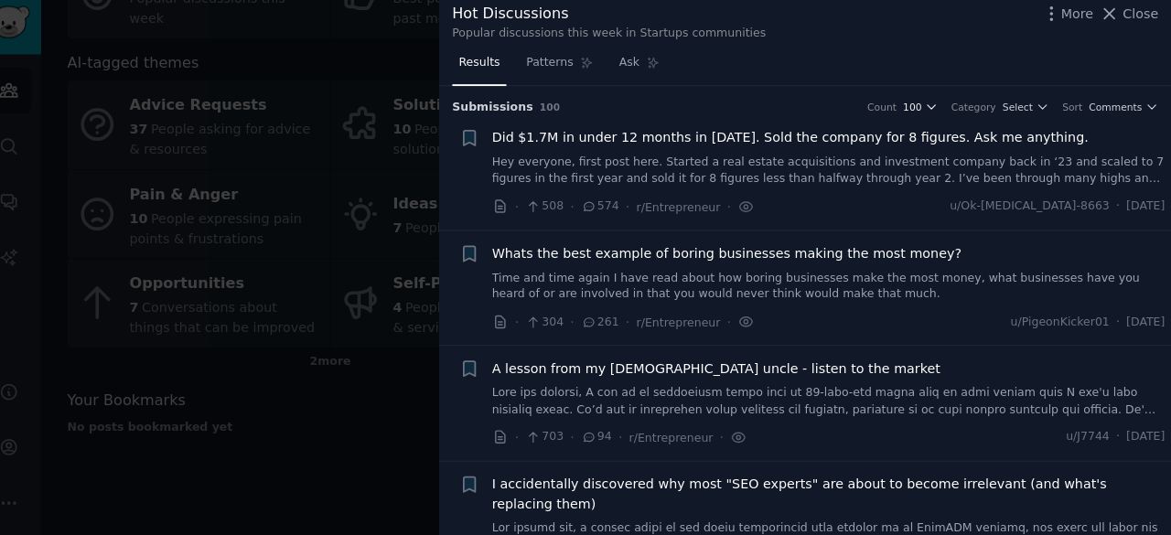
click at [942, 115] on icon "button" at bounding box center [936, 115] width 13 height 13
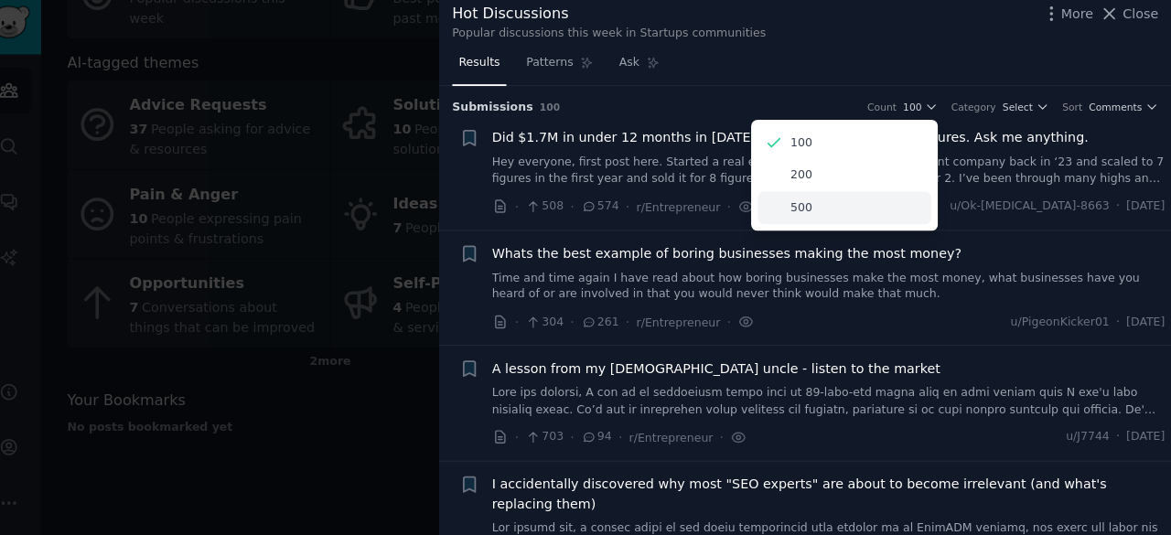
click at [885, 203] on div "500" at bounding box center [851, 215] width 170 height 32
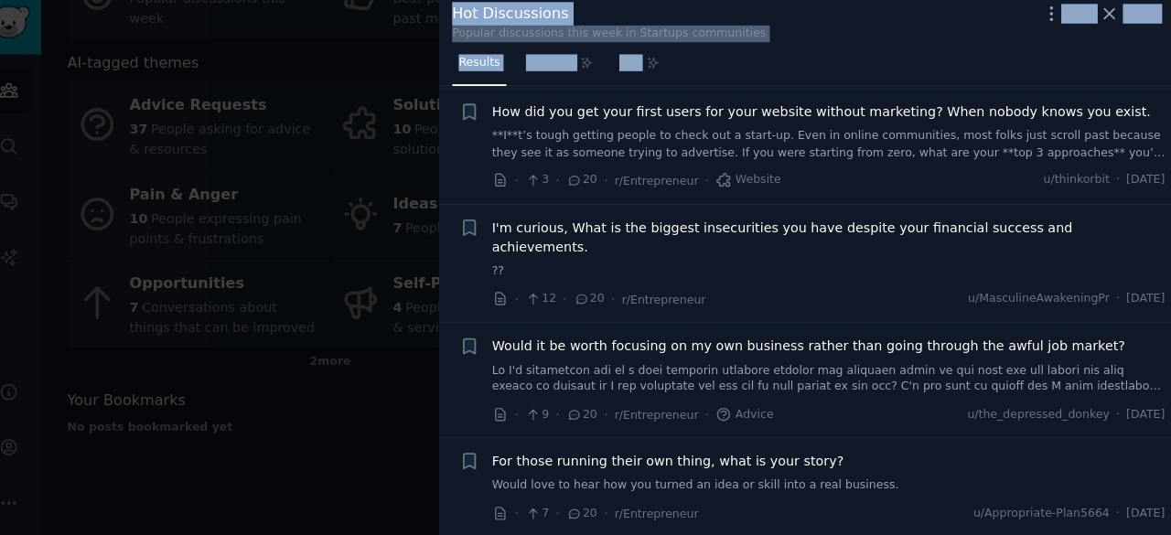
scroll to position [6979, 0]
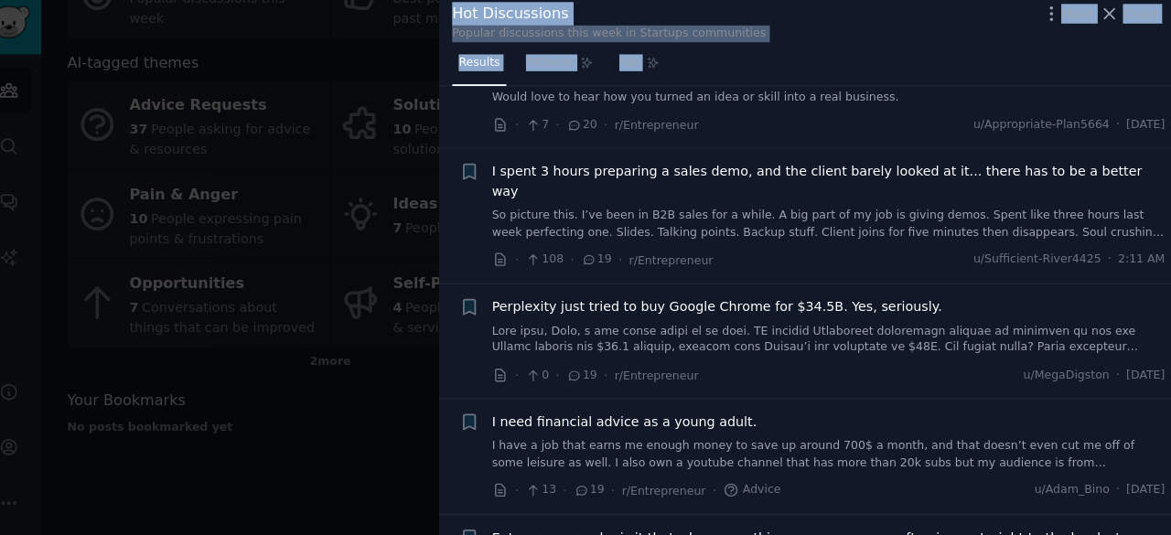
drag, startPoint x: 502, startPoint y: 132, endPoint x: 657, endPoint y: 576, distance: 470.8
click at [657, 534] on html "Audiences Search Conversations AI Reports Help Account More Startups Info Edit …" at bounding box center [585, 267] width 1171 height 535
click at [1169, 366] on div at bounding box center [585, 267] width 1171 height 535
click at [1167, 347] on div at bounding box center [585, 267] width 1171 height 535
click at [582, 114] on div at bounding box center [585, 267] width 1171 height 535
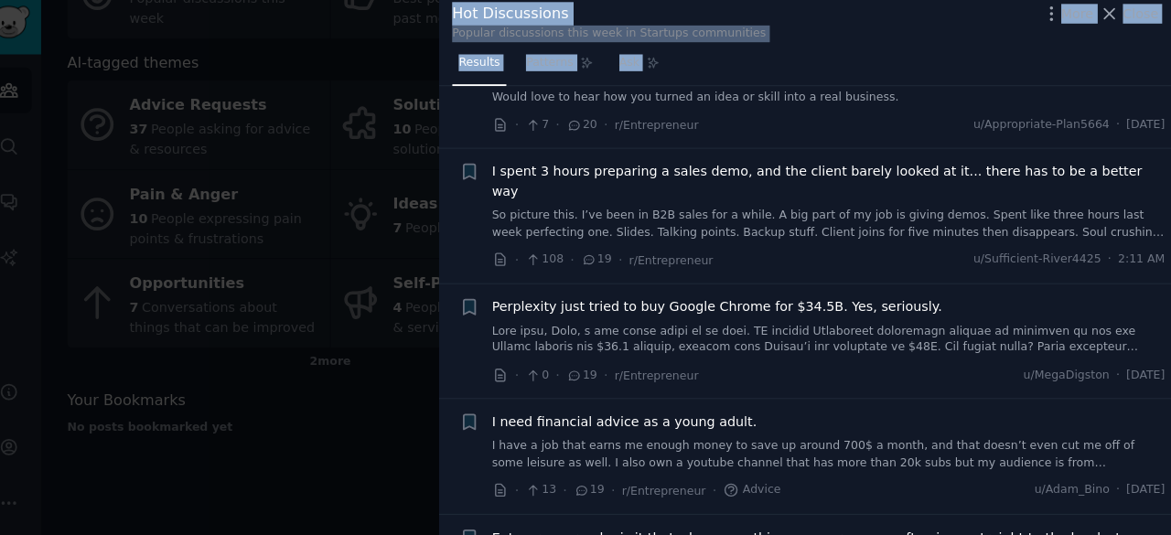
click at [582, 114] on div at bounding box center [585, 267] width 1171 height 535
click at [454, 534] on html "Audiences Search Conversations AI Reports Help Account More Startups Info Edit …" at bounding box center [585, 267] width 1171 height 535
click at [505, 496] on div at bounding box center [585, 267] width 1171 height 535
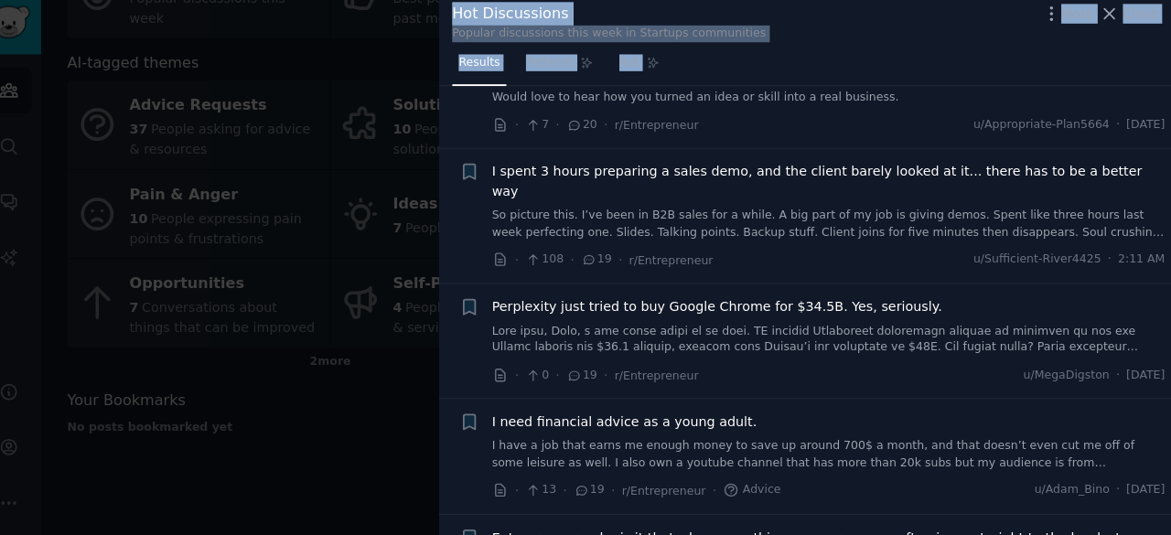
click at [534, 445] on div at bounding box center [585, 267] width 1171 height 535
click at [578, 432] on div at bounding box center [585, 267] width 1171 height 535
click at [579, 422] on div at bounding box center [585, 267] width 1171 height 535
click at [588, 422] on div at bounding box center [585, 267] width 1171 height 535
click at [198, 476] on div at bounding box center [585, 267] width 1171 height 535
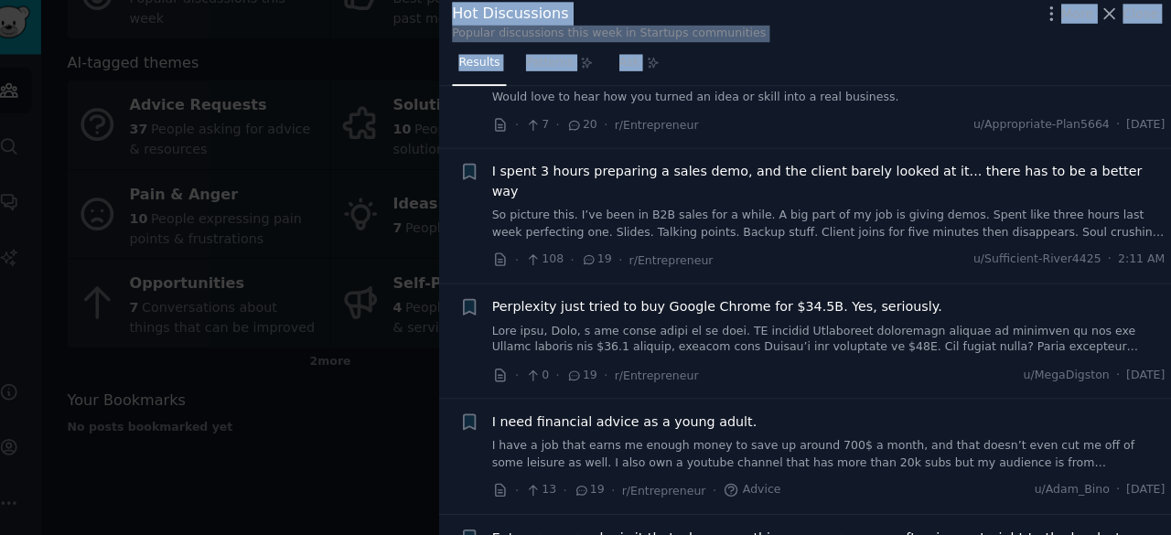
click at [218, 467] on div at bounding box center [585, 267] width 1171 height 535
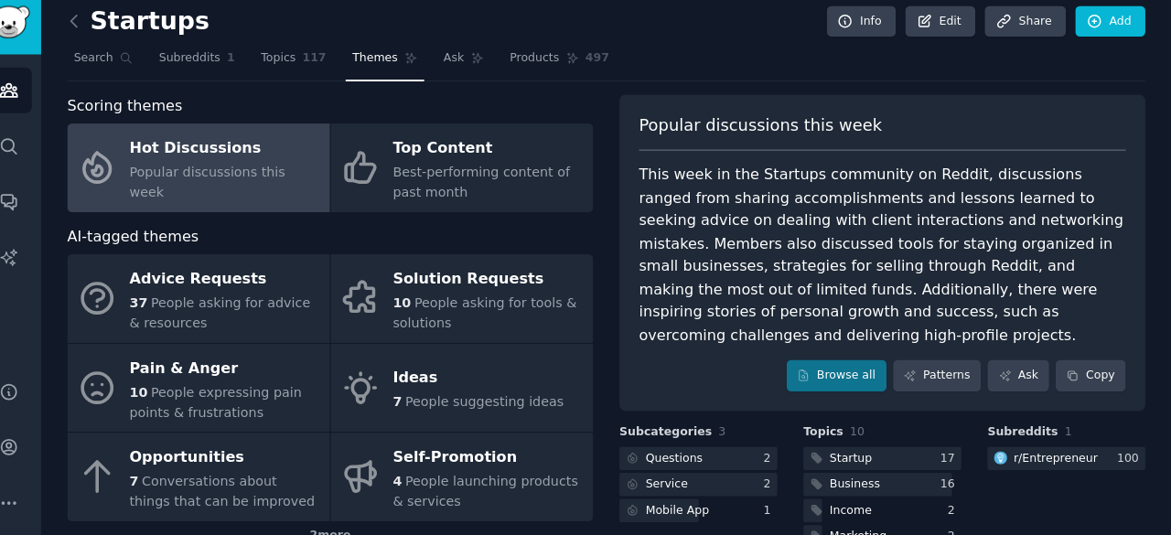
scroll to position [170, 0]
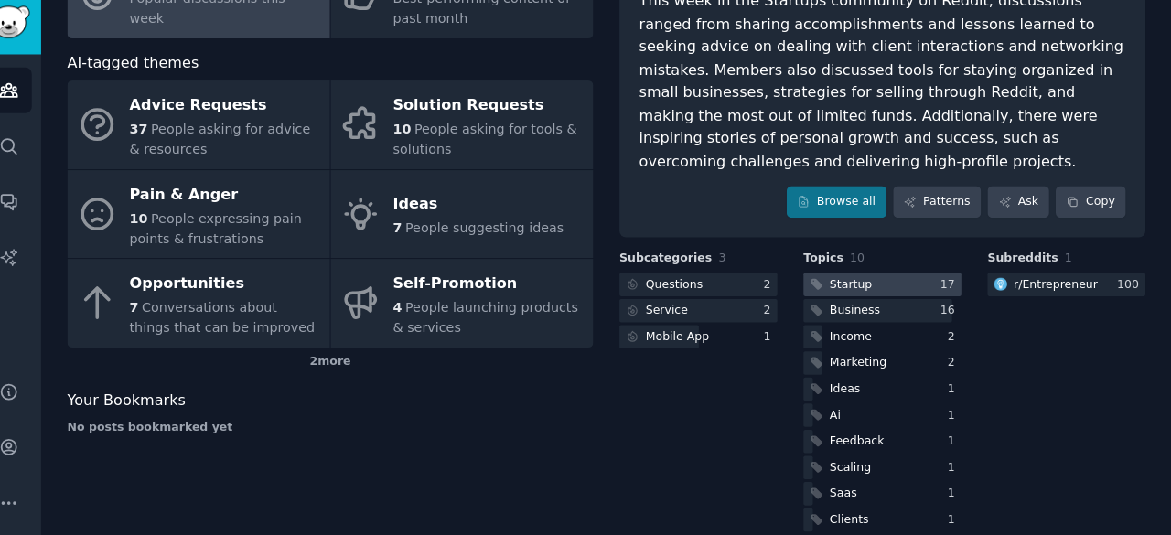
click at [888, 278] on div at bounding box center [888, 289] width 155 height 23
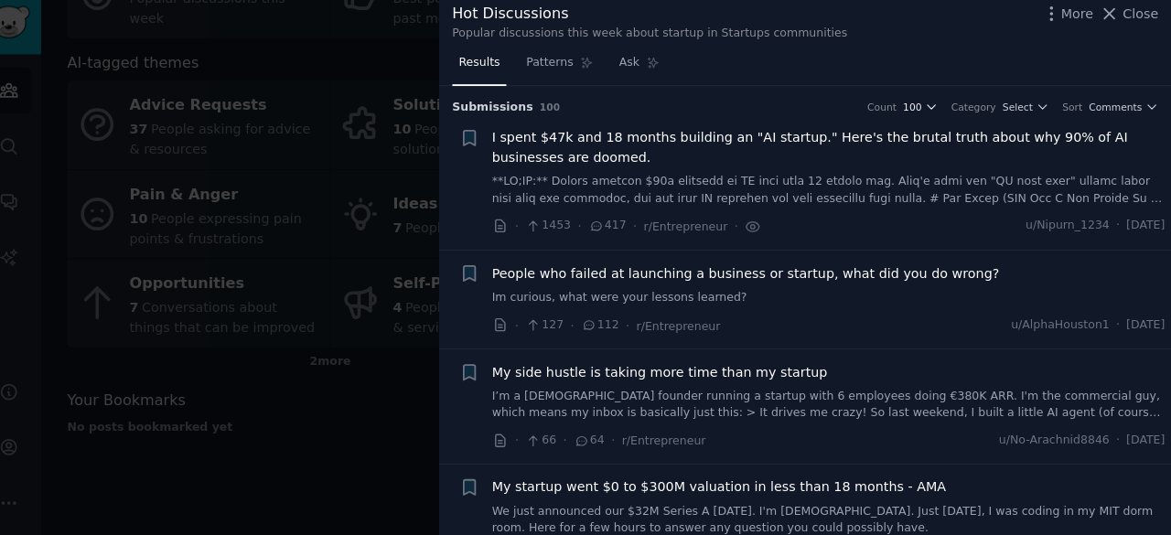
click at [927, 112] on span "100" at bounding box center [918, 115] width 18 height 13
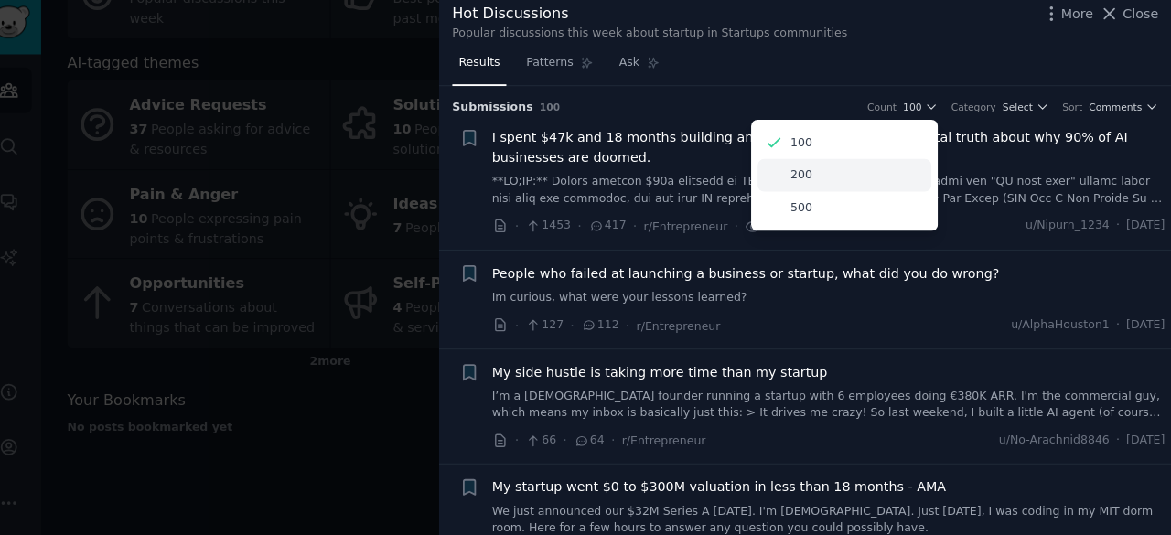
click at [882, 184] on div "200" at bounding box center [851, 183] width 170 height 32
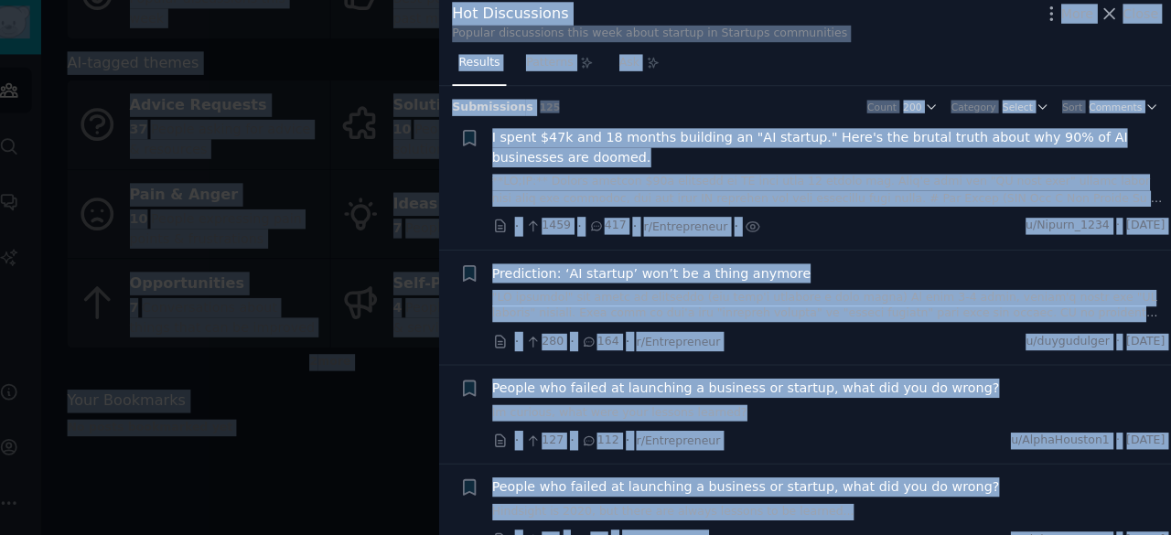
copy body "Audiences Search Conversations AI Reports Help Account More Startups Info Edit …"
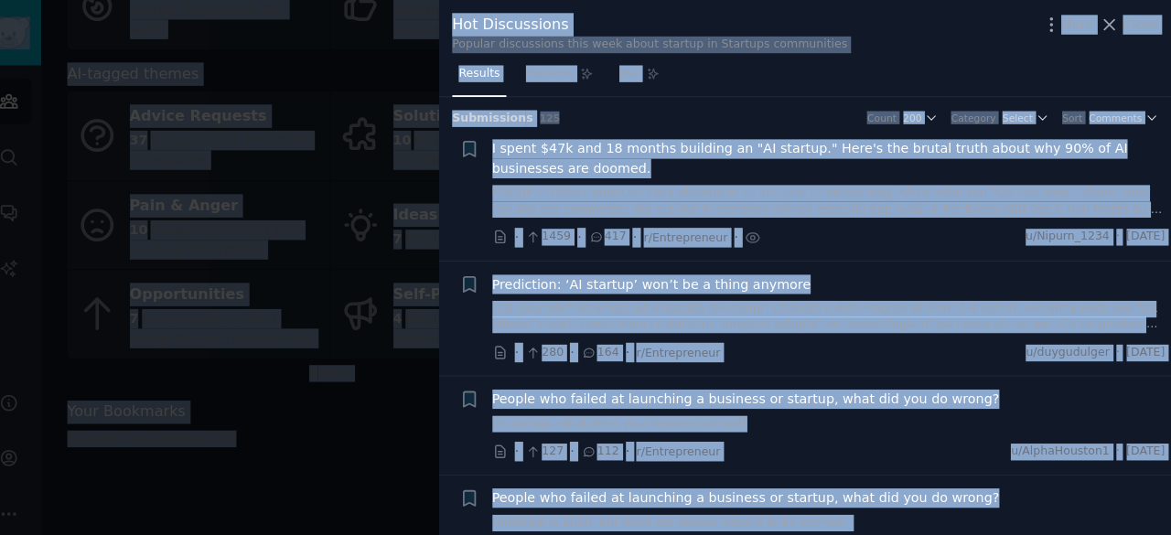
click at [375, 444] on div at bounding box center [585, 267] width 1171 height 535
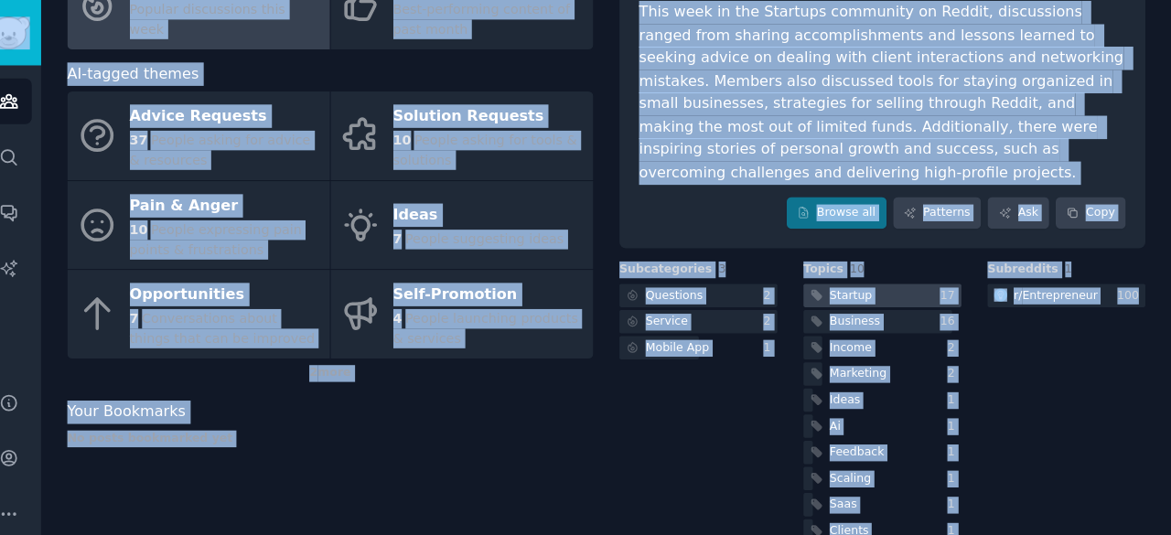
click at [898, 278] on div at bounding box center [888, 289] width 155 height 23
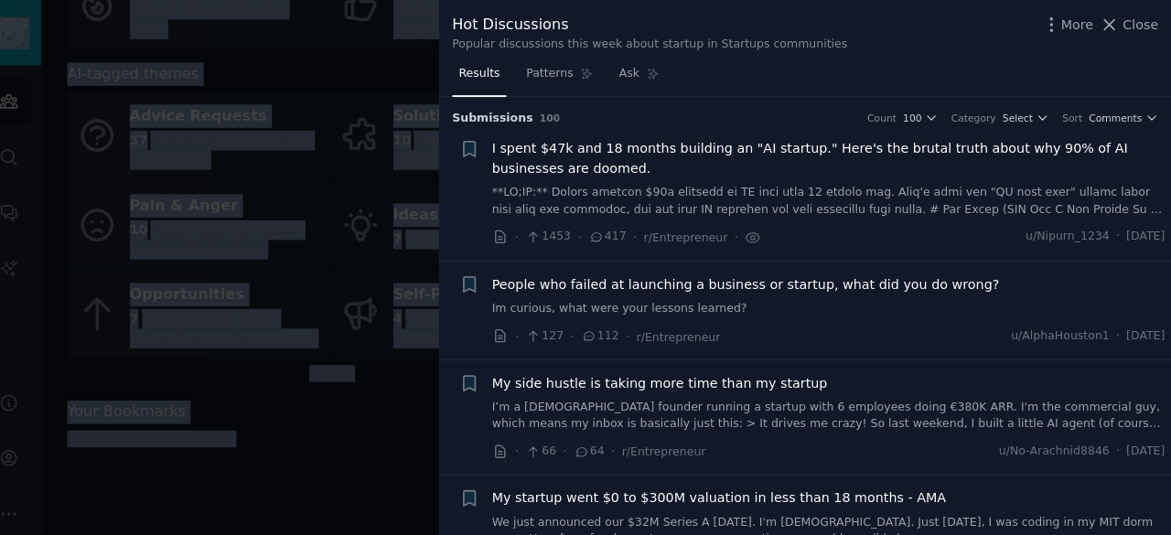
click at [672, 148] on span "I spent $47k and 18 months building an "AI startup." Here's the brutal truth ab…" at bounding box center [836, 155] width 660 height 38
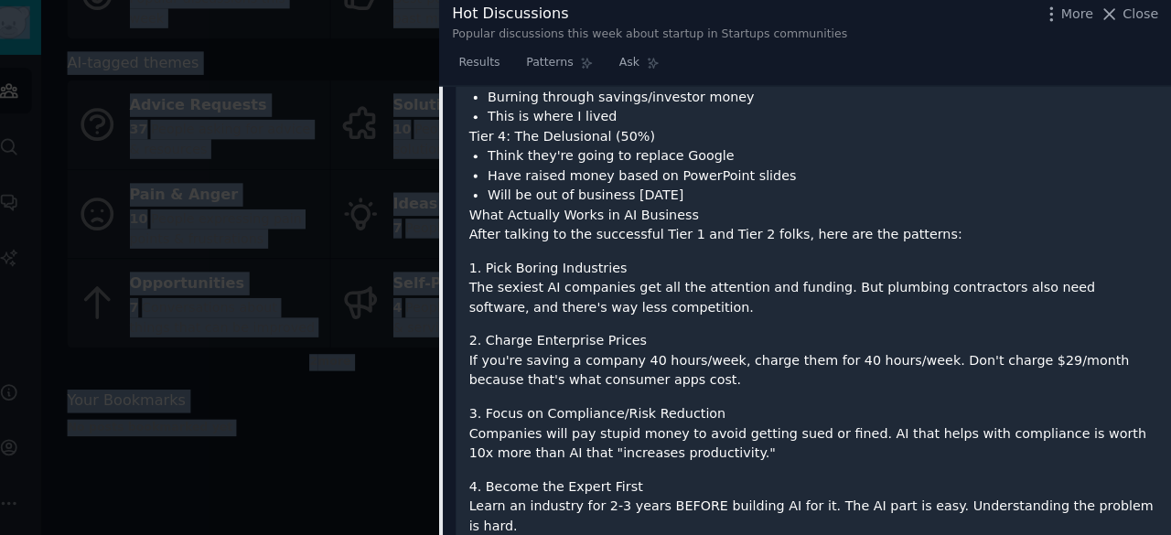
scroll to position [2321, 0]
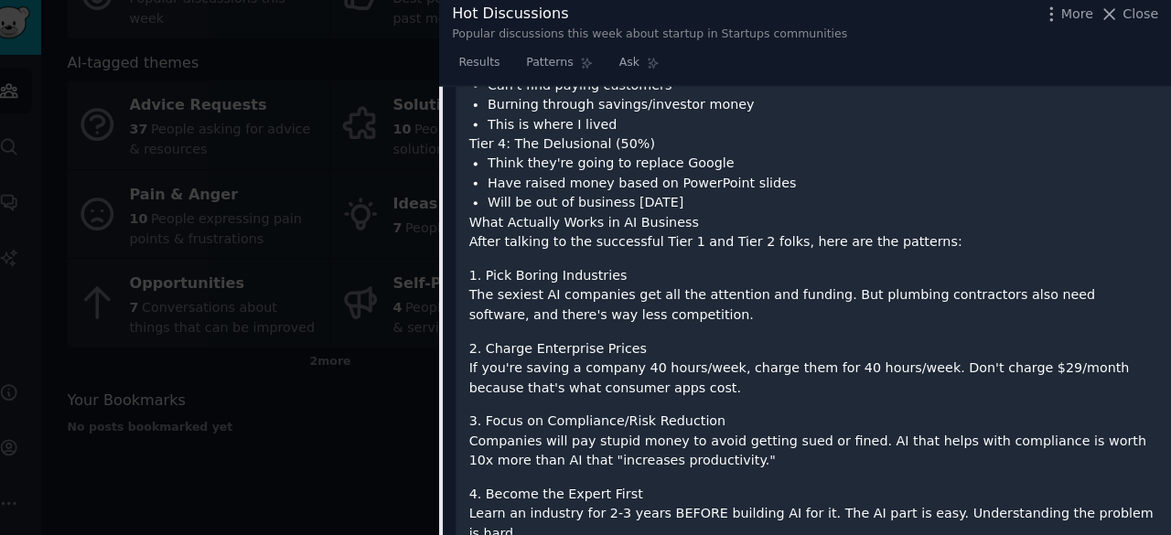
click at [412, 380] on div at bounding box center [585, 267] width 1171 height 535
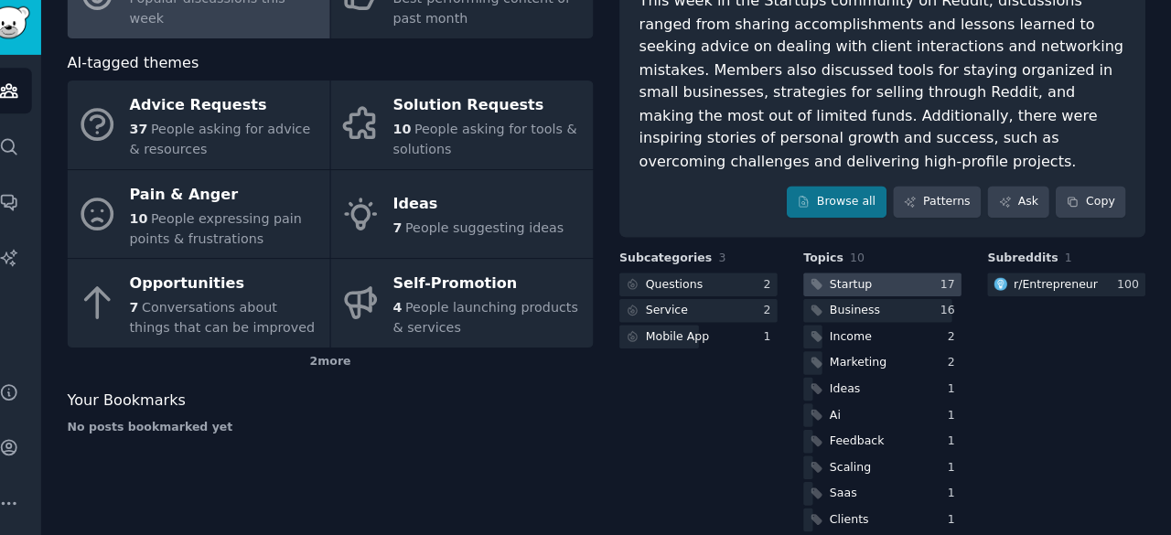
click at [853, 282] on div "Startup" at bounding box center [856, 290] width 41 height 16
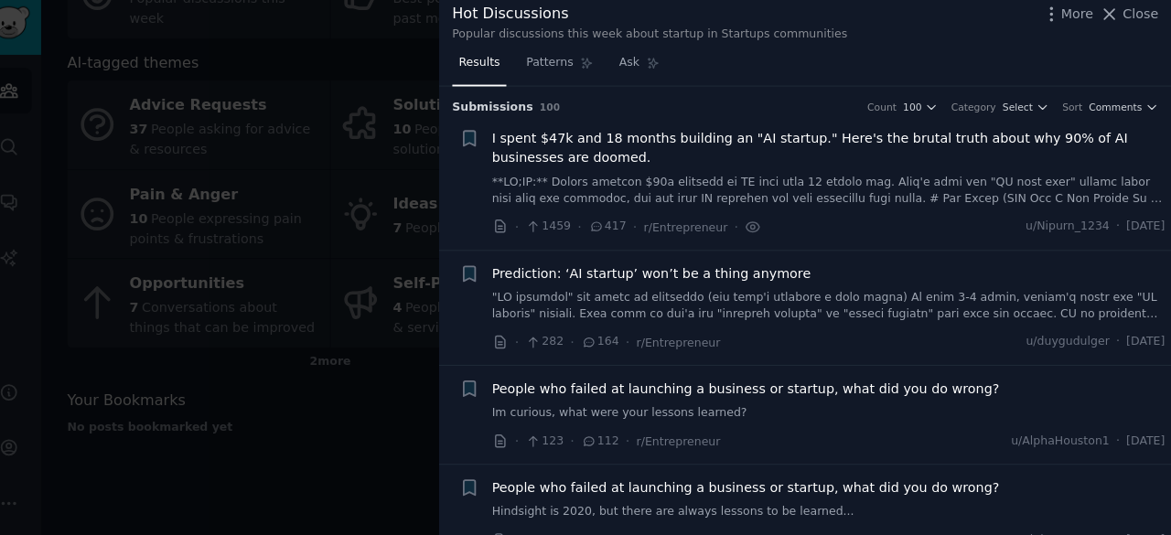
click at [641, 193] on link at bounding box center [836, 197] width 660 height 32
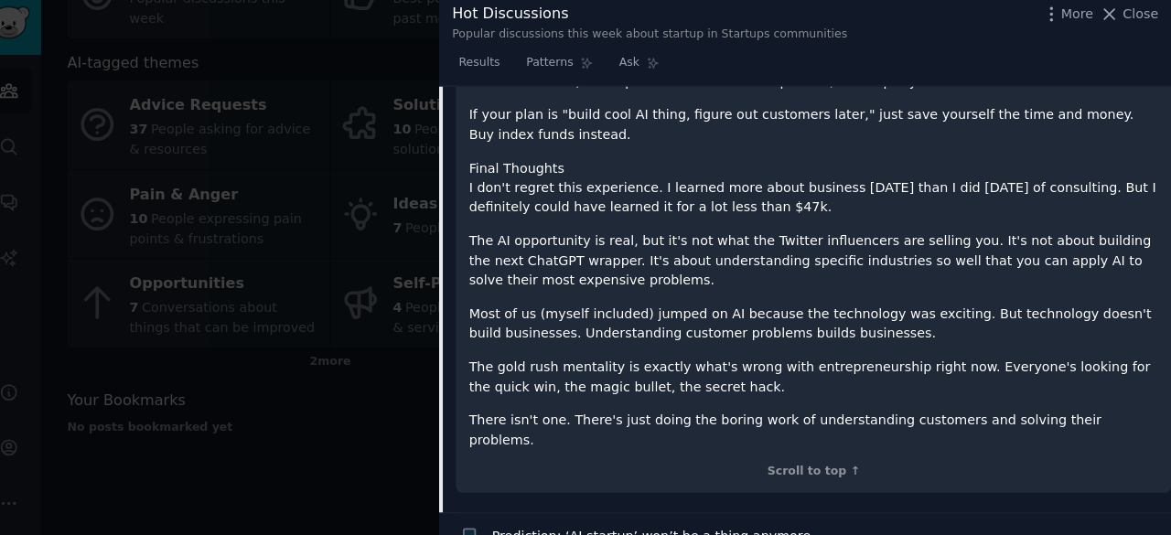
scroll to position [3630, 0]
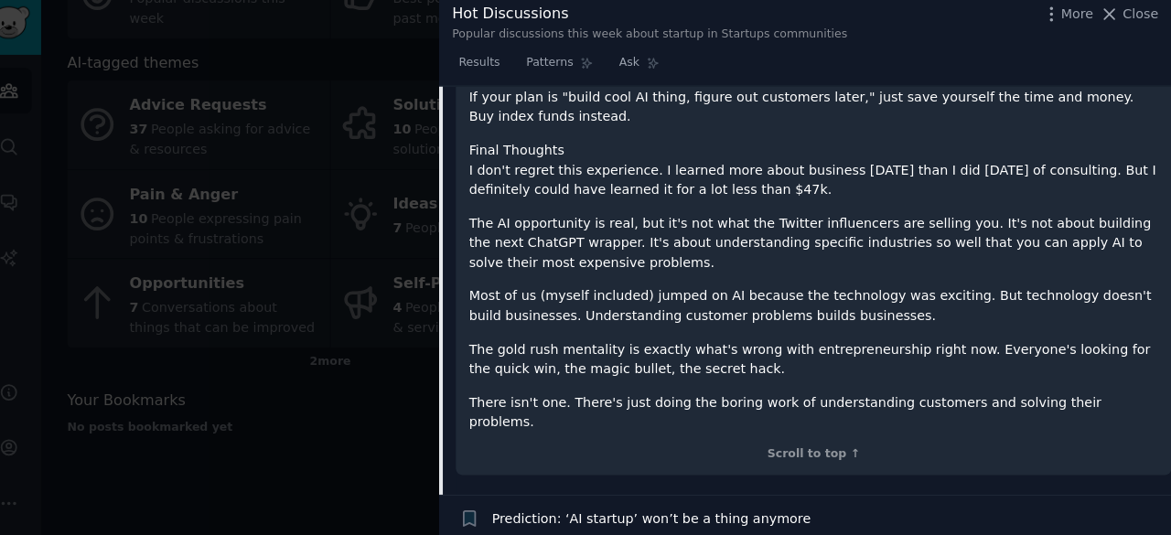
click at [490, 343] on p "The gold rush mentality is exactly what's wrong with entrepreneurship right now…" at bounding box center [820, 362] width 675 height 38
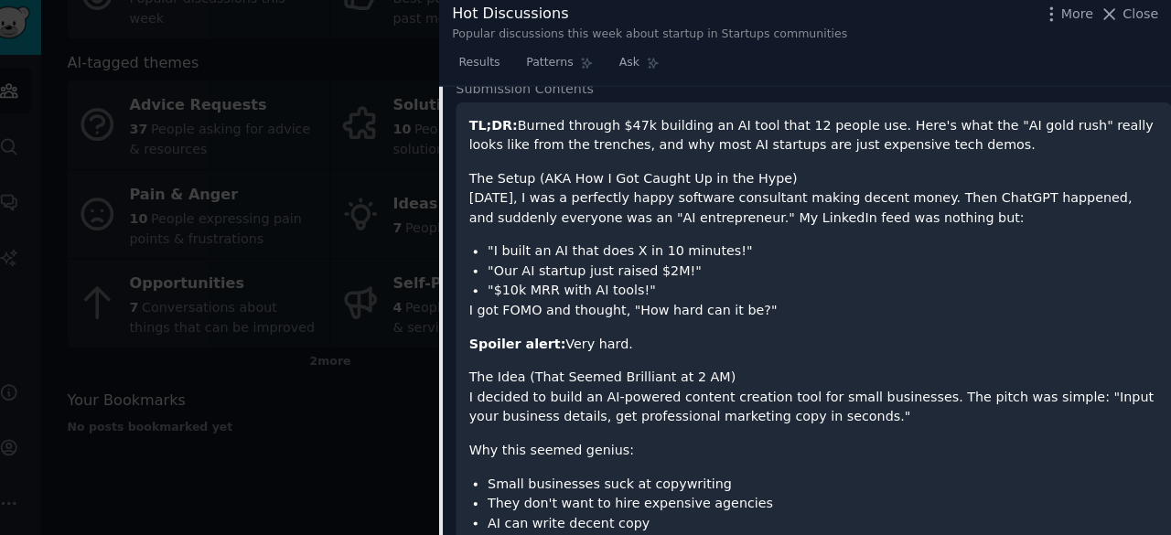
scroll to position [0, 0]
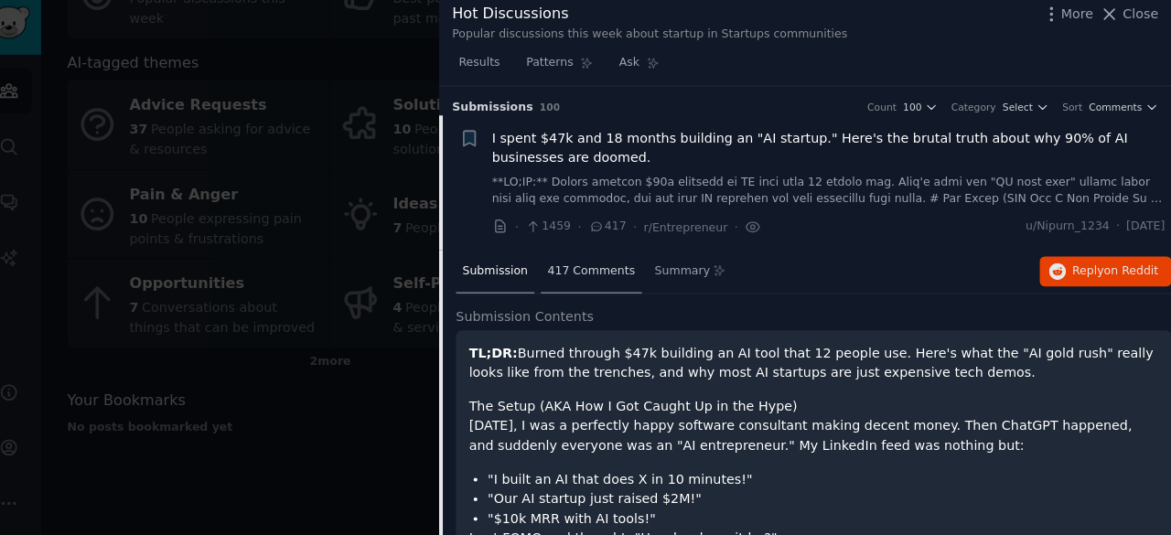
click at [597, 265] on div "417 Comments" at bounding box center [603, 277] width 99 height 44
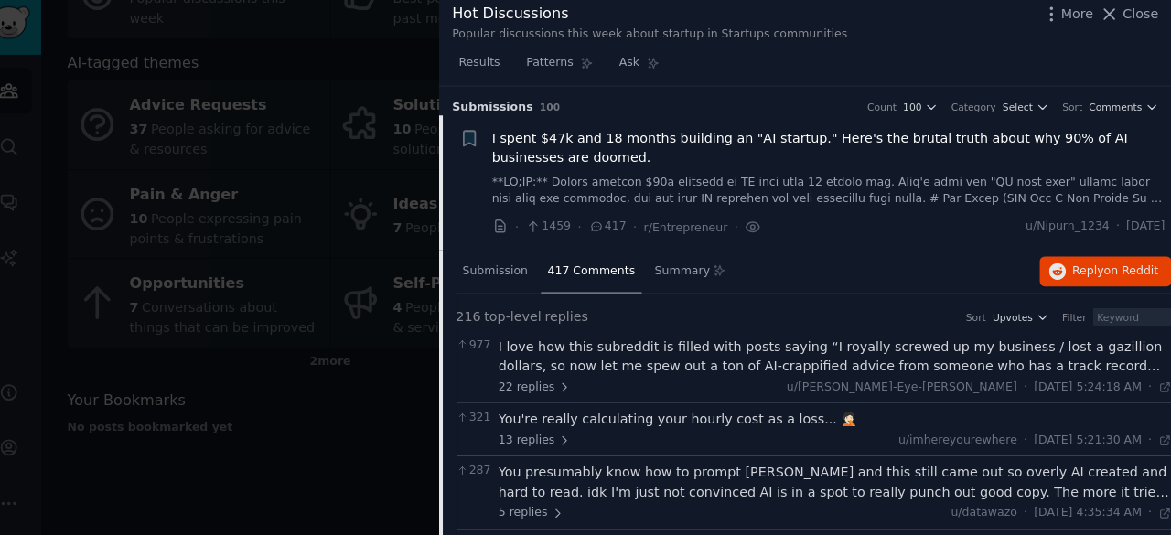
click at [554, 263] on div "417 Comments" at bounding box center [603, 277] width 99 height 44
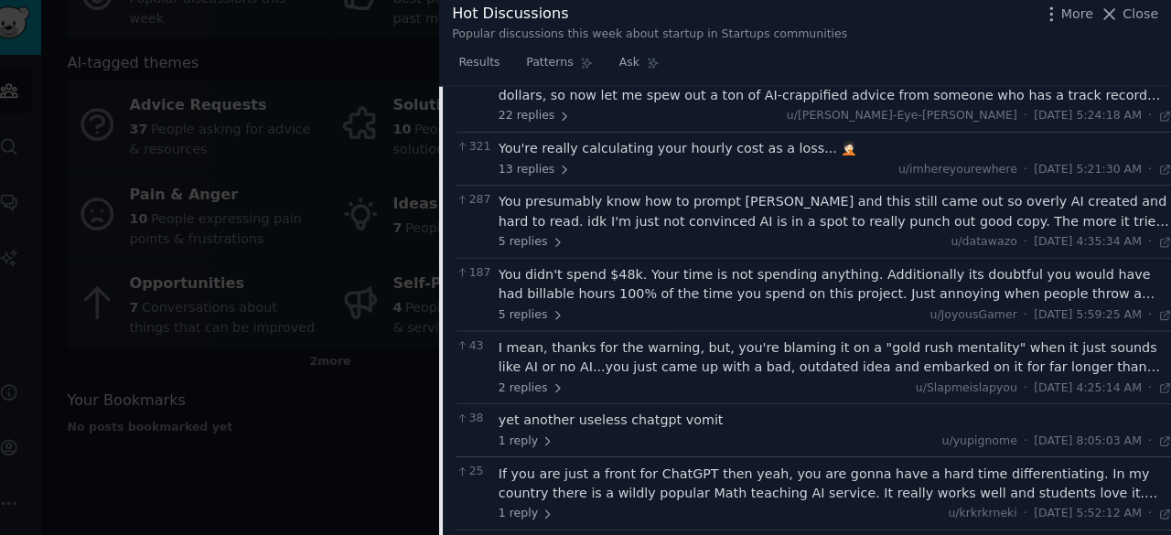
scroll to position [265, 0]
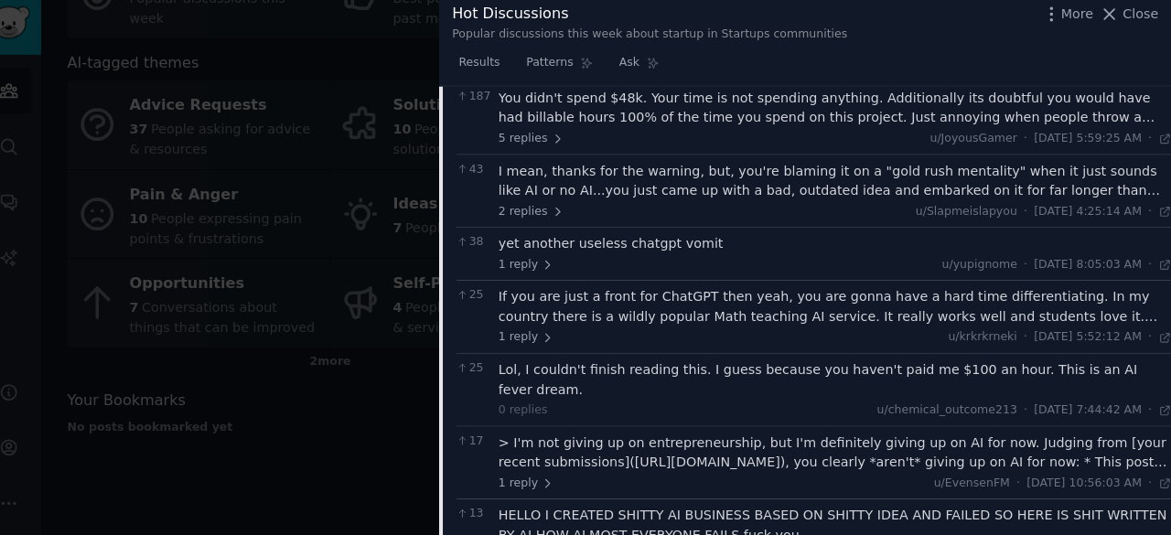
click at [490, 435] on span "17" at bounding box center [486, 443] width 32 height 16
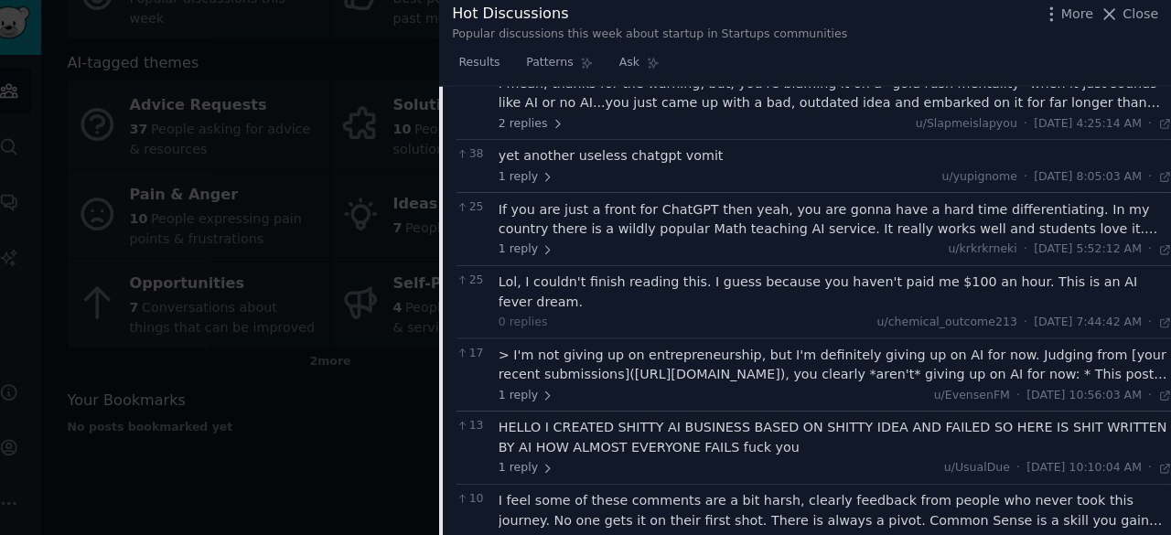
scroll to position [539, 0]
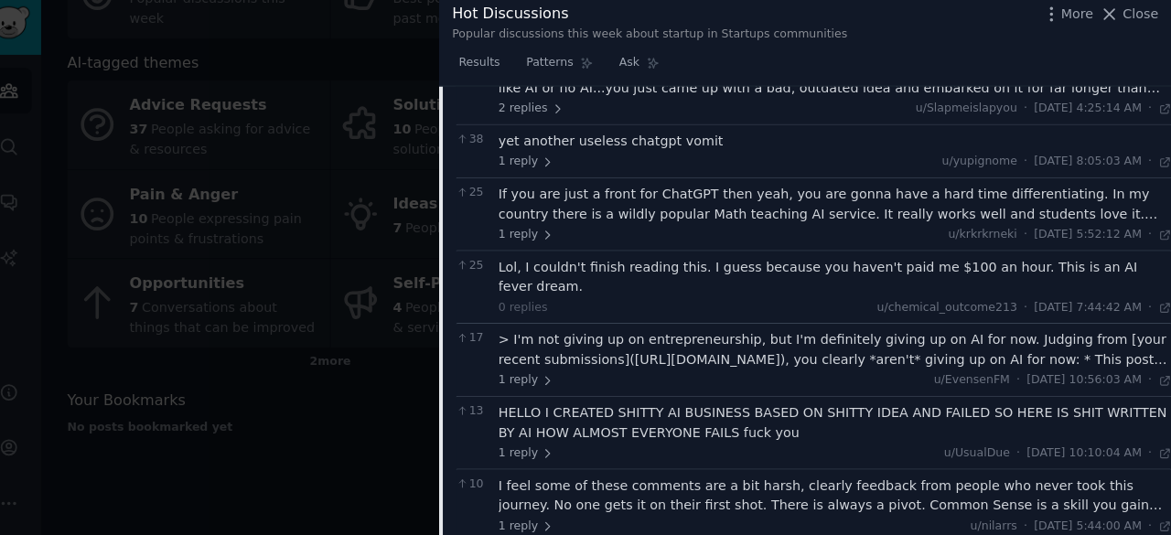
click at [529, 417] on div "HELLO I CREATED SHITTY AI BUSINESS BASED ON SHITTY IDEA AND FAILED SO HERE IS S…" at bounding box center [842, 424] width 660 height 38
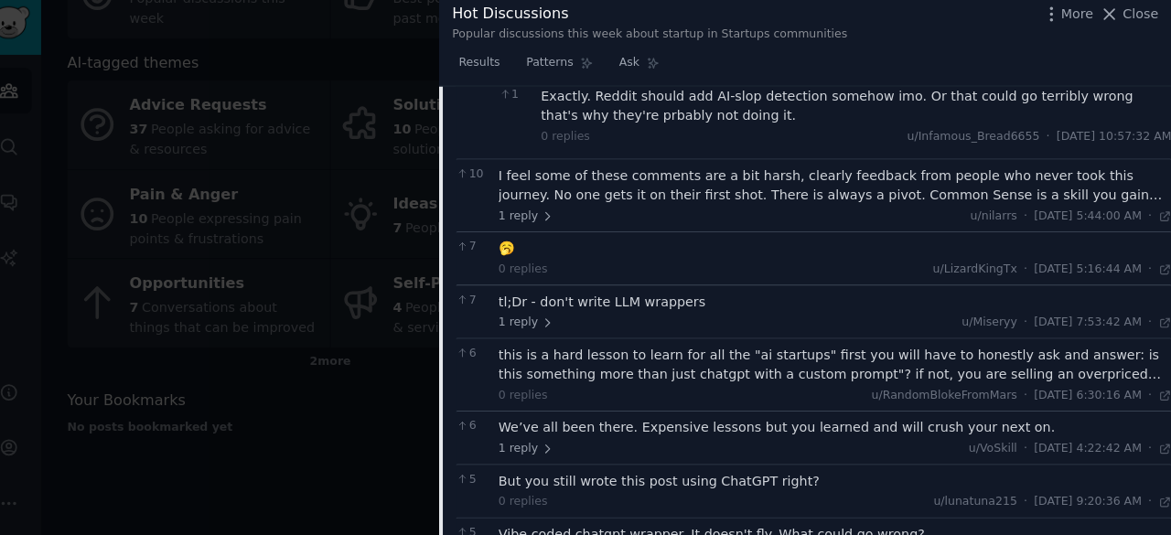
scroll to position [920, 0]
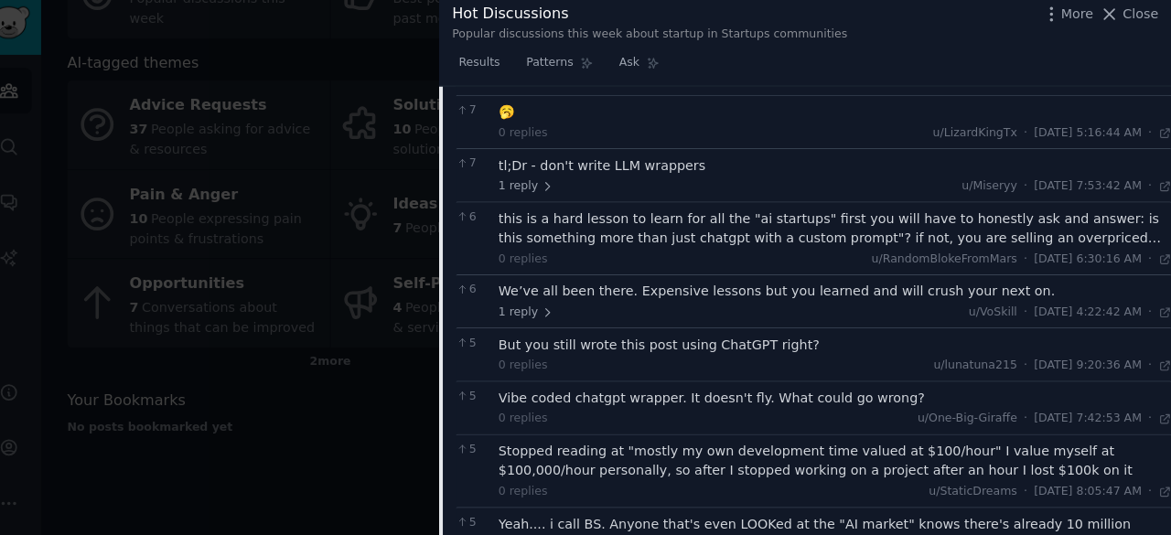
click at [490, 339] on span "5" at bounding box center [486, 347] width 32 height 16
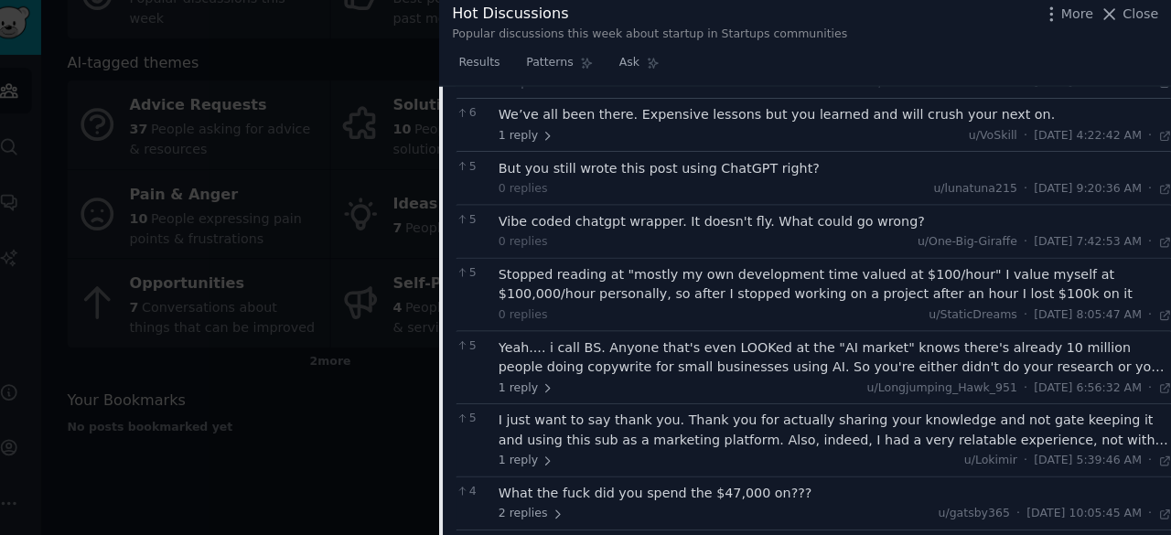
scroll to position [1236, 0]
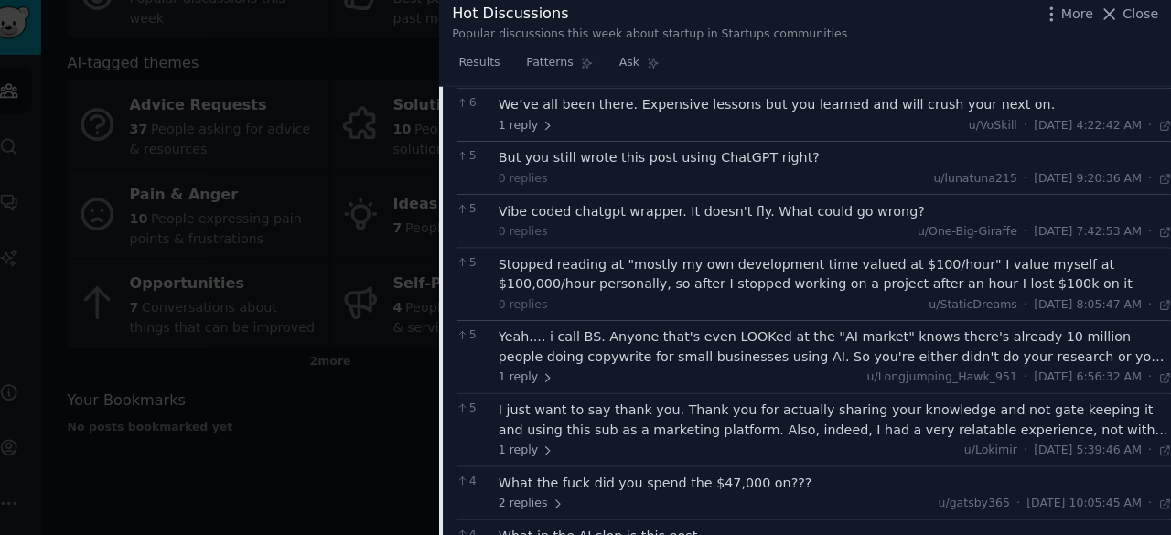
click at [609, 340] on div "Yeah.... i call BS. Anyone that's even LOOKed at the "AI market" knows there's …" at bounding box center [842, 350] width 660 height 38
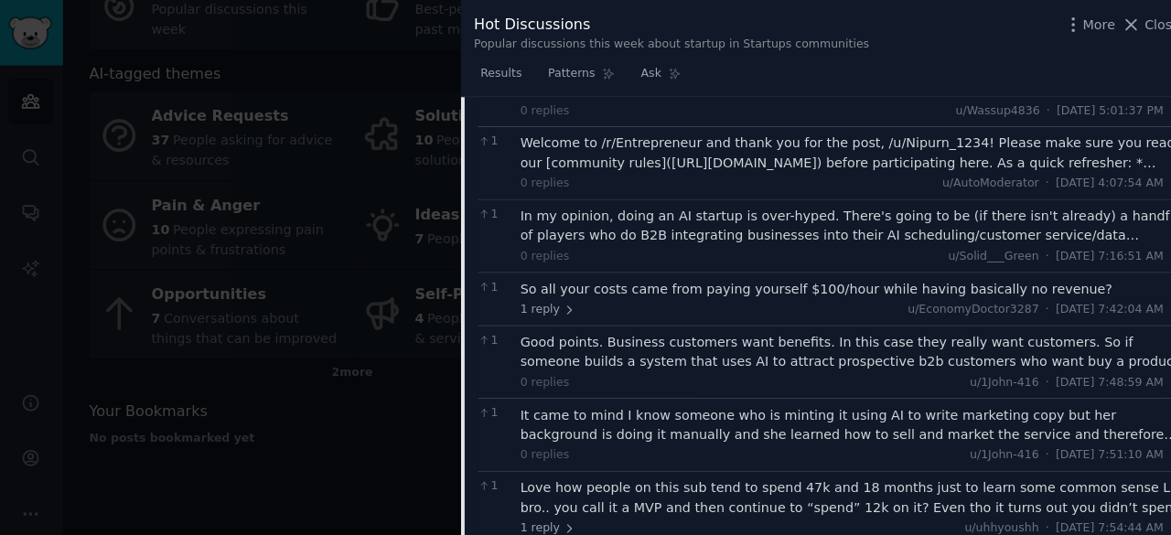
scroll to position [2376, 0]
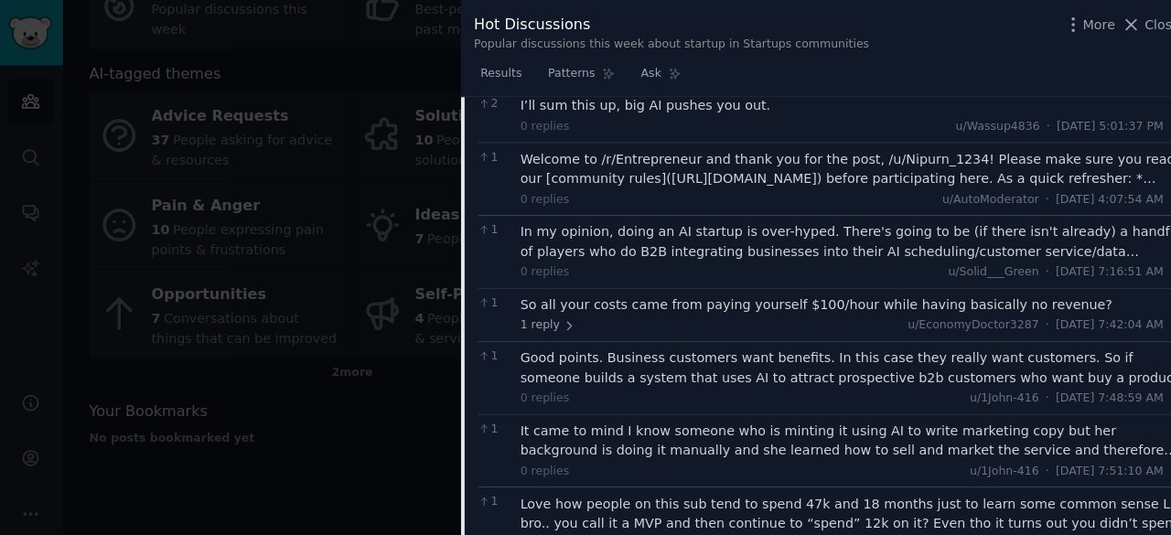
click at [597, 289] on div "So all your costs came from paying yourself $100/hour while having basically no…" at bounding box center [842, 298] width 660 height 19
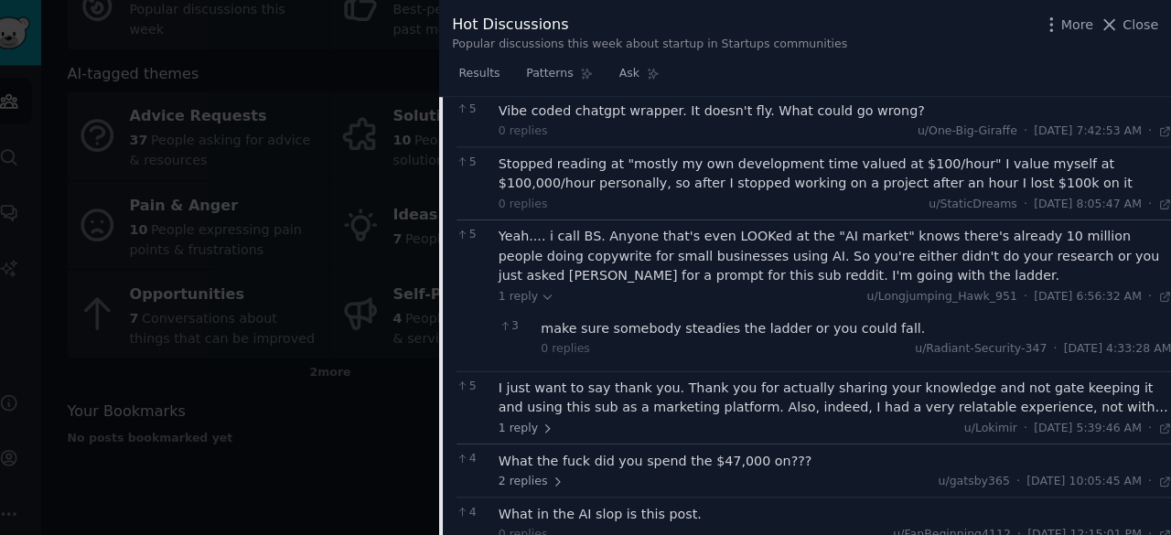
scroll to position [0, 0]
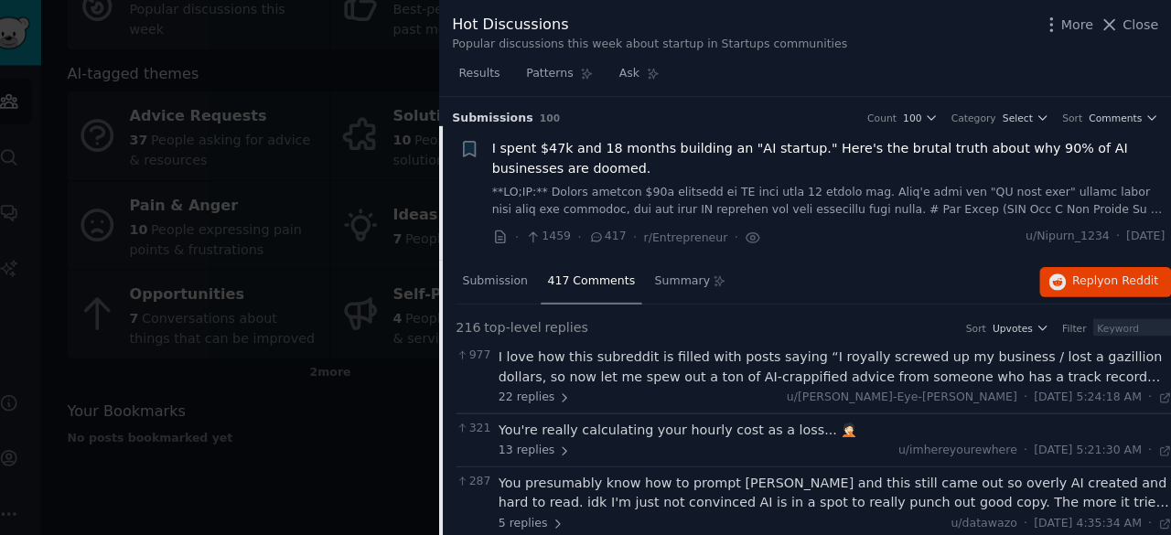
click at [427, 40] on div at bounding box center [585, 267] width 1171 height 535
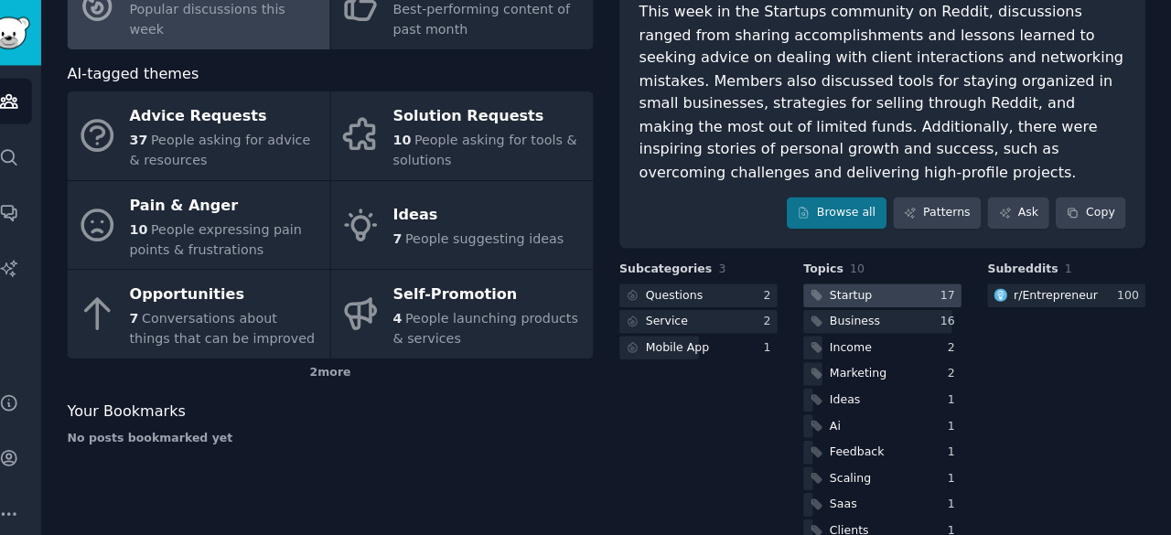
click at [882, 278] on div at bounding box center [888, 289] width 155 height 23
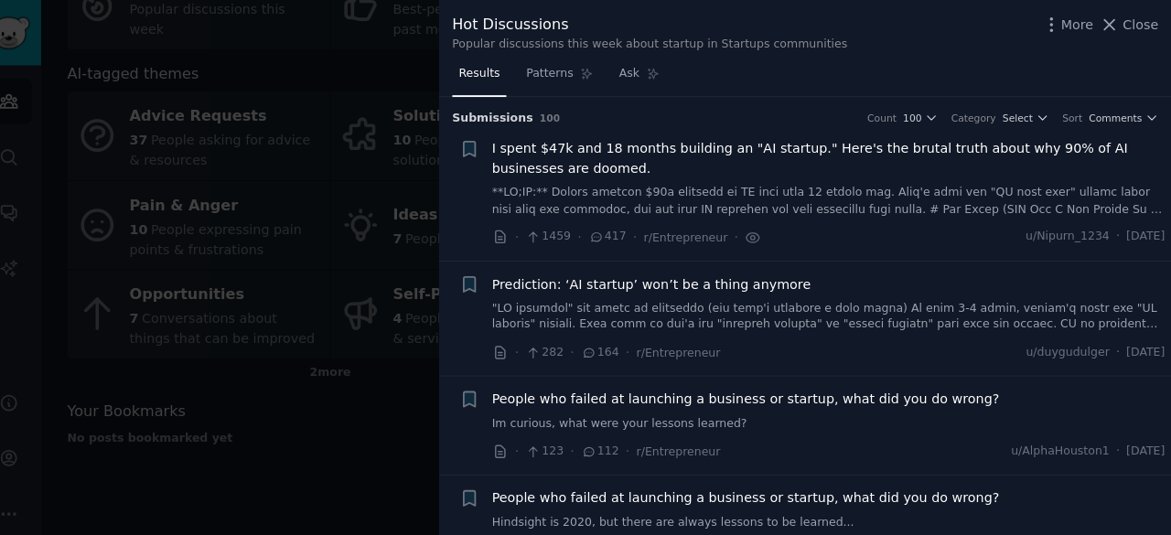
click at [560, 278] on span "Prediction: ‘AI startup’ won’t be a thing anymore" at bounding box center [662, 278] width 312 height 19
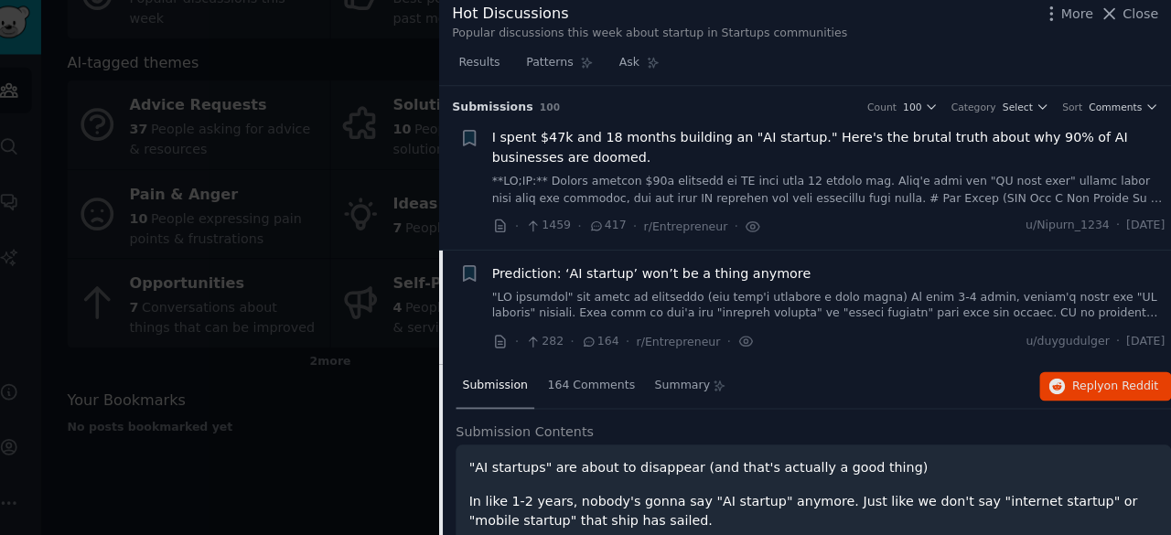
click at [414, 72] on div at bounding box center [585, 267] width 1171 height 535
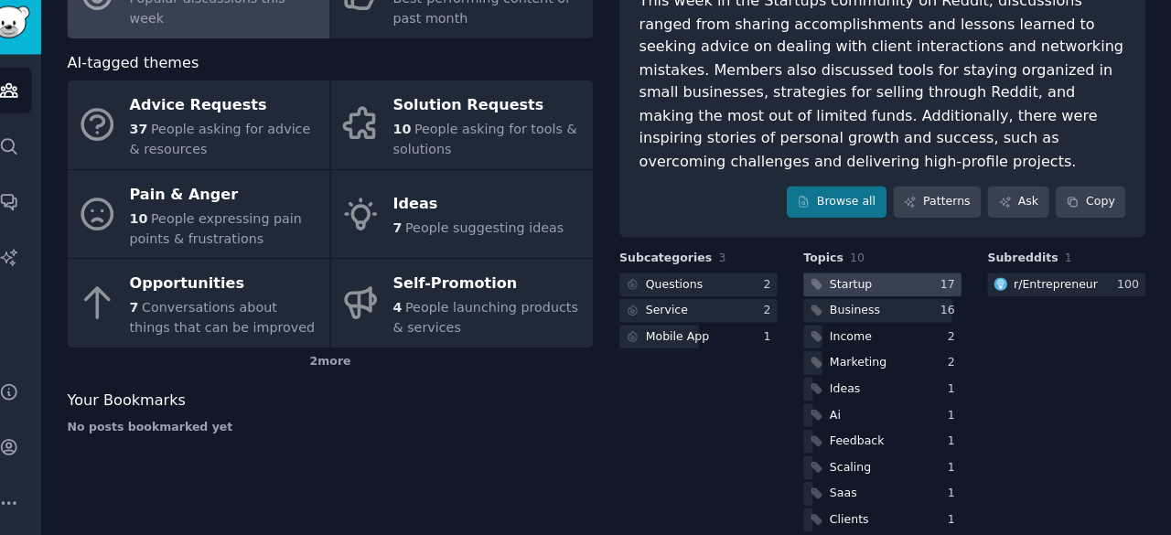
click at [840, 282] on div "Startup" at bounding box center [856, 290] width 41 height 16
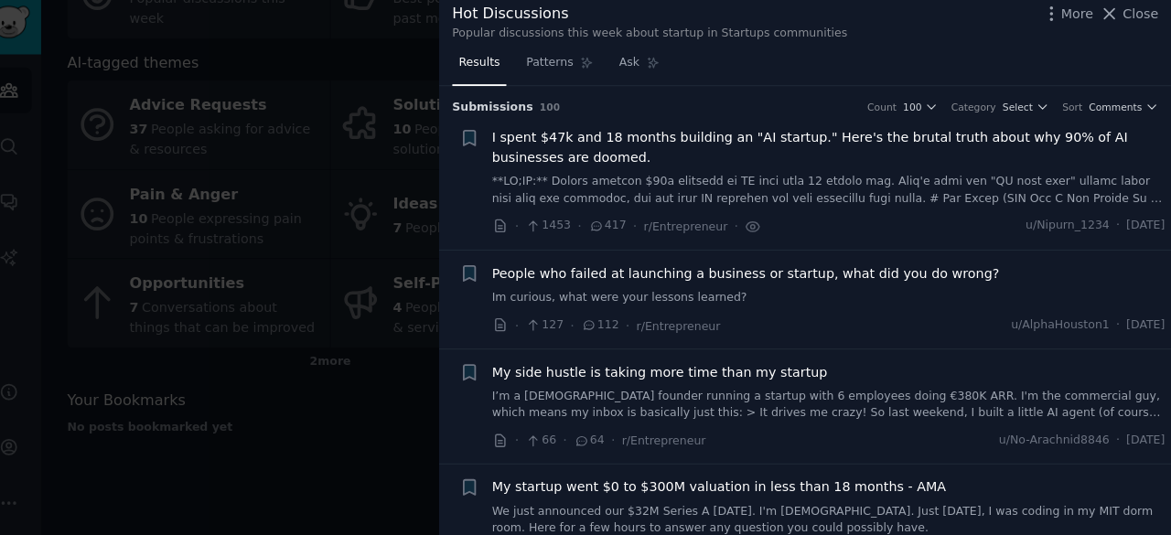
click at [551, 296] on link "Im curious, what were your lessons learned?" at bounding box center [836, 303] width 660 height 16
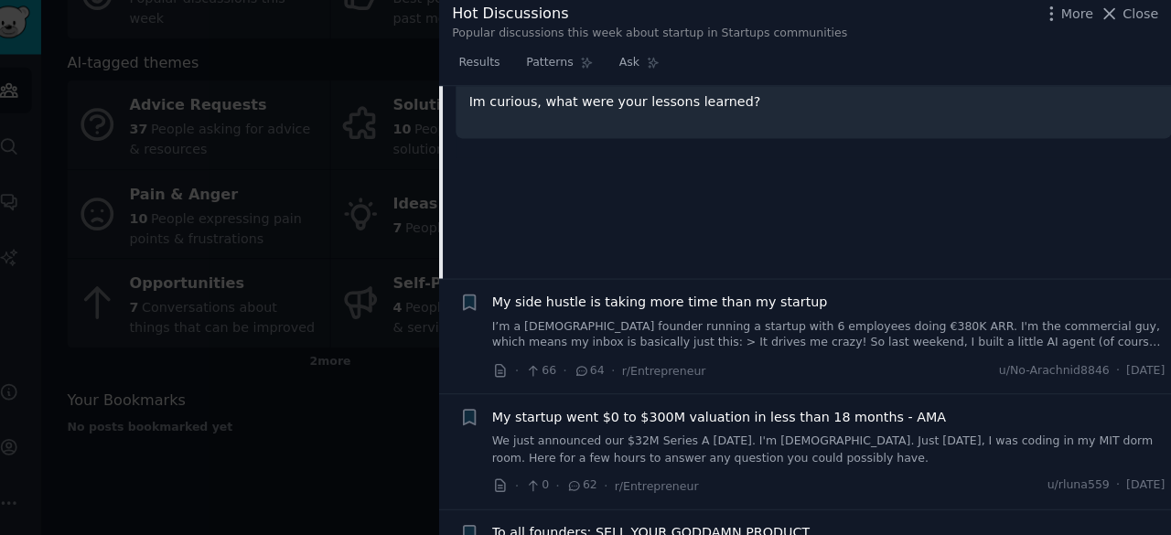
scroll to position [346, 0]
click at [634, 302] on span "My side hustle is taking more time than my startup" at bounding box center [670, 304] width 328 height 19
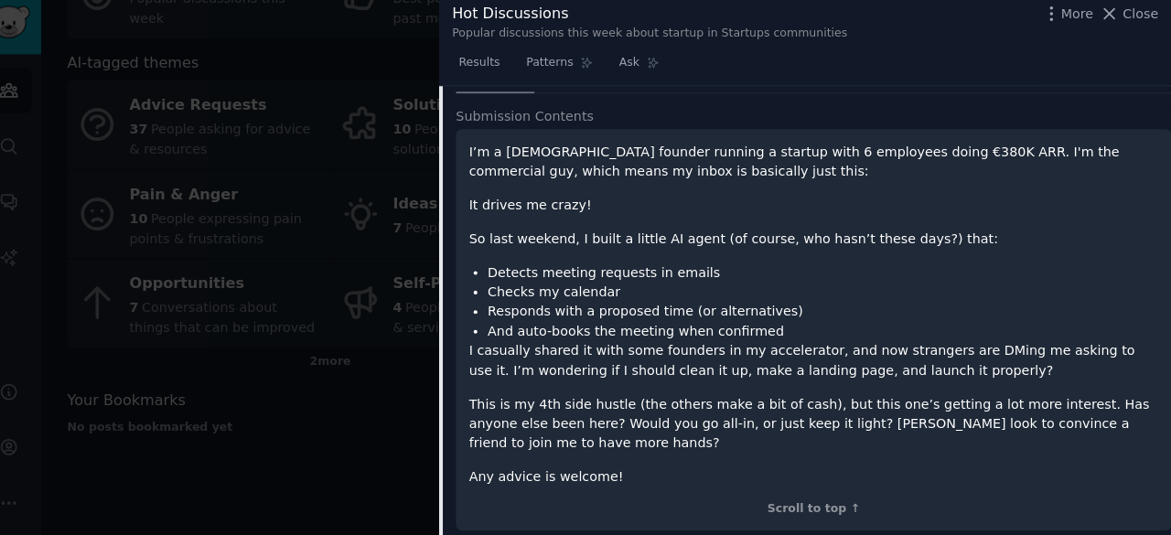
scroll to position [411, 0]
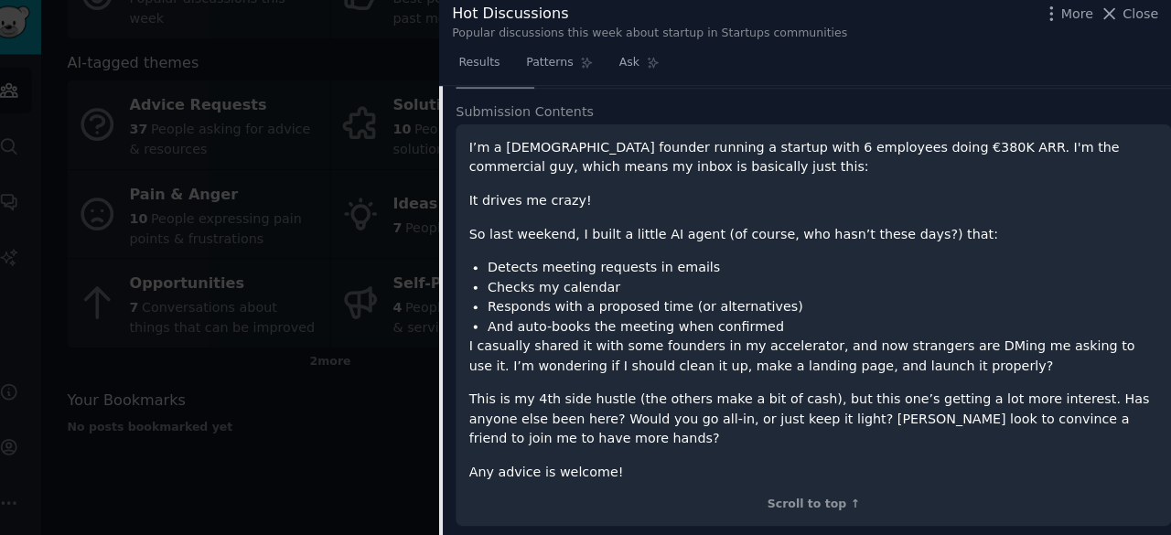
click at [489, 353] on p "I casually shared it with some founders in my accelerator, and now strangers ar…" at bounding box center [820, 359] width 675 height 38
click at [486, 317] on ul "Detects meeting requests in emails Checks my calendar Responds with a proposed …" at bounding box center [820, 301] width 675 height 77
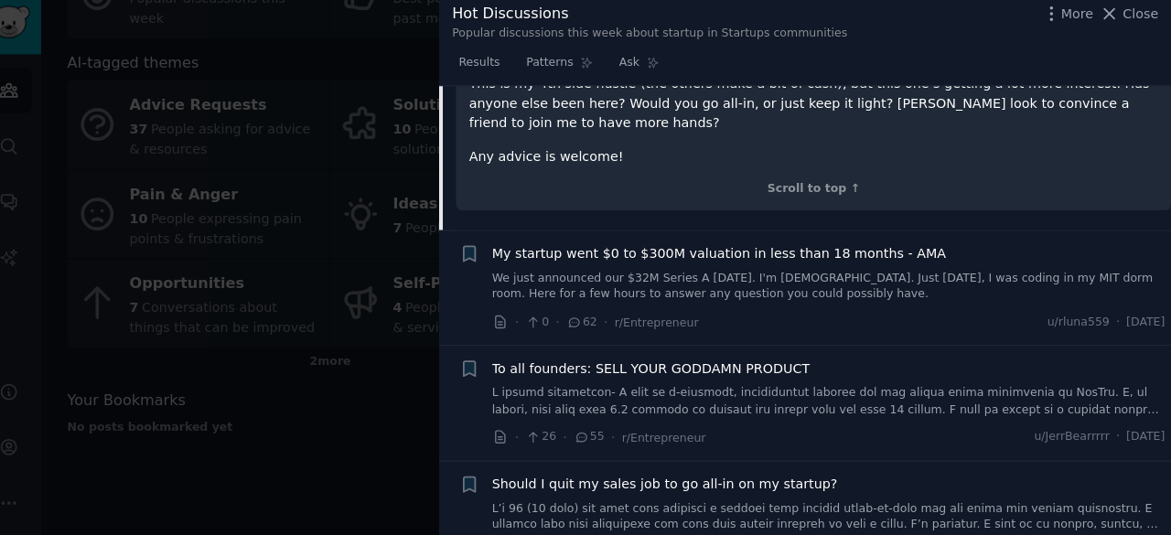
scroll to position [719, 0]
click at [536, 251] on span "My startup went $0 to $300M valuation in less than 18 months - AMA" at bounding box center [728, 260] width 445 height 19
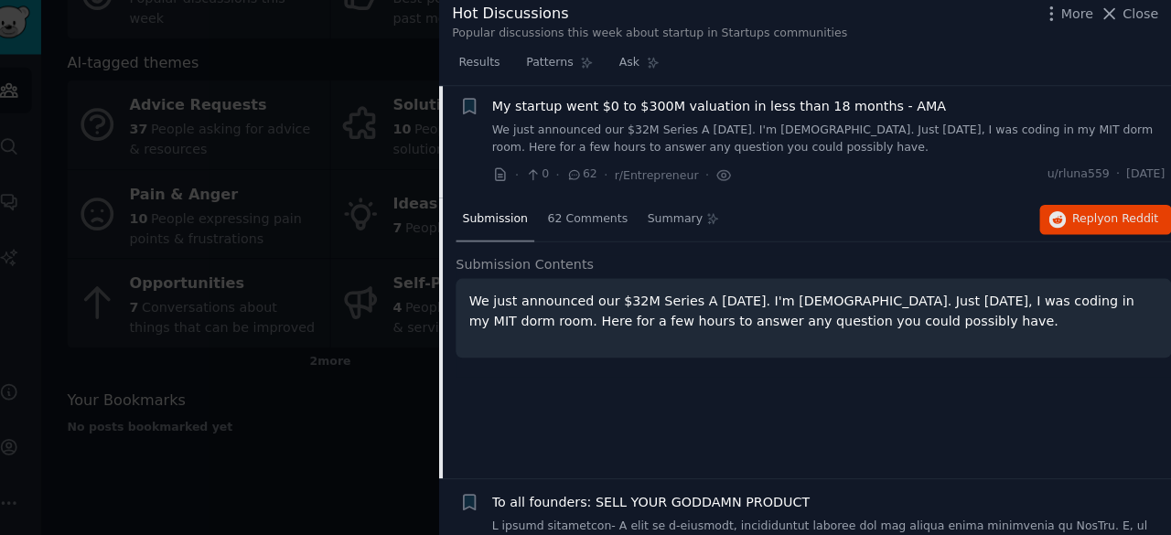
scroll to position [370, 0]
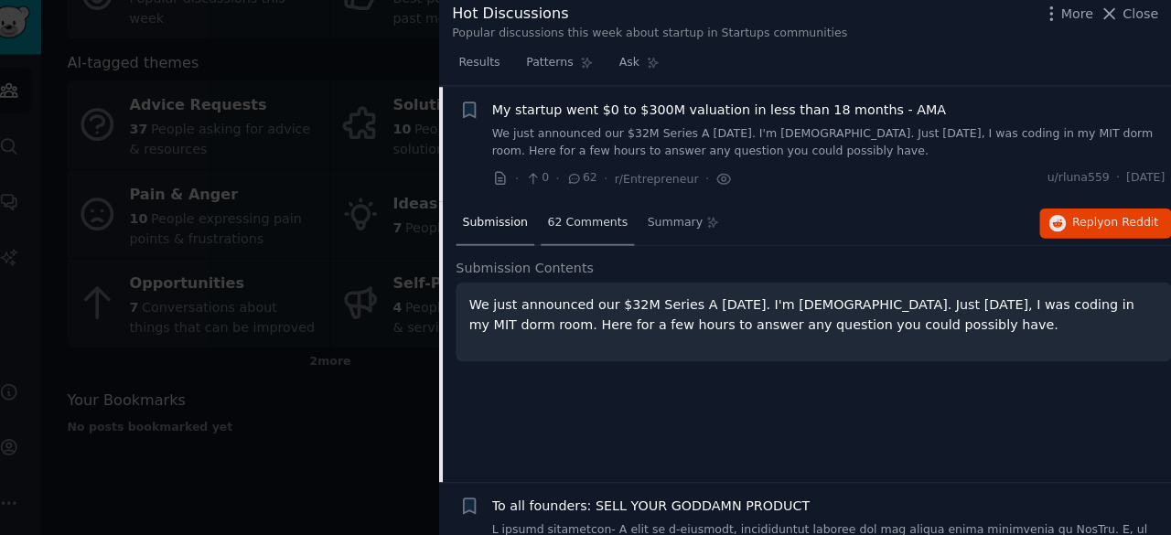
click at [607, 217] on div "62 Comments" at bounding box center [599, 231] width 91 height 44
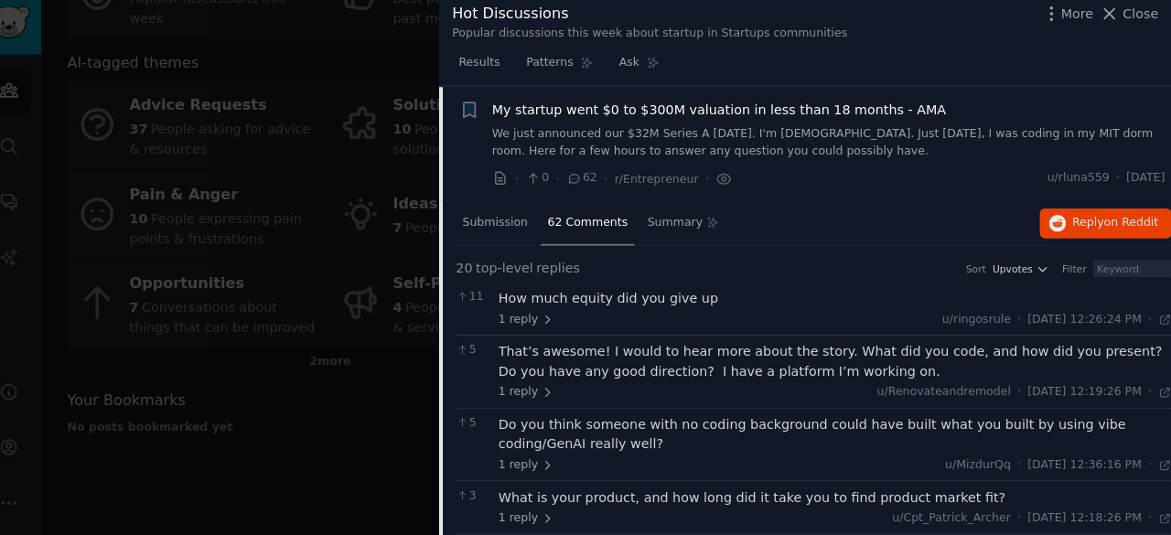
click at [618, 300] on div "How much equity did you give up" at bounding box center [842, 303] width 660 height 19
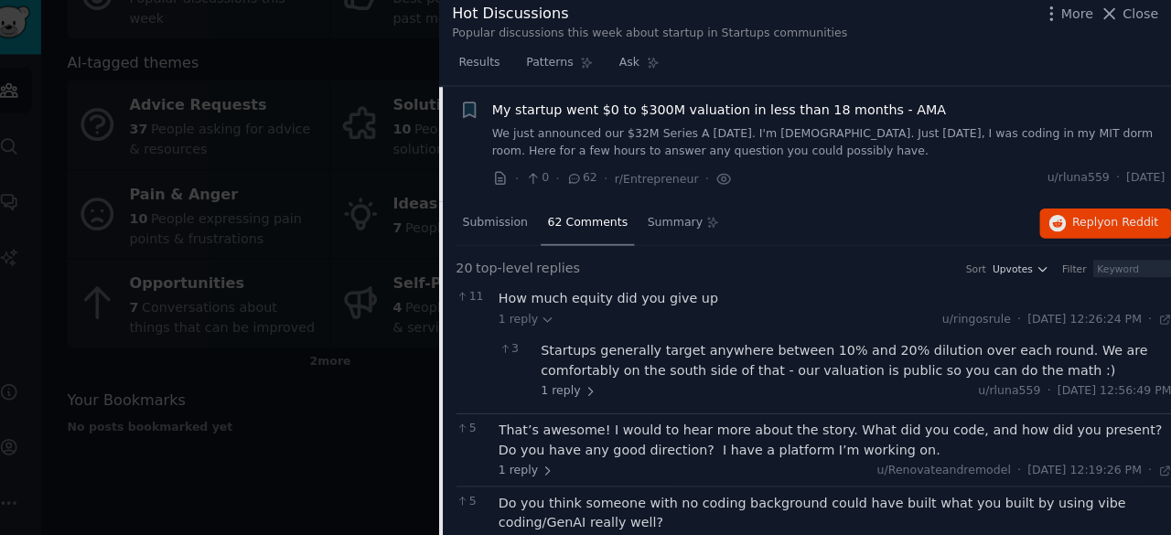
click at [593, 434] on div "That’s awesome! I would to hear more about the story. What did you code, and ho…" at bounding box center [842, 442] width 660 height 38
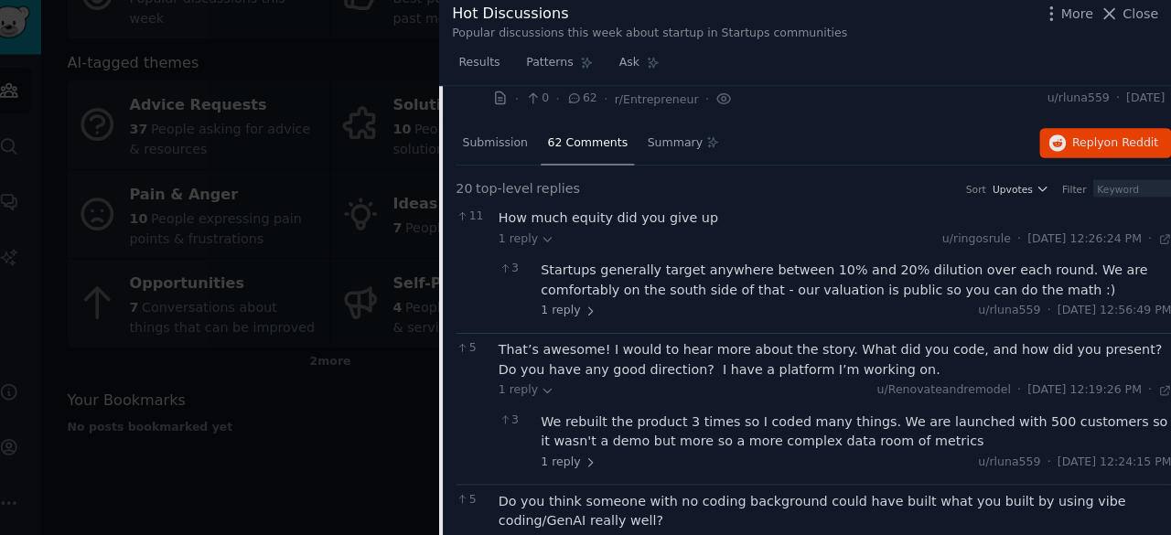
scroll to position [465, 0]
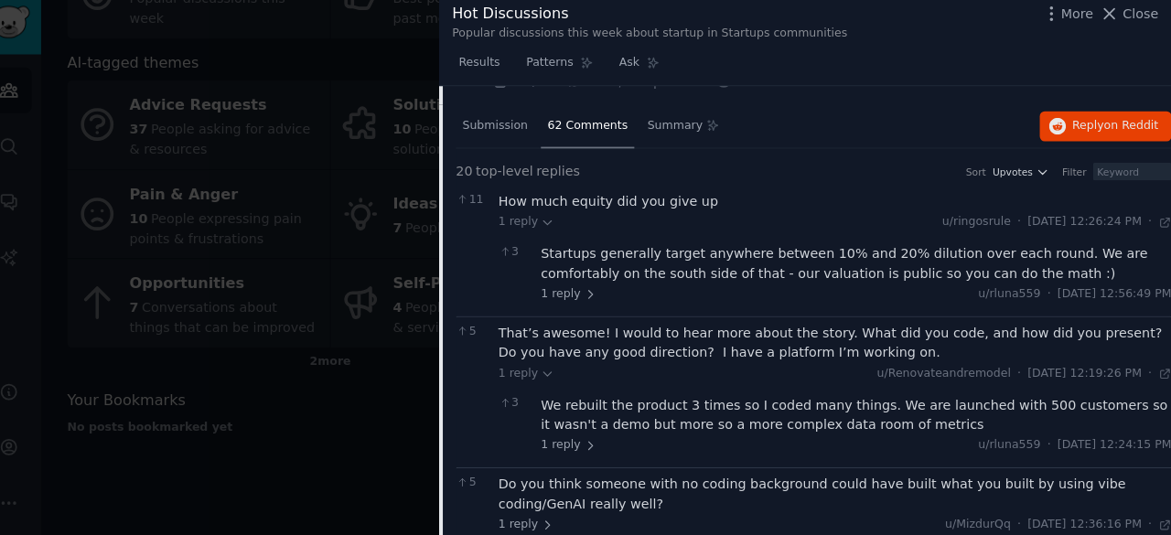
click at [529, 508] on div "Do you think someone with no coding background could have built what you built …" at bounding box center [842, 495] width 660 height 38
click at [541, 479] on div "Do you think someone with no coding background could have built what you built …" at bounding box center [842, 495] width 660 height 38
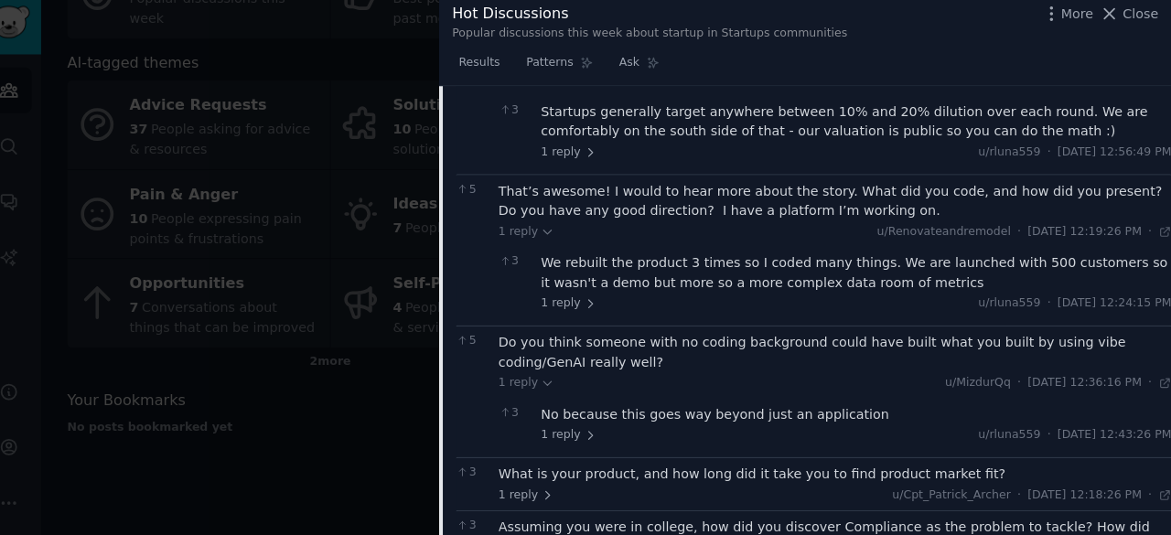
scroll to position [616, 0]
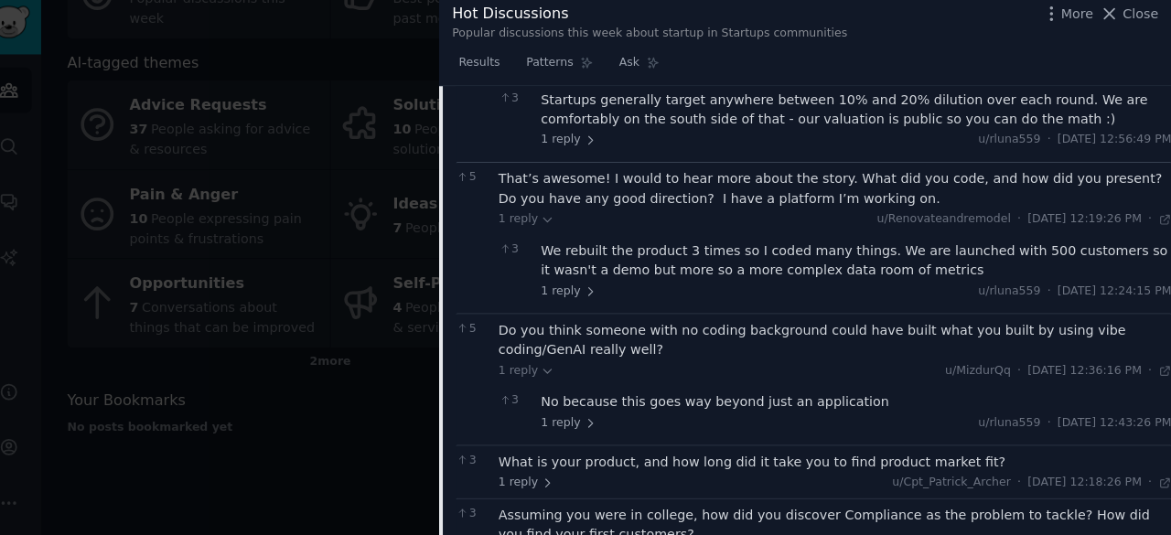
click at [538, 352] on div "Do you think someone with no coding background could have built what you built …" at bounding box center [842, 344] width 660 height 38
click at [545, 378] on span "1 reply" at bounding box center [539, 374] width 55 height 16
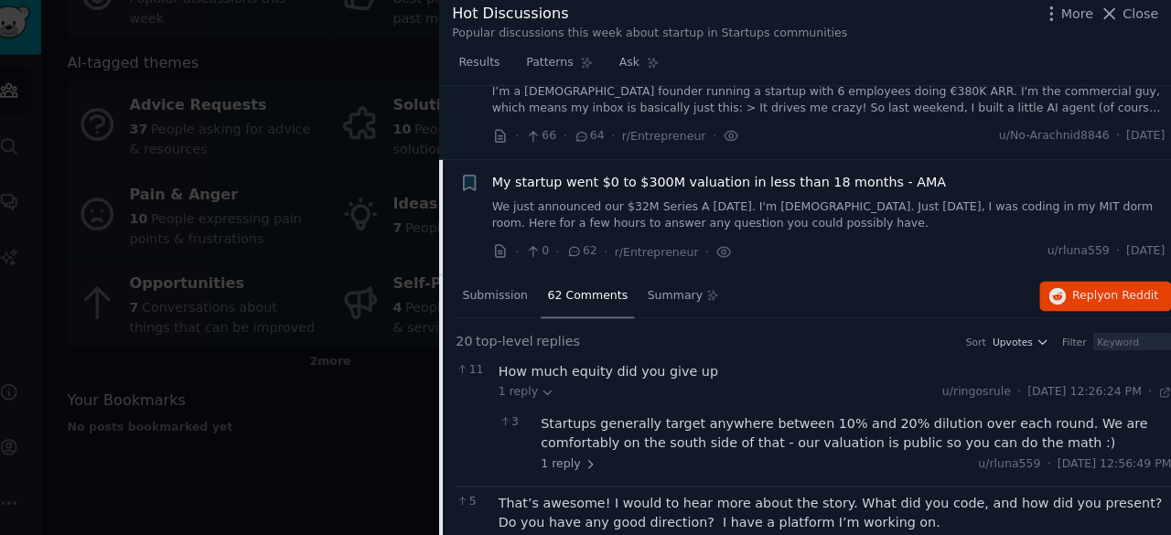
scroll to position [276, 0]
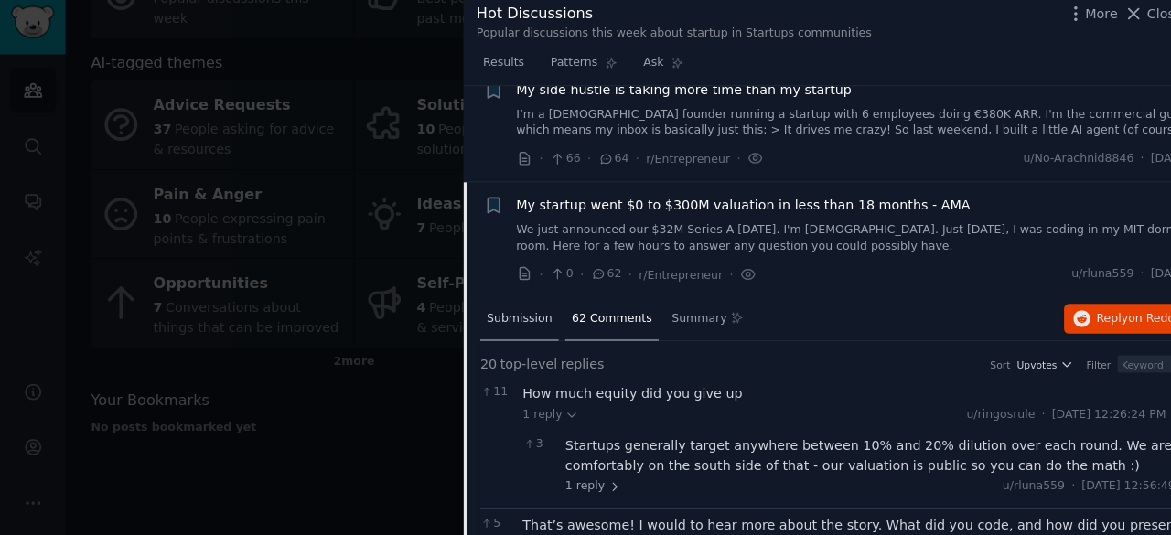
click at [473, 337] on div "Submission" at bounding box center [508, 324] width 77 height 44
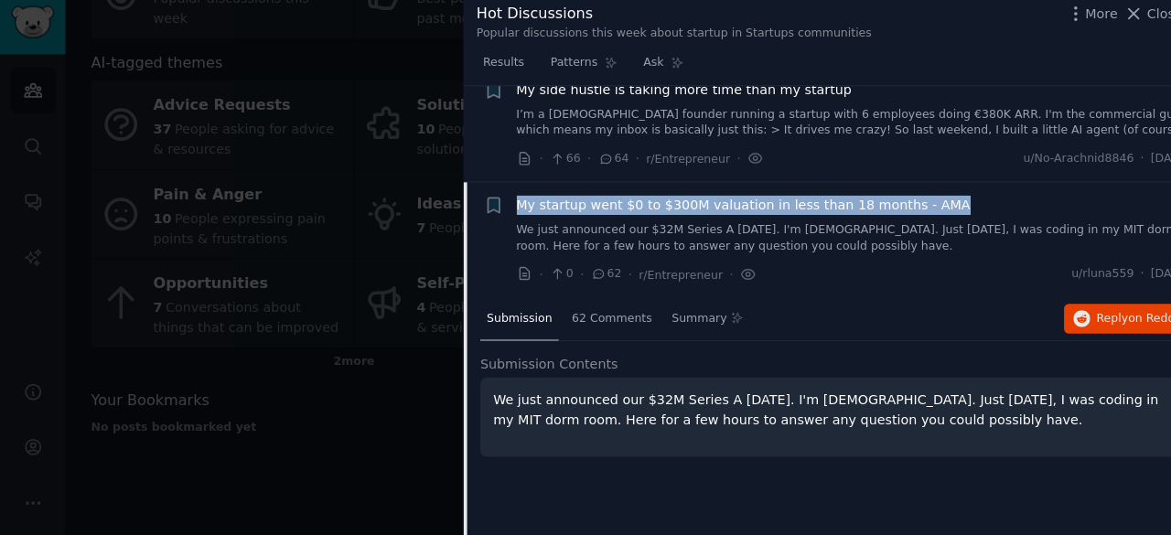
drag, startPoint x: 957, startPoint y: 207, endPoint x: 503, endPoint y: 211, distance: 453.8
click at [503, 211] on div "+ My startup went $0 to $300M valuation in less than 18 months - AMA We just an…" at bounding box center [820, 245] width 692 height 87
copy span "My startup went $0 to $300M valuation in less than 18 months - AMA"
click at [406, 399] on div at bounding box center [585, 267] width 1171 height 535
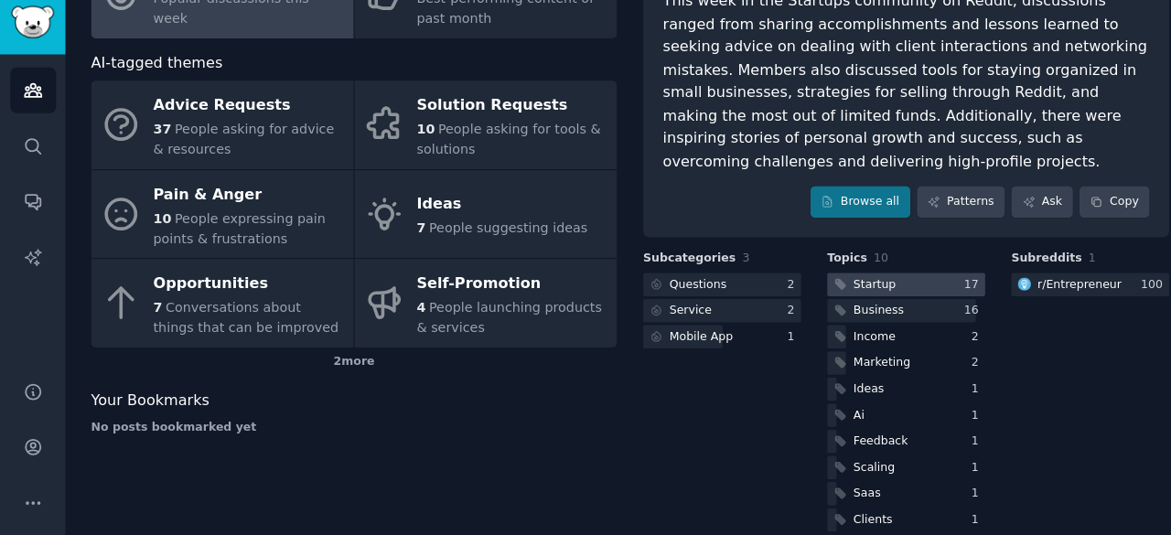
click at [861, 282] on div "Startup" at bounding box center [856, 290] width 41 height 16
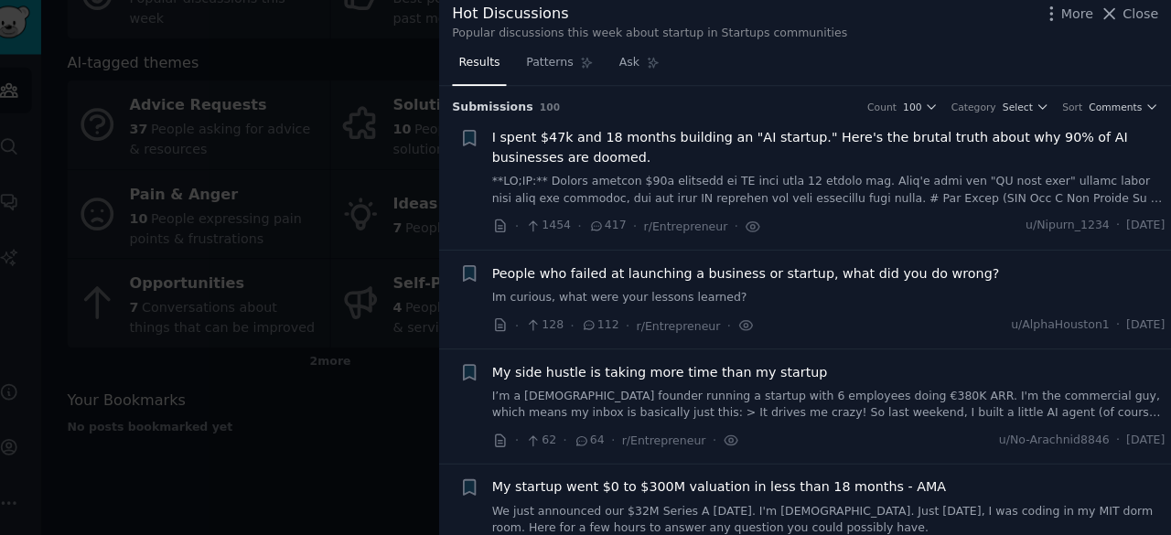
click at [26, 317] on div at bounding box center [585, 267] width 1171 height 535
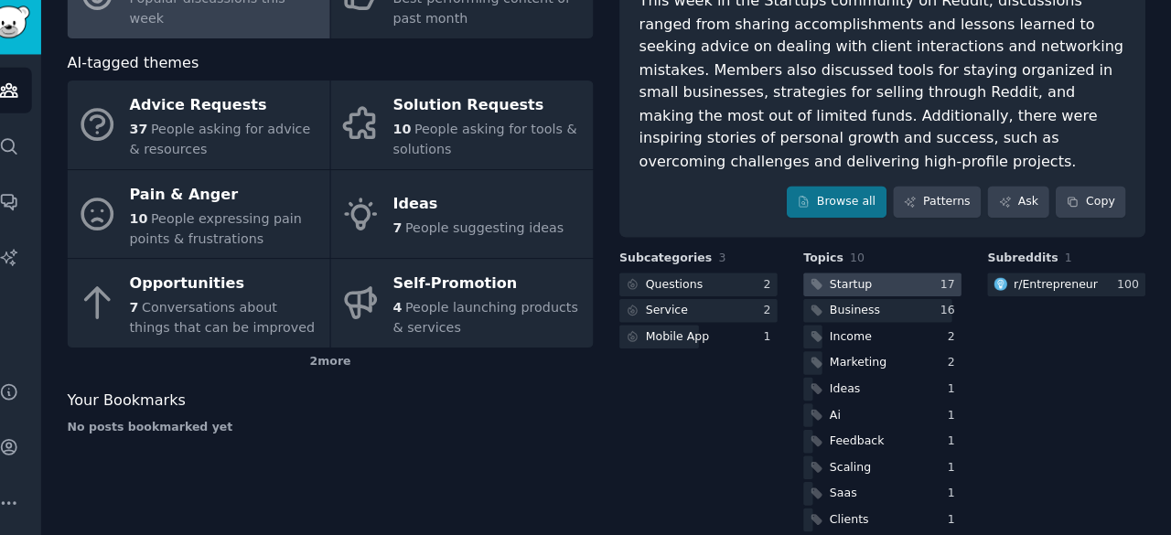
click at [834, 278] on div "Startup" at bounding box center [846, 289] width 70 height 23
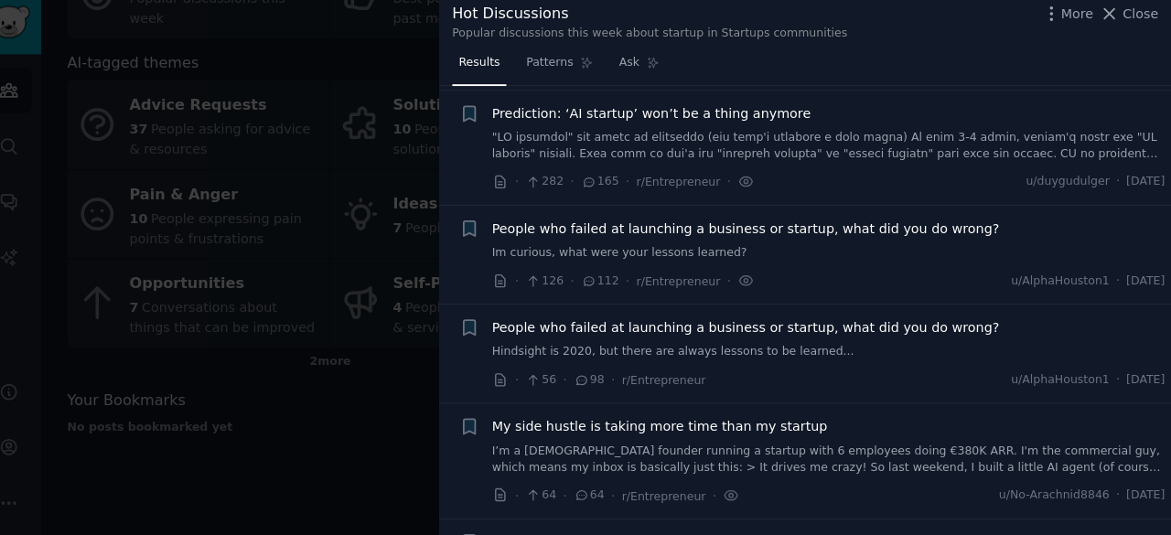
scroll to position [158, 0]
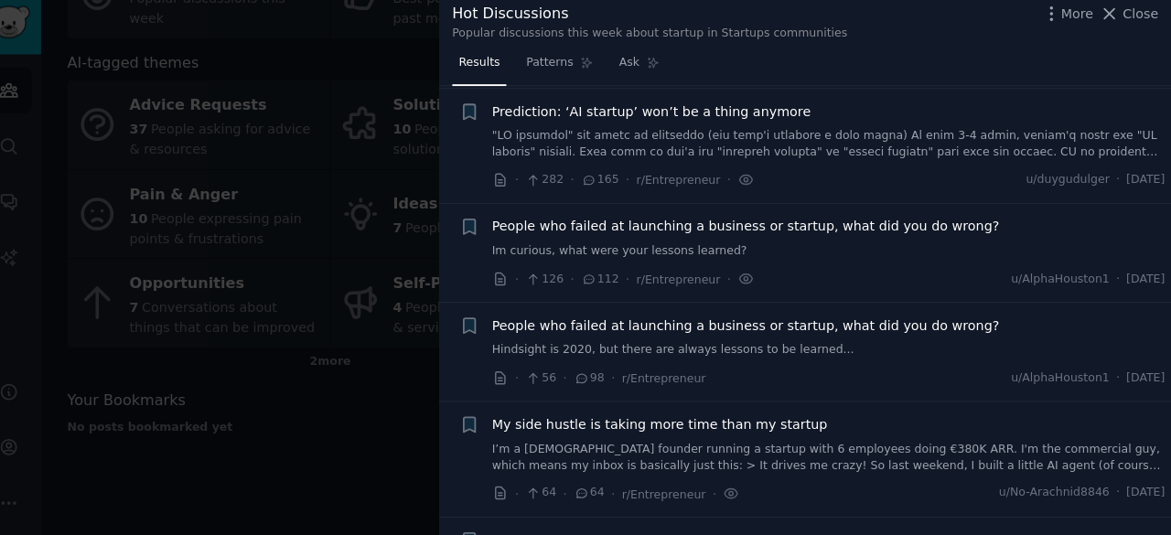
click at [915, 231] on span "People who failed at launching a business or startup, what did you do wrong?" at bounding box center [754, 232] width 497 height 19
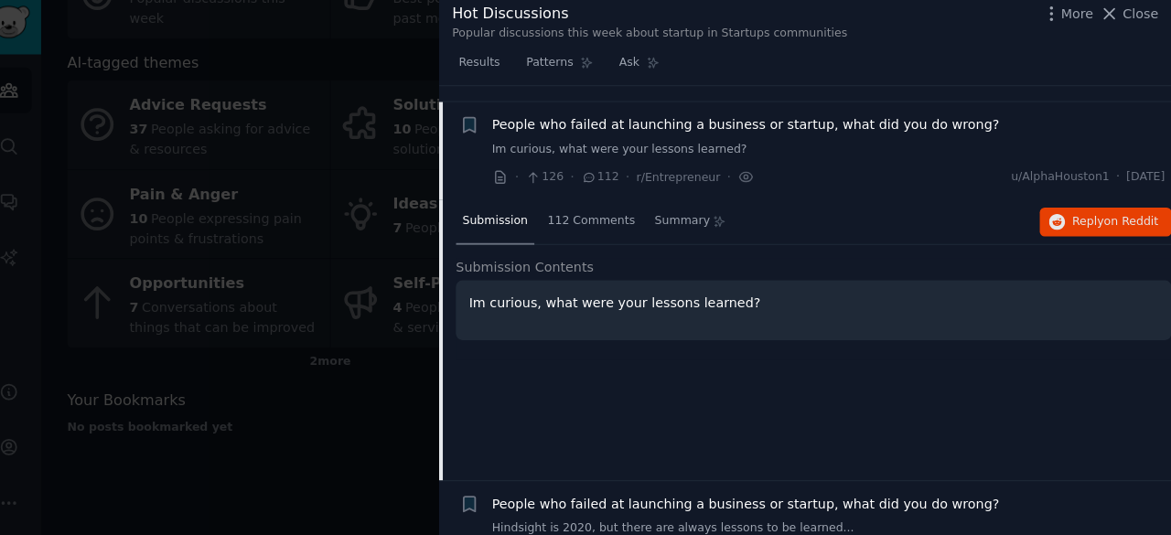
scroll to position [273, 0]
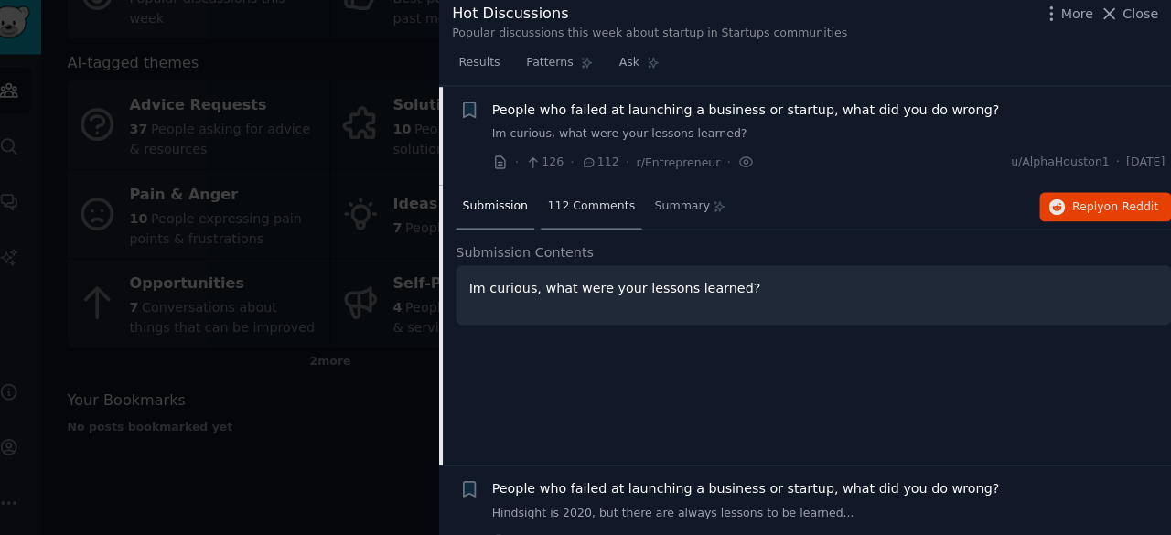
click at [601, 205] on span "112 Comments" at bounding box center [603, 213] width 86 height 16
